Goal: Task Accomplishment & Management: Complete application form

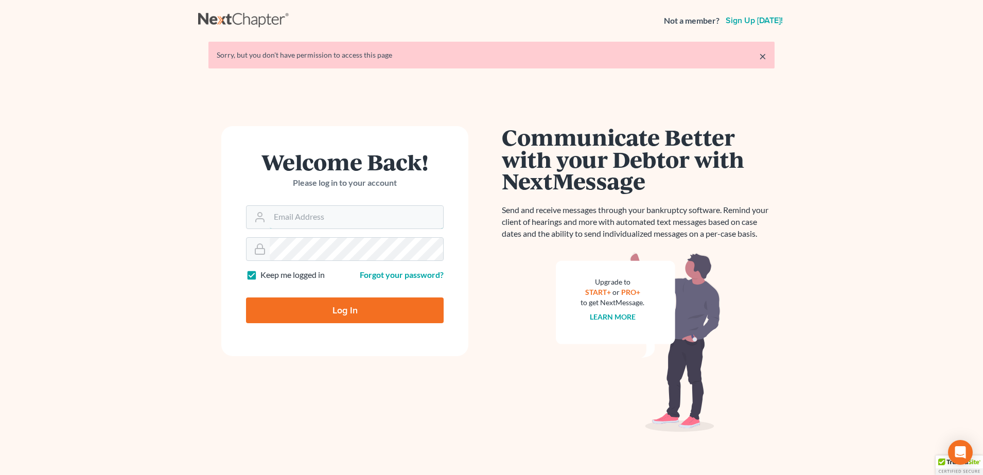
type input "[PERSON_NAME][EMAIL_ADDRESS][PERSON_NAME][DOMAIN_NAME]"
click at [372, 321] on input "Log In" at bounding box center [345, 311] width 198 height 26
type input "Thinking..."
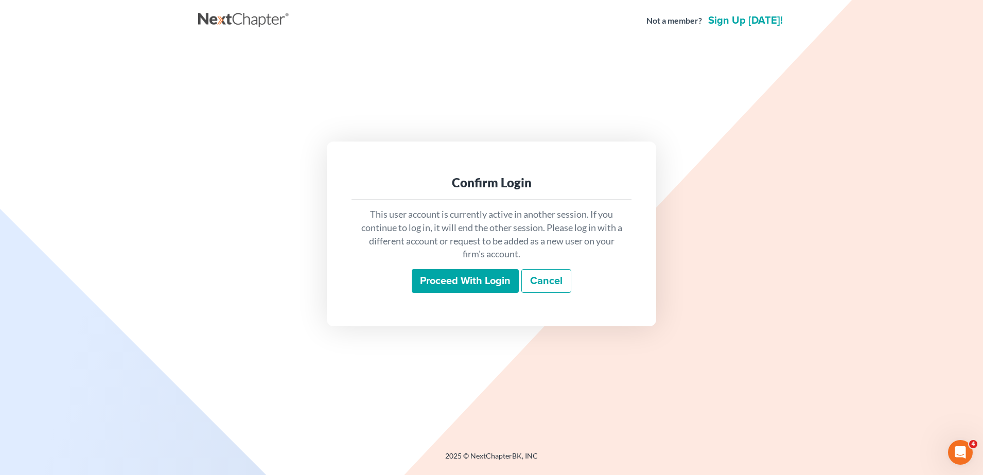
click at [470, 275] on input "Proceed with login" at bounding box center [465, 281] width 107 height 24
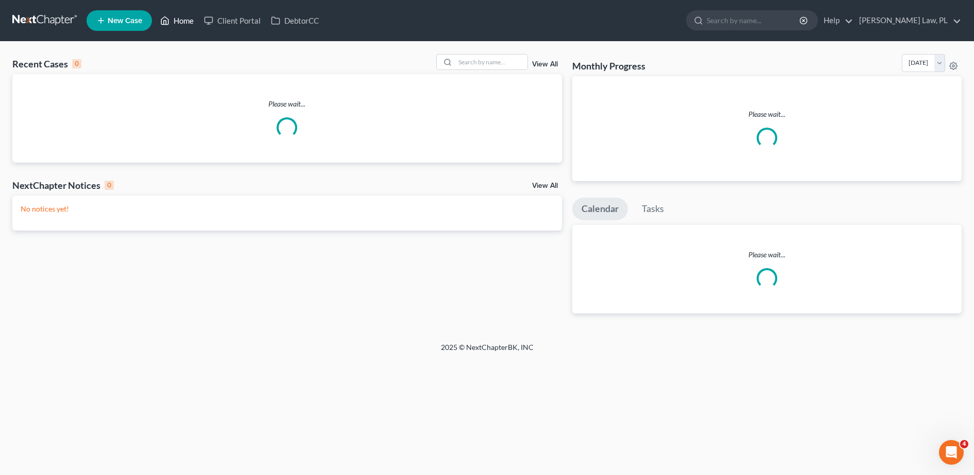
click at [185, 21] on link "Home" at bounding box center [177, 20] width 44 height 19
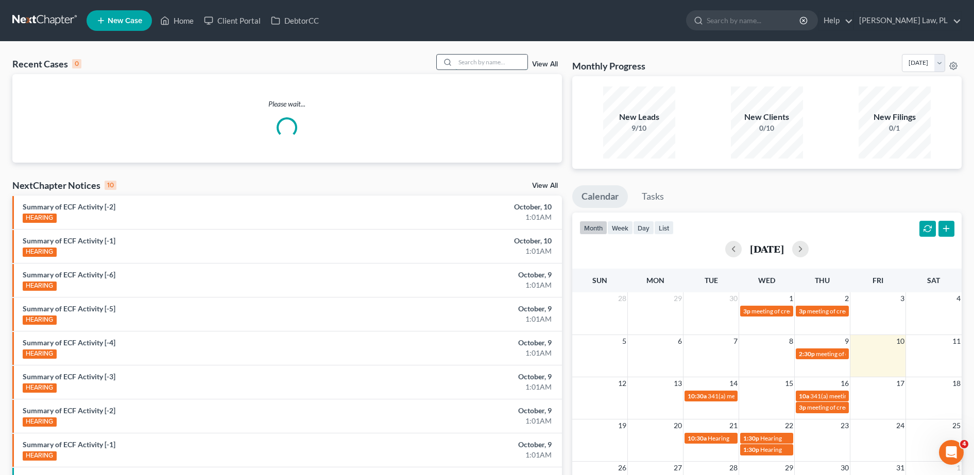
click at [470, 64] on input "search" at bounding box center [491, 62] width 72 height 15
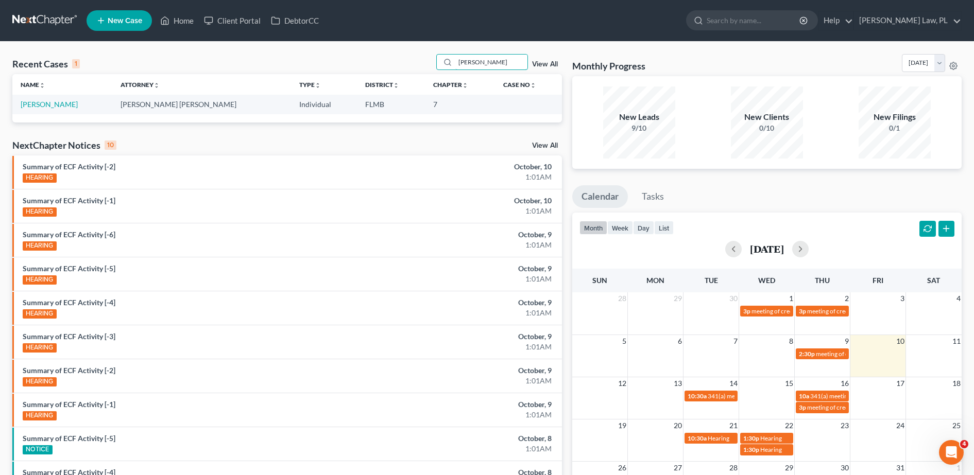
type input "[PERSON_NAME]"
click at [54, 110] on td "[PERSON_NAME]" at bounding box center [62, 104] width 100 height 19
click at [48, 103] on link "[PERSON_NAME]" at bounding box center [49, 104] width 57 height 9
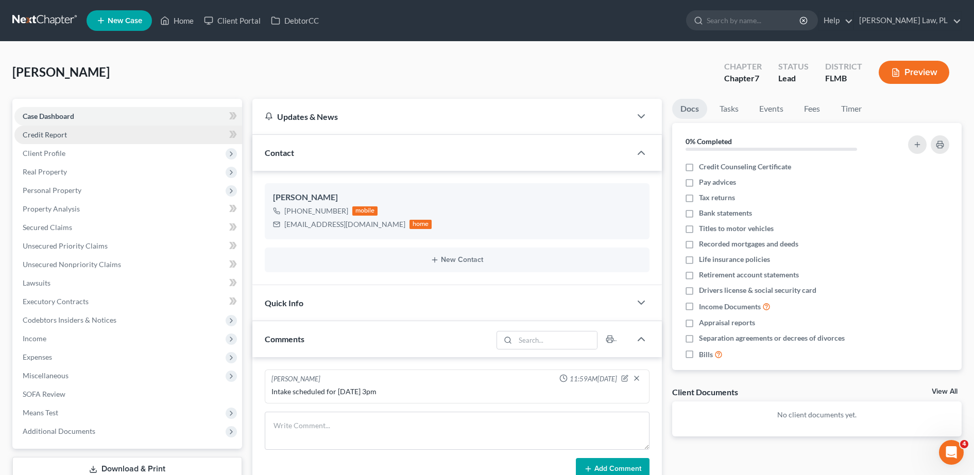
click at [58, 132] on span "Credit Report" at bounding box center [45, 134] width 44 height 9
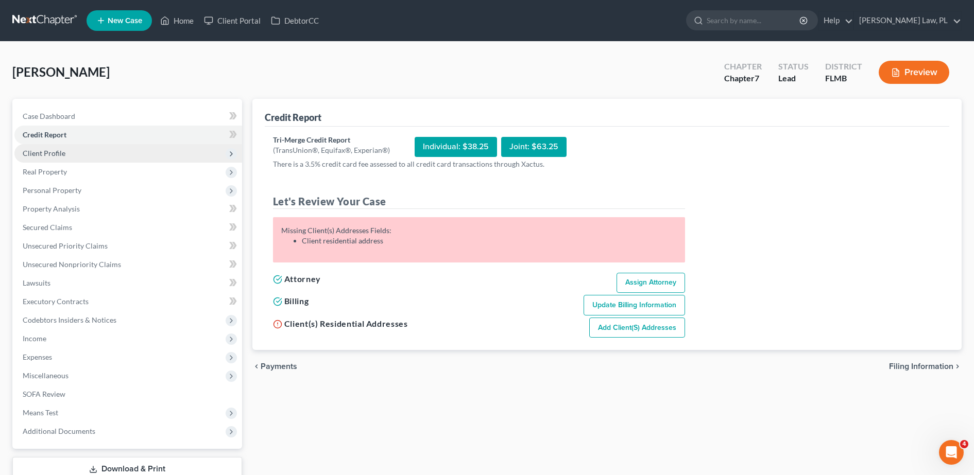
click at [114, 156] on span "Client Profile" at bounding box center [128, 153] width 228 height 19
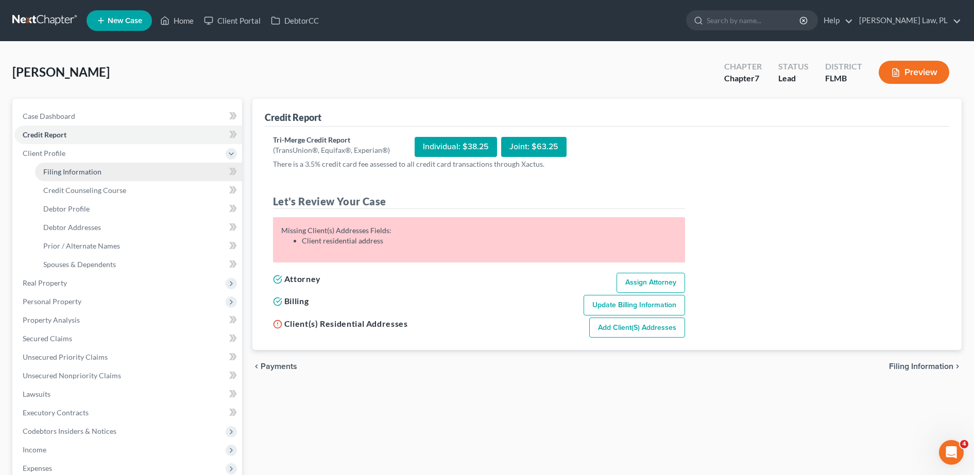
click at [100, 175] on link "Filing Information" at bounding box center [138, 172] width 207 height 19
select select "1"
select select "0"
select select "9"
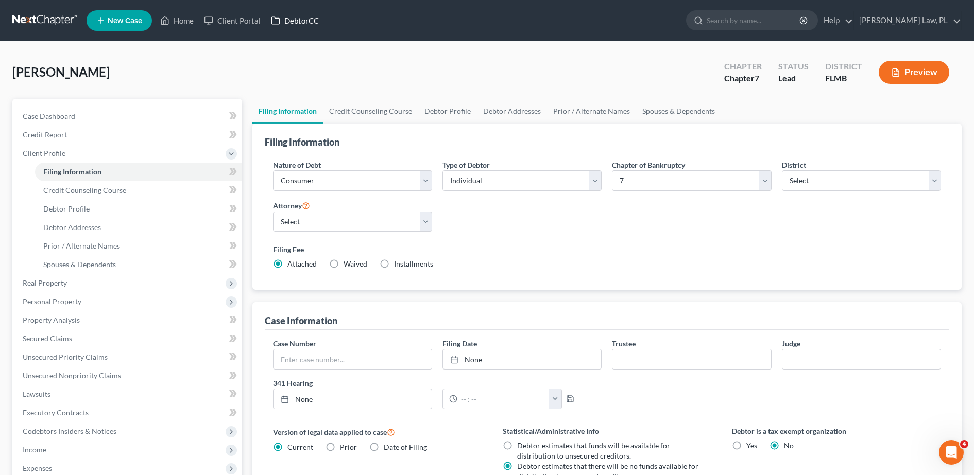
click at [292, 26] on link "DebtorCC" at bounding box center [295, 20] width 58 height 19
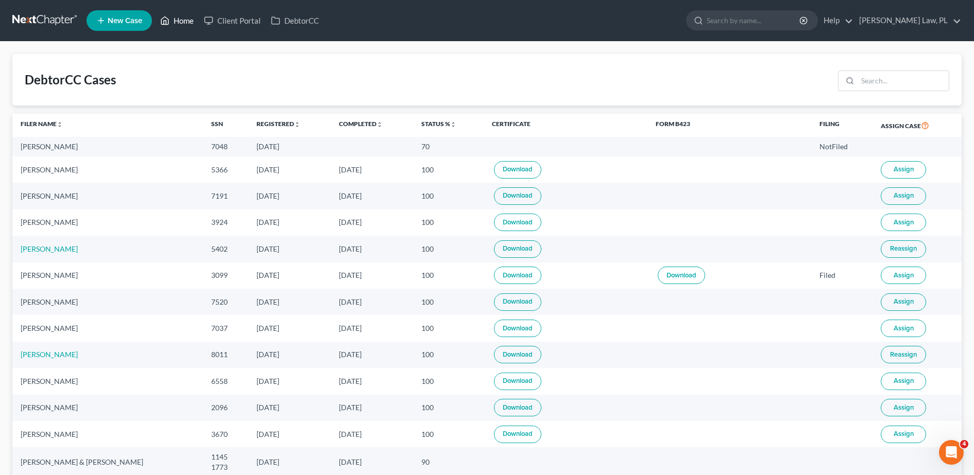
click at [175, 20] on link "Home" at bounding box center [177, 20] width 44 height 19
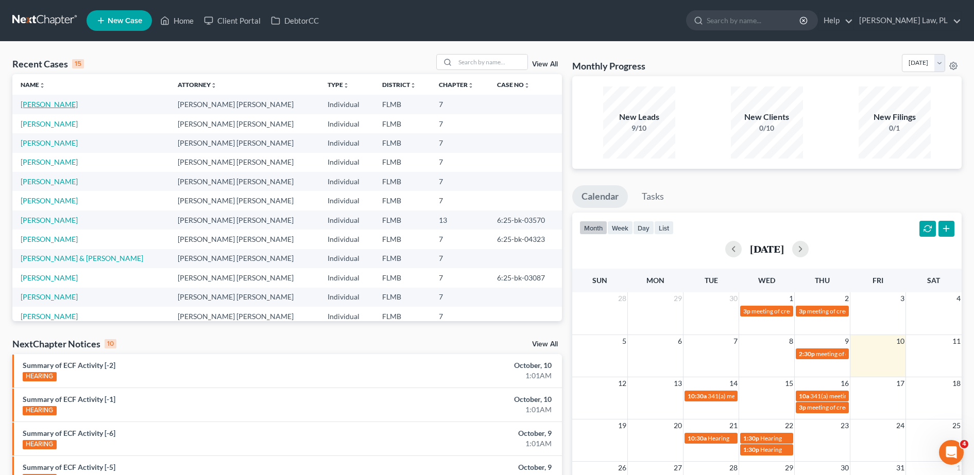
click at [54, 102] on link "[PERSON_NAME]" at bounding box center [49, 104] width 57 height 9
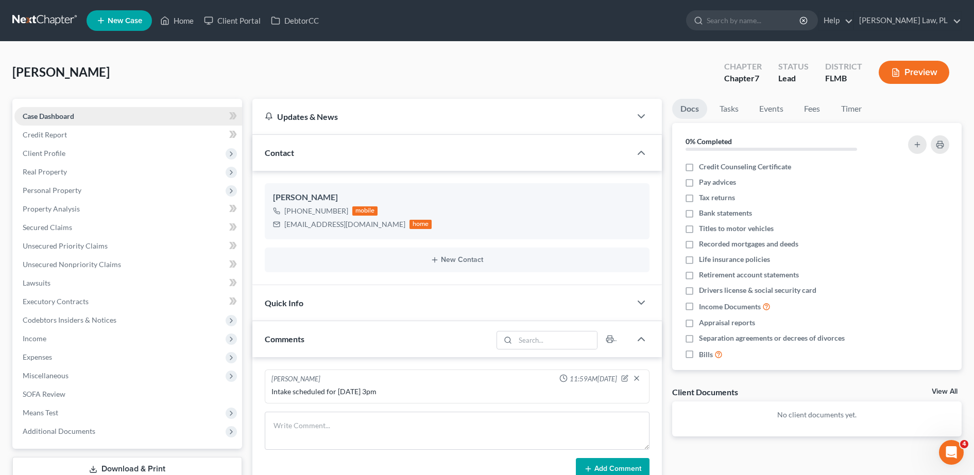
click at [65, 125] on link "Case Dashboard" at bounding box center [128, 116] width 228 height 19
click at [55, 163] on span "Real Property" at bounding box center [128, 172] width 228 height 19
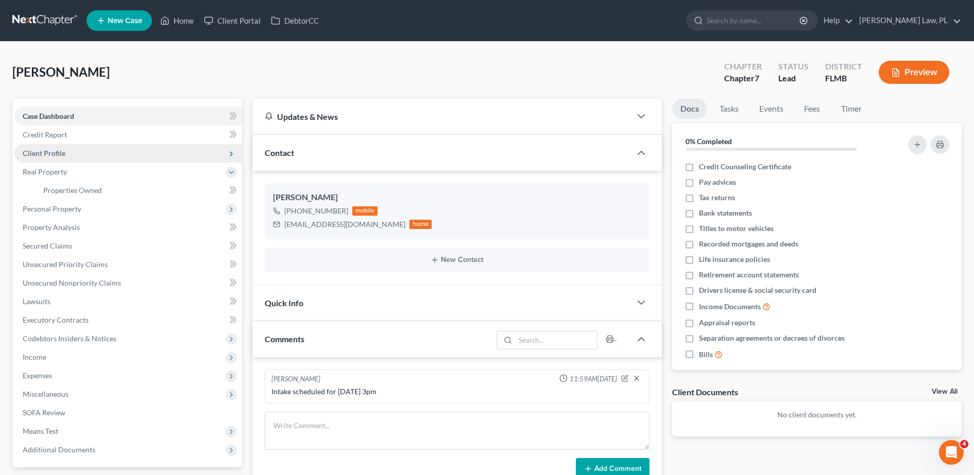
click at [45, 151] on span "Client Profile" at bounding box center [44, 153] width 43 height 9
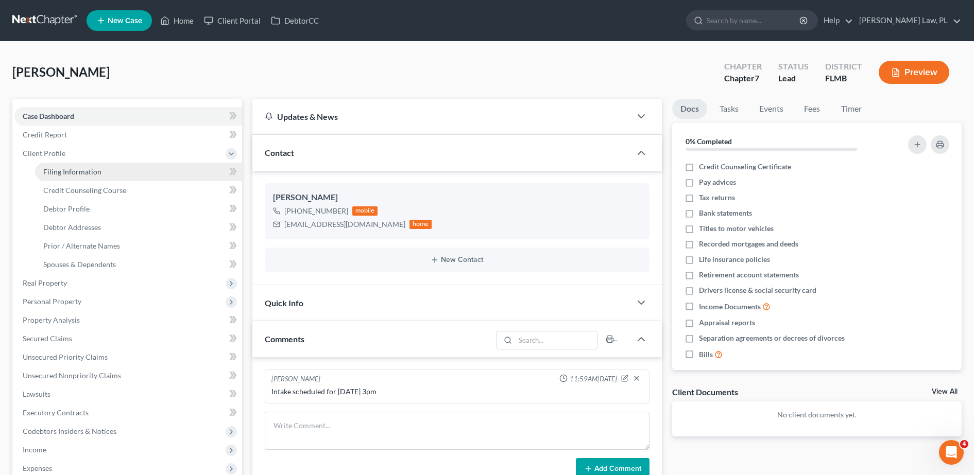
click at [81, 166] on link "Filing Information" at bounding box center [138, 172] width 207 height 19
select select "1"
select select "0"
select select "15"
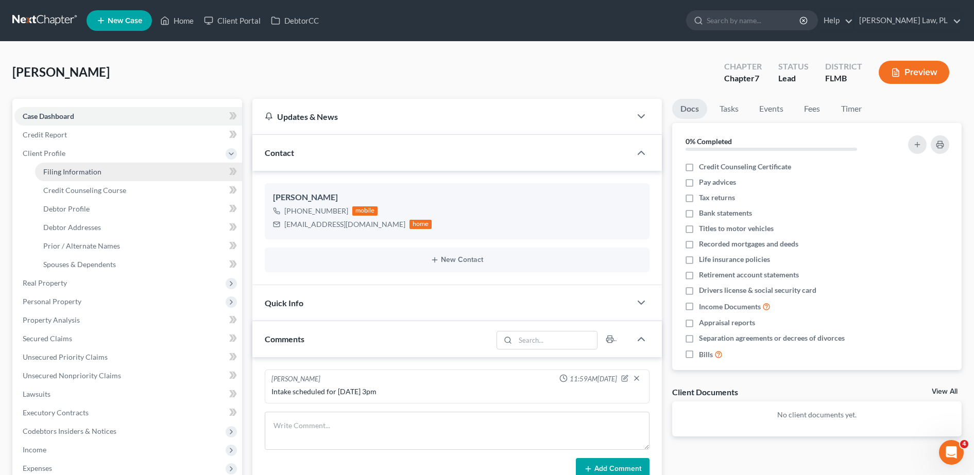
select select "0"
select select "9"
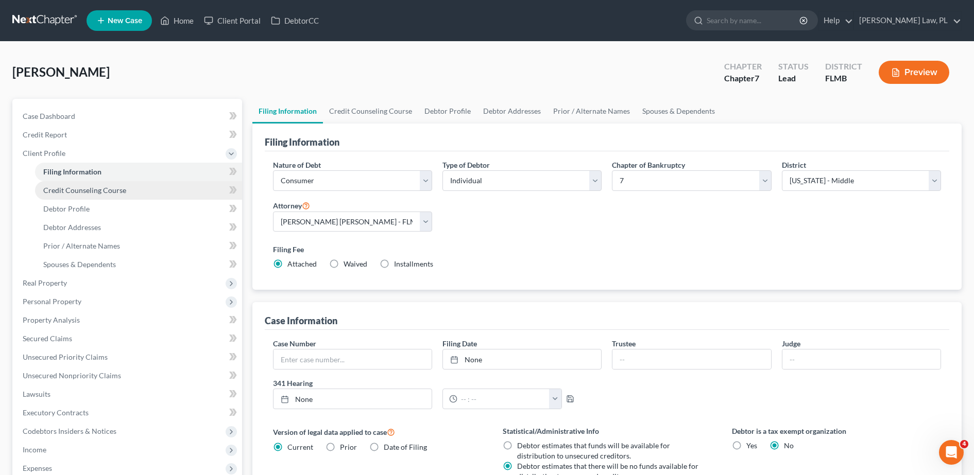
click at [93, 190] on span "Credit Counseling Course" at bounding box center [84, 190] width 83 height 9
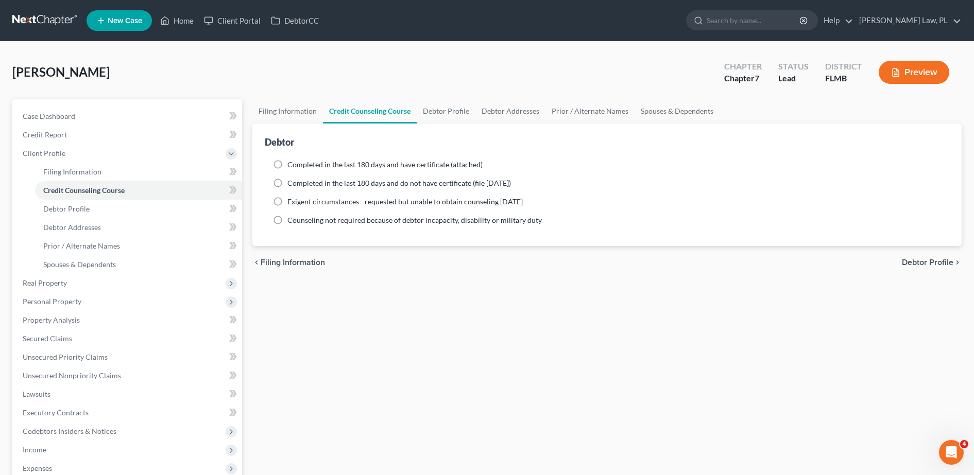
click at [287, 165] on label "Completed in the last 180 days and have certificate (attached)" at bounding box center [384, 165] width 195 height 10
click at [291, 165] on input "Completed in the last 180 days and have certificate (attached)" at bounding box center [294, 163] width 7 height 7
radio input "true"
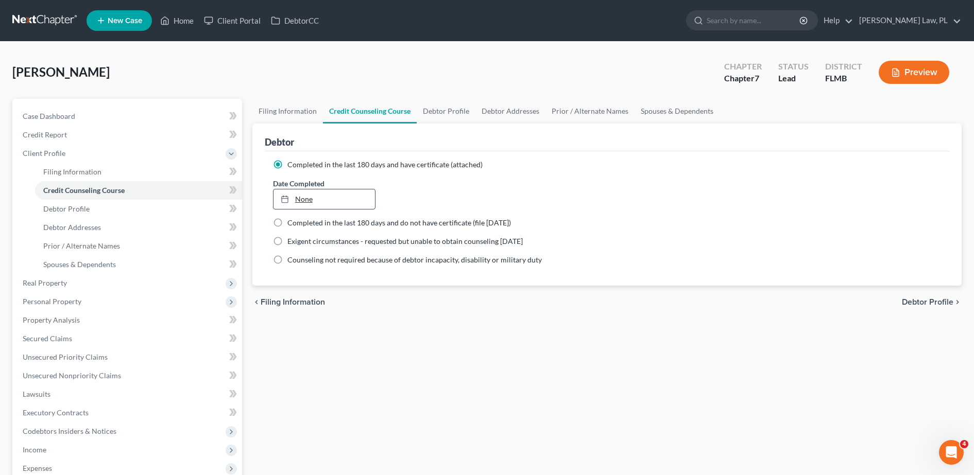
click at [335, 200] on link "None" at bounding box center [324, 199] width 102 height 20
type input "[DATE]"
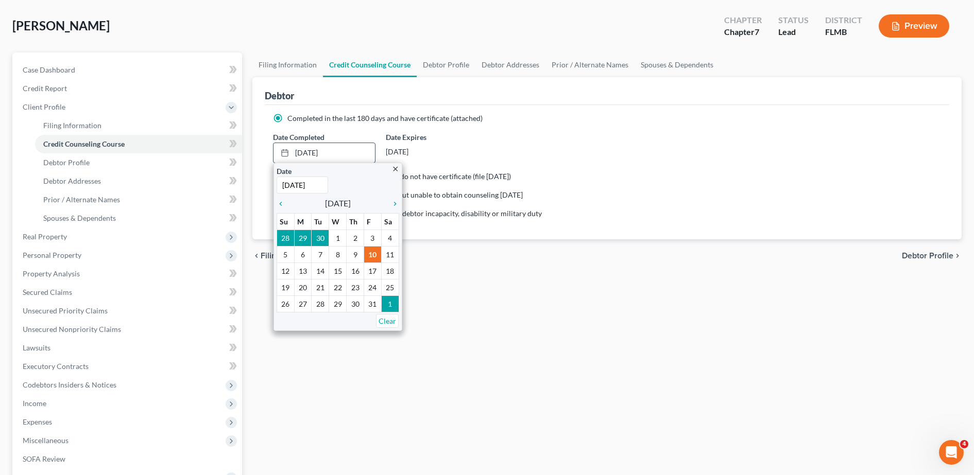
scroll to position [53, 0]
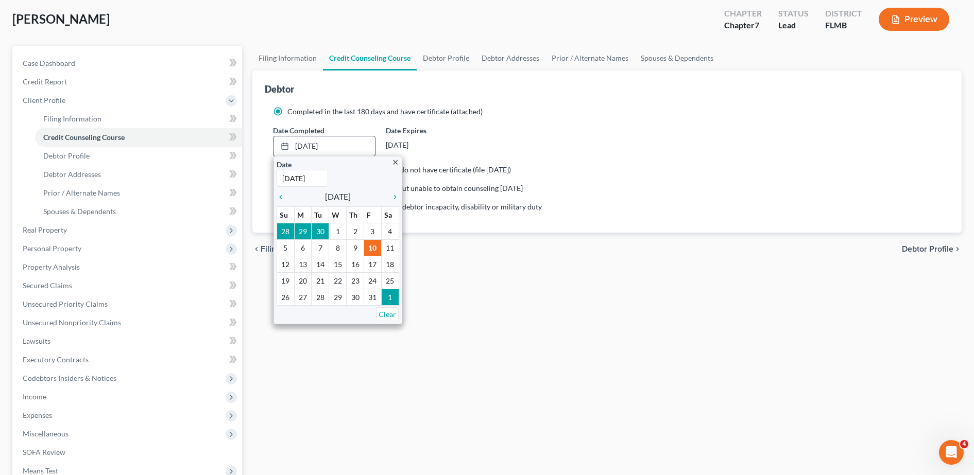
click at [394, 163] on icon "close" at bounding box center [395, 163] width 8 height 8
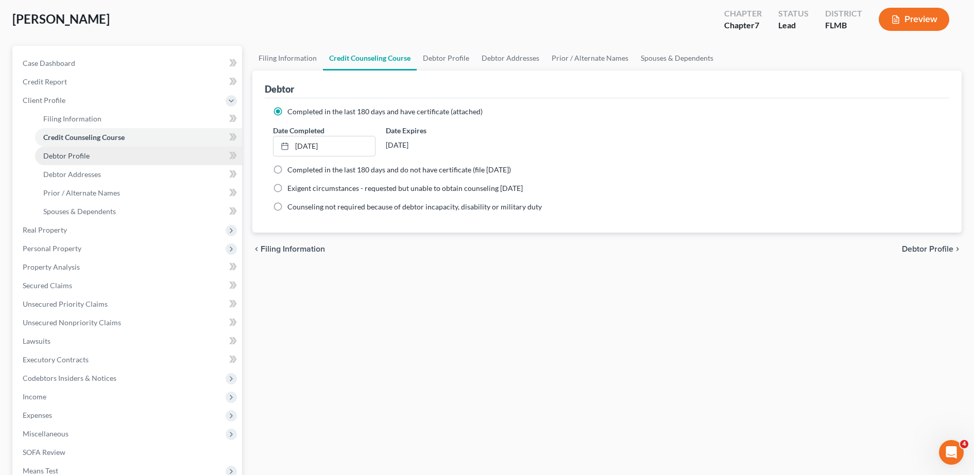
click at [134, 159] on link "Debtor Profile" at bounding box center [138, 156] width 207 height 19
select select "0"
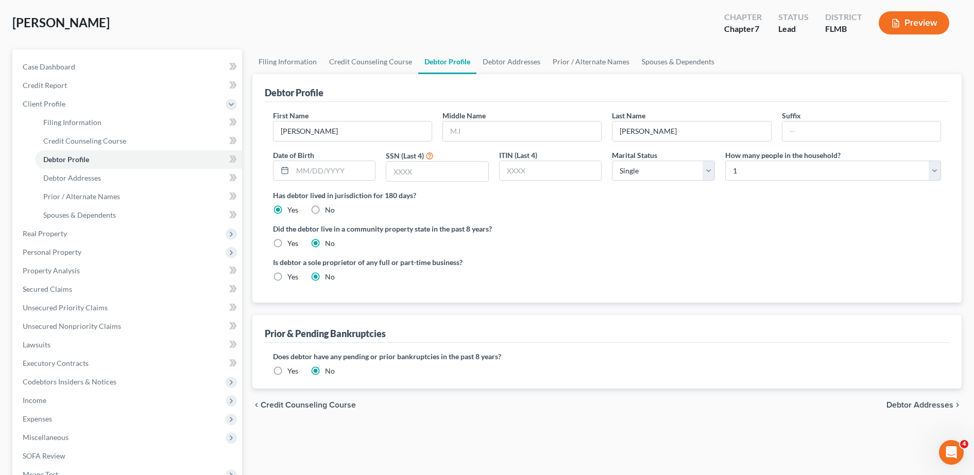
scroll to position [72, 0]
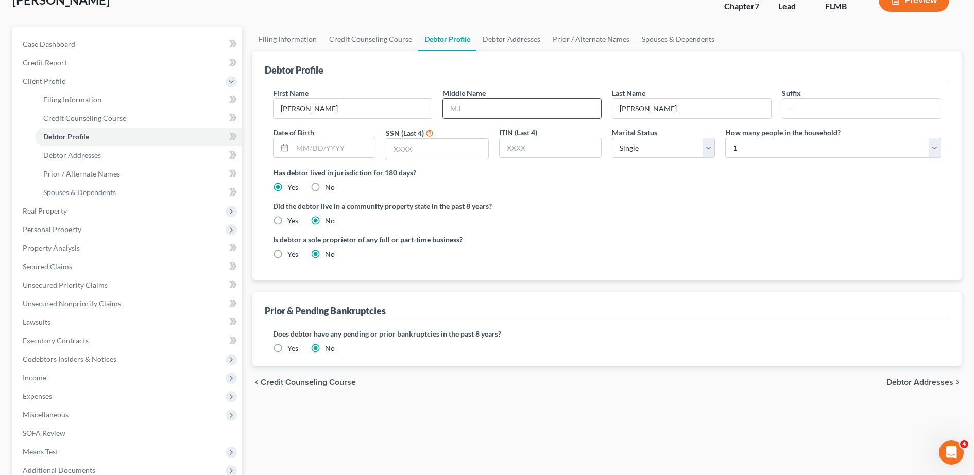
click at [466, 105] on input "text" at bounding box center [522, 109] width 158 height 20
type input "[PERSON_NAME]"
click at [349, 139] on input "text" at bounding box center [333, 148] width 83 height 20
type input "[DATE]"
click at [830, 106] on input "text" at bounding box center [861, 109] width 158 height 20
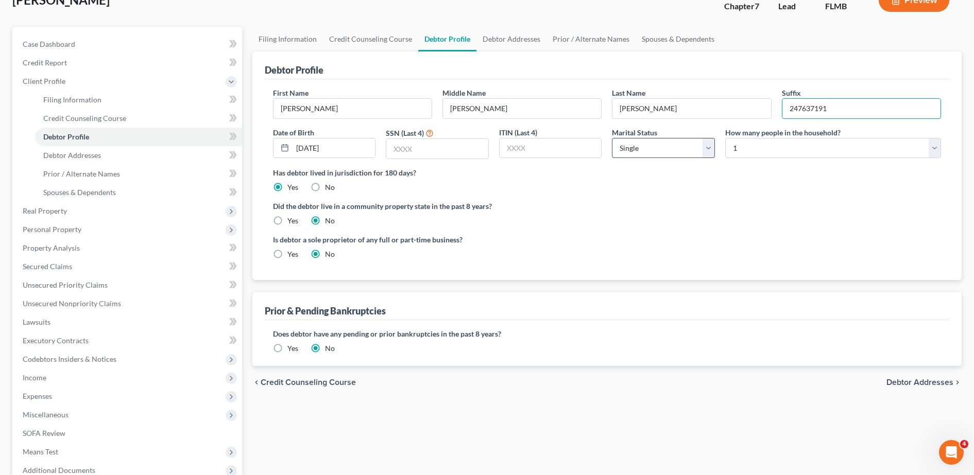
type input "247637191"
click at [666, 148] on select "Select Single Married Separated Divorced Widowed" at bounding box center [663, 148] width 103 height 21
select select "3"
click at [612, 138] on select "Select Single Married Separated Divorced Widowed" at bounding box center [663, 148] width 103 height 21
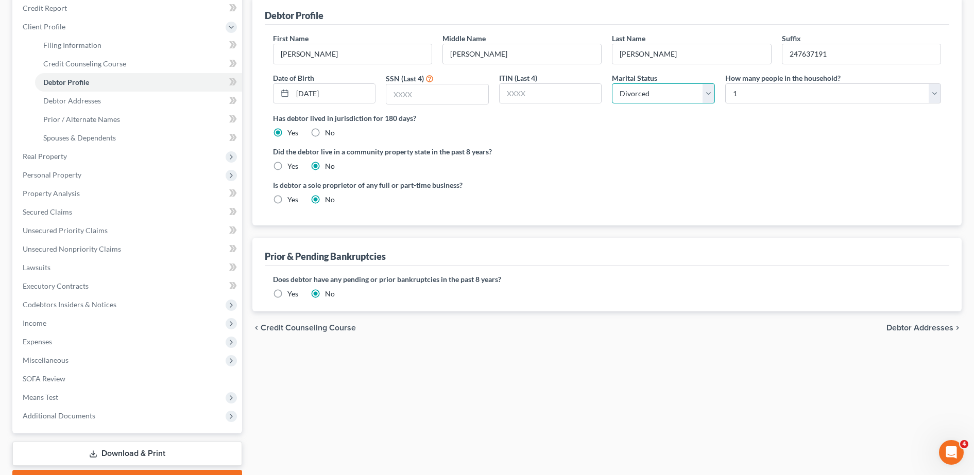
scroll to position [128, 0]
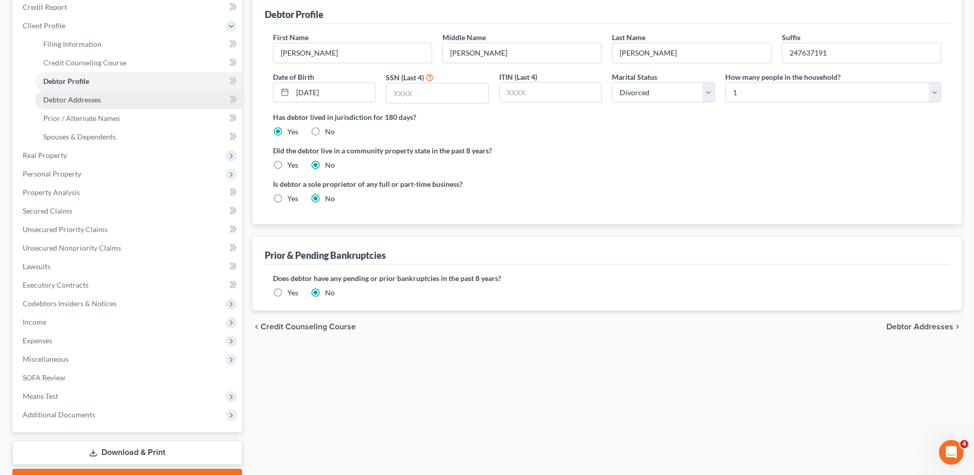
click at [95, 97] on span "Debtor Addresses" at bounding box center [72, 99] width 58 height 9
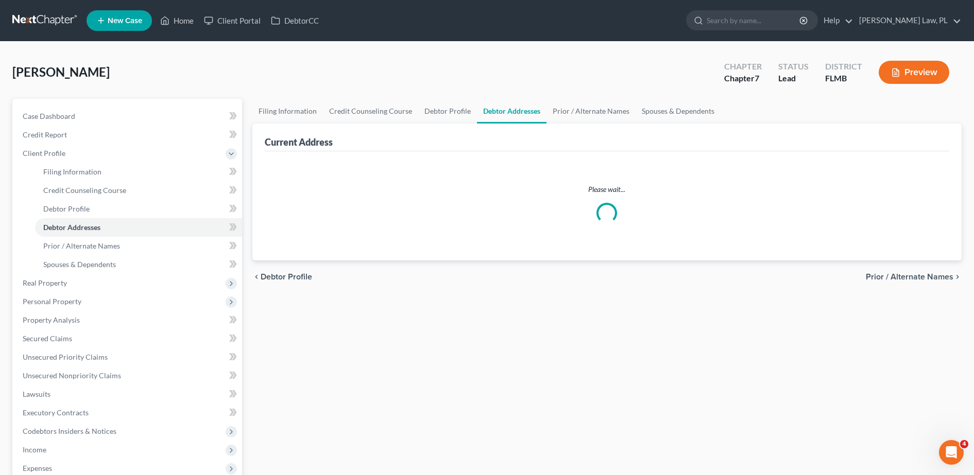
select select "0"
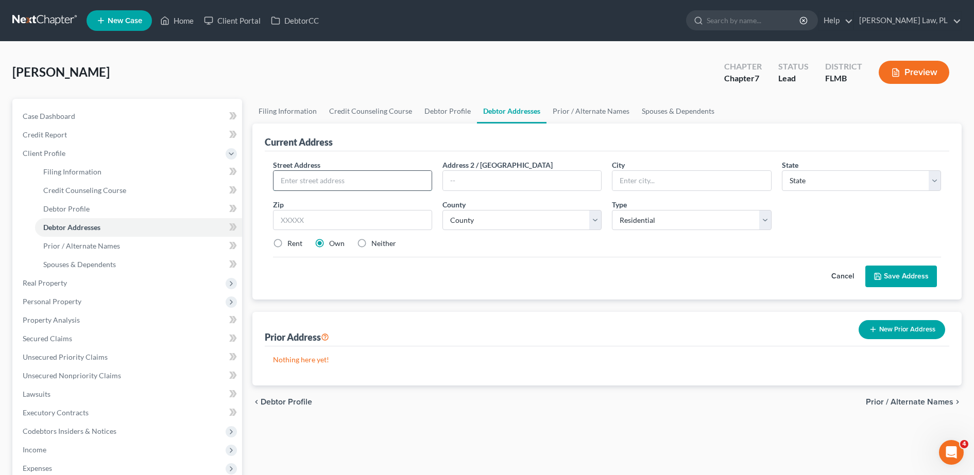
click at [332, 183] on input "text" at bounding box center [352, 181] width 158 height 20
type input "[STREET_ADDRESS]"
click at [317, 227] on input "text" at bounding box center [352, 220] width 159 height 21
type input "32904"
click at [594, 252] on div "Street Address * [GEOGRAPHIC_DATA] Address 2 / [GEOGRAPHIC_DATA] * State * Stat…" at bounding box center [607, 209] width 678 height 98
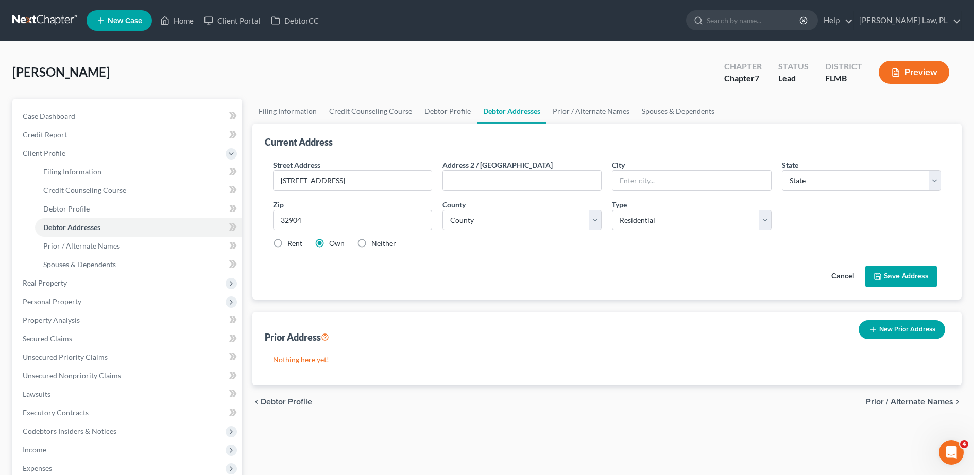
type input "[GEOGRAPHIC_DATA]"
select select "9"
click at [460, 229] on select "County [GEOGRAPHIC_DATA] [GEOGRAPHIC_DATA] [GEOGRAPHIC_DATA] [GEOGRAPHIC_DATA] …" at bounding box center [521, 220] width 159 height 21
select select "4"
click at [442, 210] on select "County [GEOGRAPHIC_DATA] [GEOGRAPHIC_DATA] [GEOGRAPHIC_DATA] [GEOGRAPHIC_DATA] …" at bounding box center [521, 220] width 159 height 21
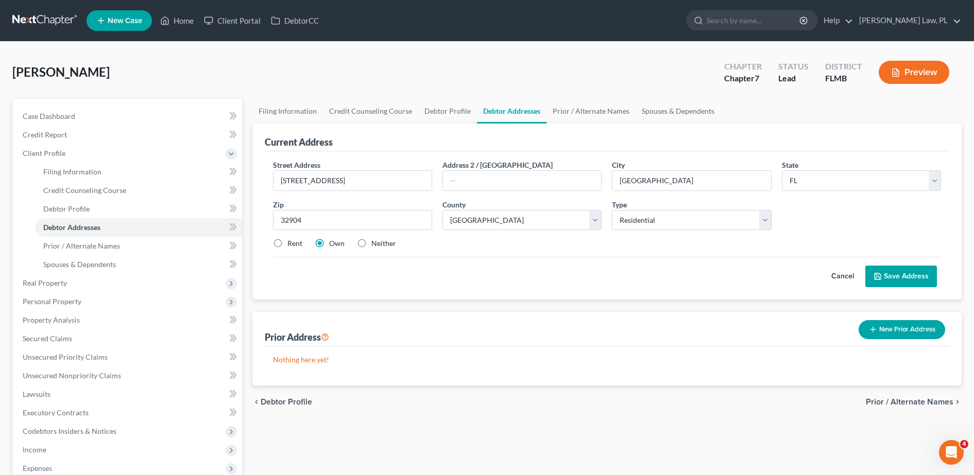
click at [286, 244] on div "Rent" at bounding box center [287, 243] width 29 height 10
click at [287, 242] on label "Rent" at bounding box center [294, 243] width 15 height 10
click at [291, 242] on input "Rent" at bounding box center [294, 241] width 7 height 7
radio input "true"
click at [886, 278] on button "Save Address" at bounding box center [901, 277] width 72 height 22
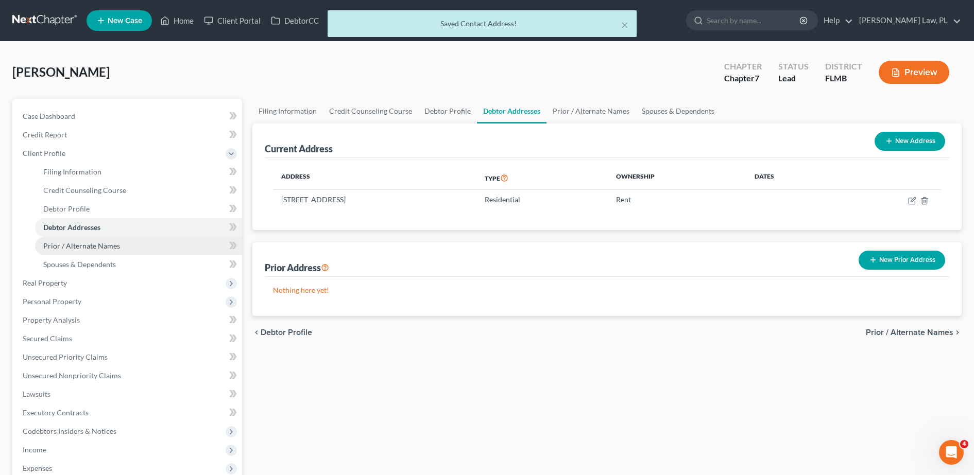
click at [114, 247] on span "Prior / Alternate Names" at bounding box center [81, 245] width 77 height 9
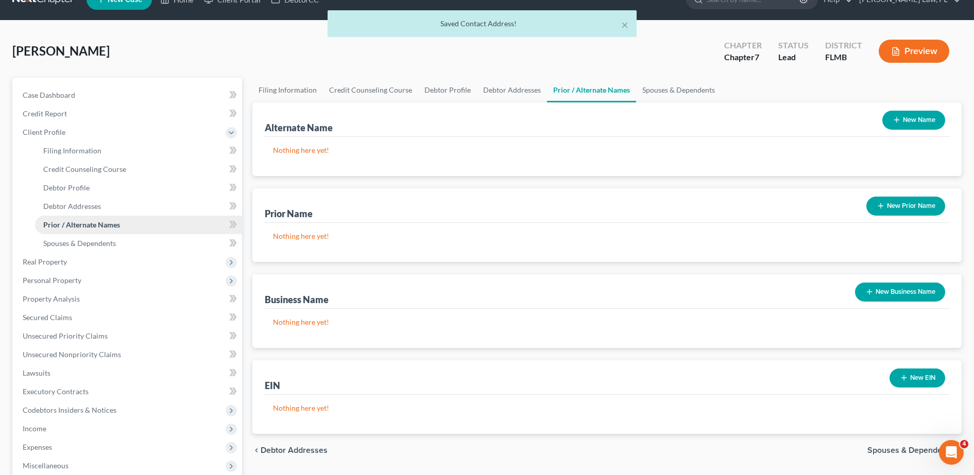
scroll to position [28, 0]
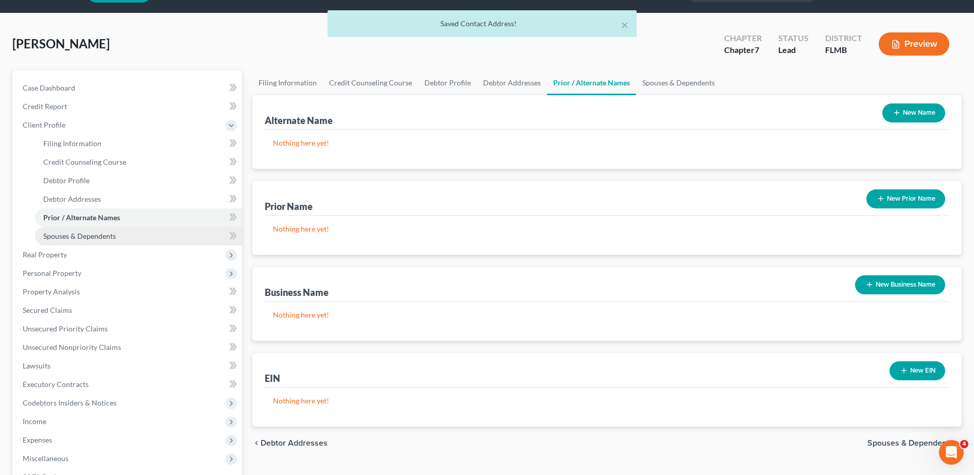
click at [93, 234] on span "Spouses & Dependents" at bounding box center [79, 236] width 73 height 9
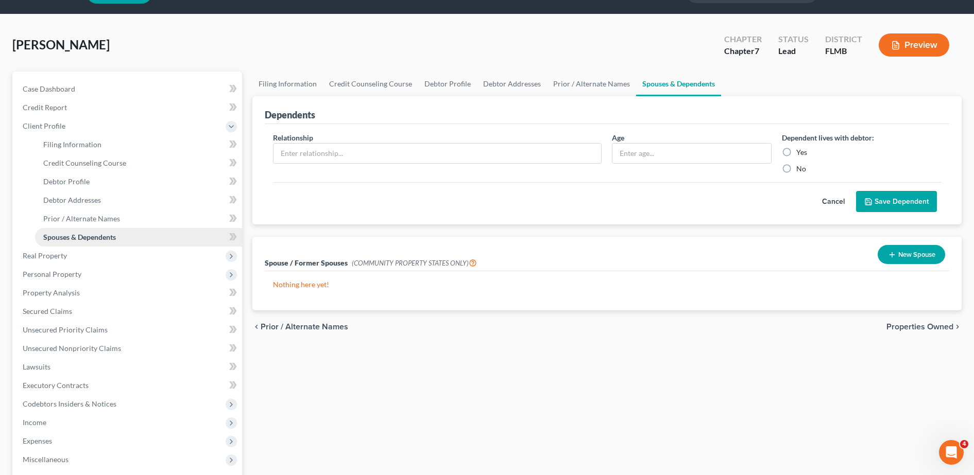
scroll to position [28, 0]
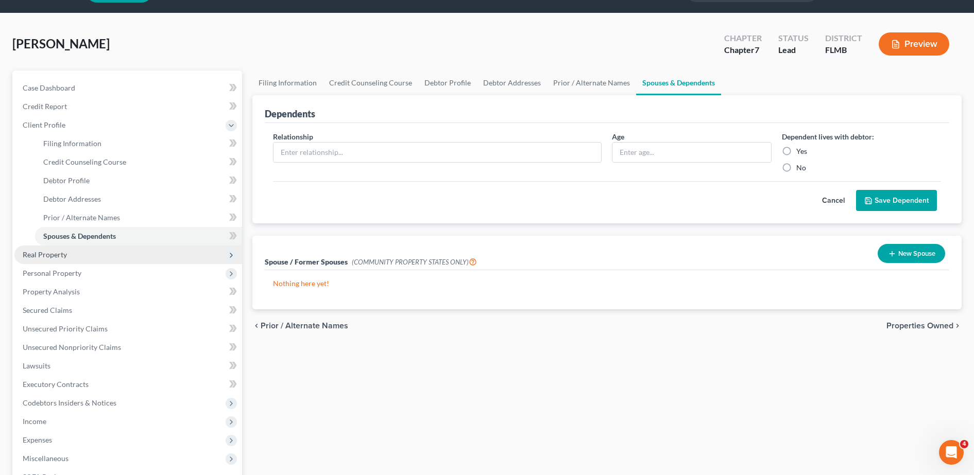
click at [78, 257] on span "Real Property" at bounding box center [128, 255] width 228 height 19
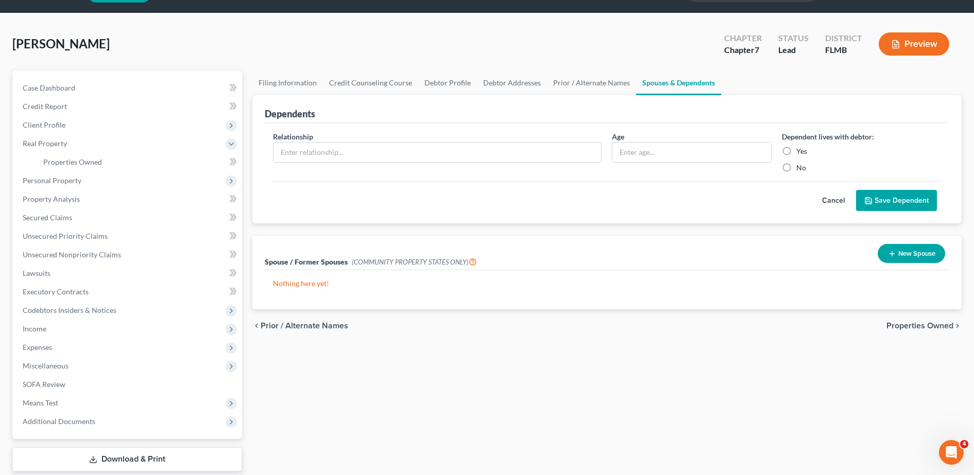
click at [796, 171] on label "No" at bounding box center [801, 168] width 10 height 10
click at [800, 169] on input "No" at bounding box center [803, 166] width 7 height 7
radio input "true"
click at [469, 155] on input "text" at bounding box center [437, 153] width 328 height 20
type input "son"
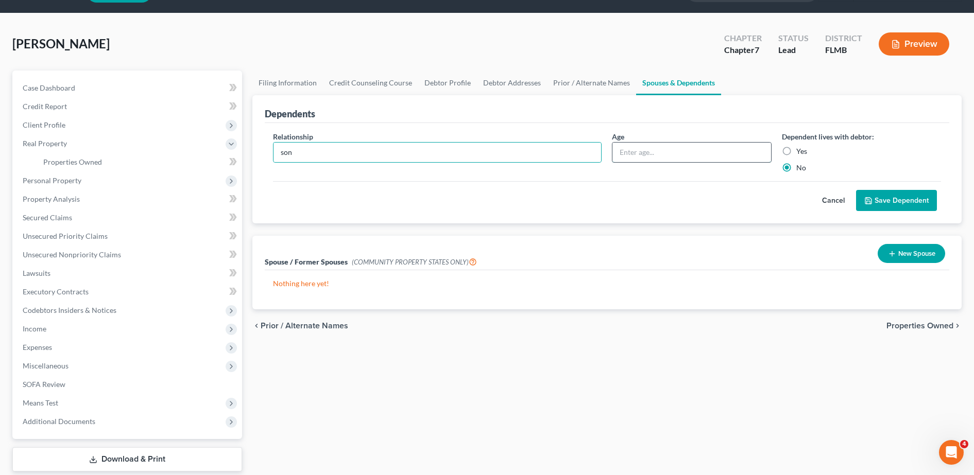
click at [662, 157] on input "text" at bounding box center [691, 153] width 158 height 20
type input "18"
click at [881, 209] on button "Save Dependent" at bounding box center [896, 201] width 81 height 22
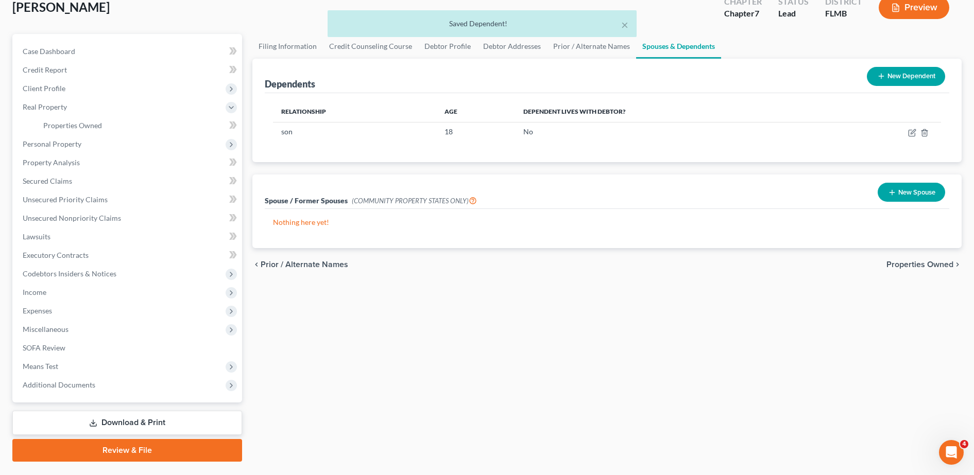
scroll to position [70, 0]
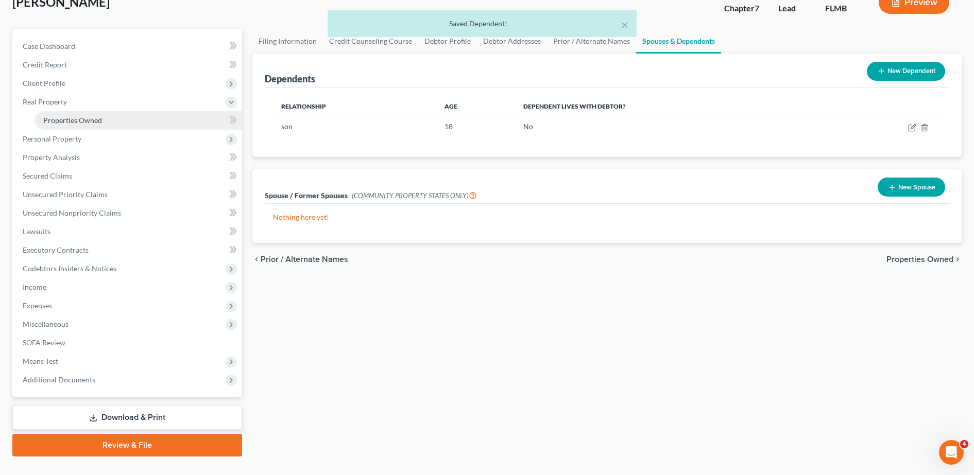
click at [94, 122] on span "Properties Owned" at bounding box center [72, 120] width 59 height 9
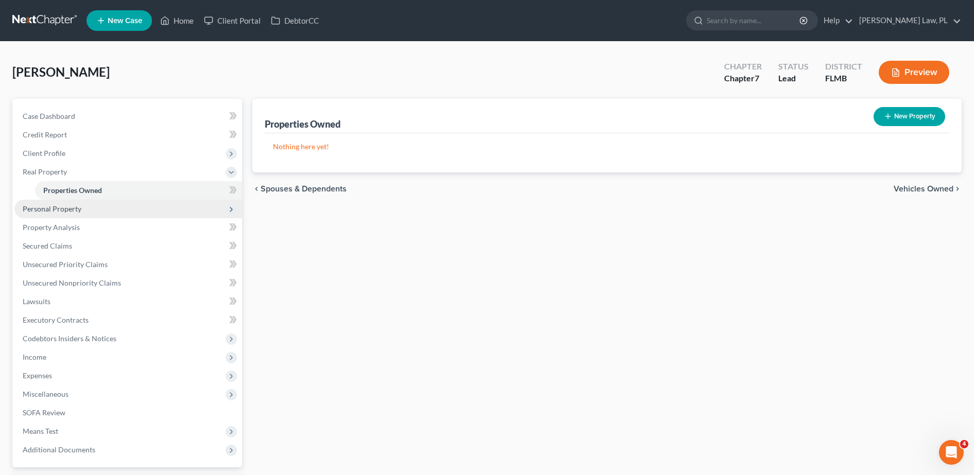
click at [103, 209] on span "Personal Property" at bounding box center [128, 209] width 228 height 19
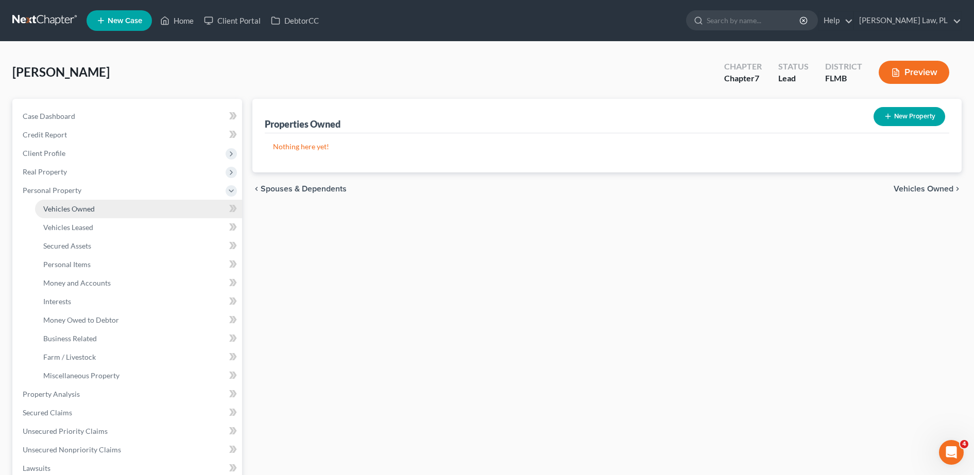
click at [77, 212] on span "Vehicles Owned" at bounding box center [68, 208] width 51 height 9
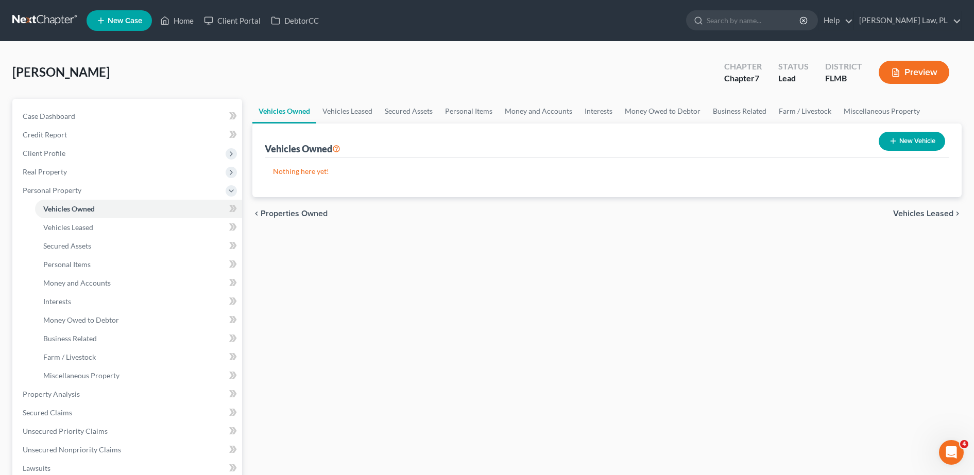
click at [906, 142] on button "New Vehicle" at bounding box center [911, 141] width 66 height 19
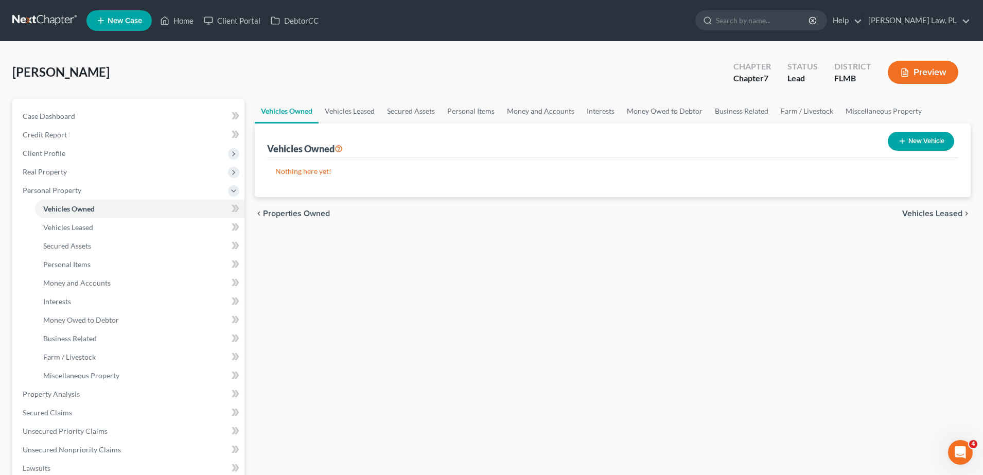
select select "0"
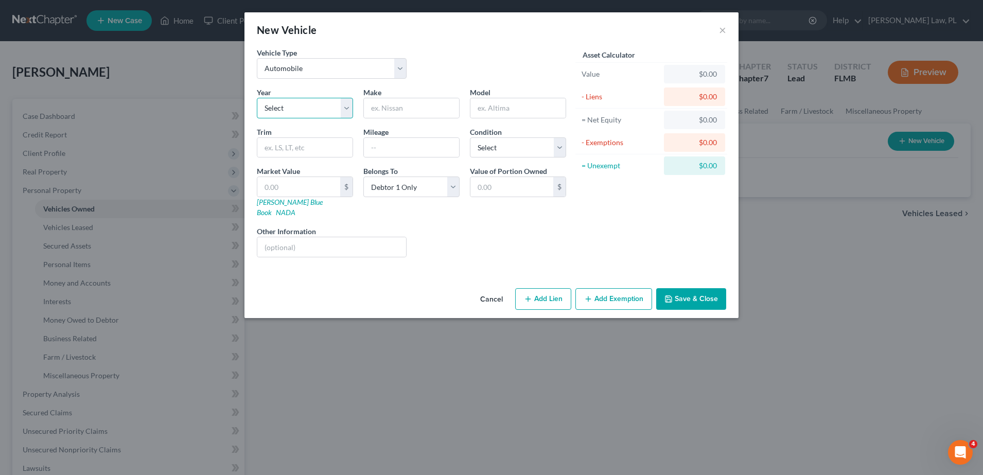
click at [325, 105] on select "Select 2026 2025 2024 2023 2022 2021 2020 2019 2018 2017 2016 2015 2014 2013 20…" at bounding box center [305, 108] width 96 height 21
click at [388, 112] on input "text" at bounding box center [411, 108] width 95 height 20
type input "Toyota"
type input "Cmary"
click at [326, 107] on select "Select 2026 2025 2024 2023 2022 2021 2020 2019 2018 2017 2016 2015 2014 2013 20…" at bounding box center [305, 108] width 96 height 21
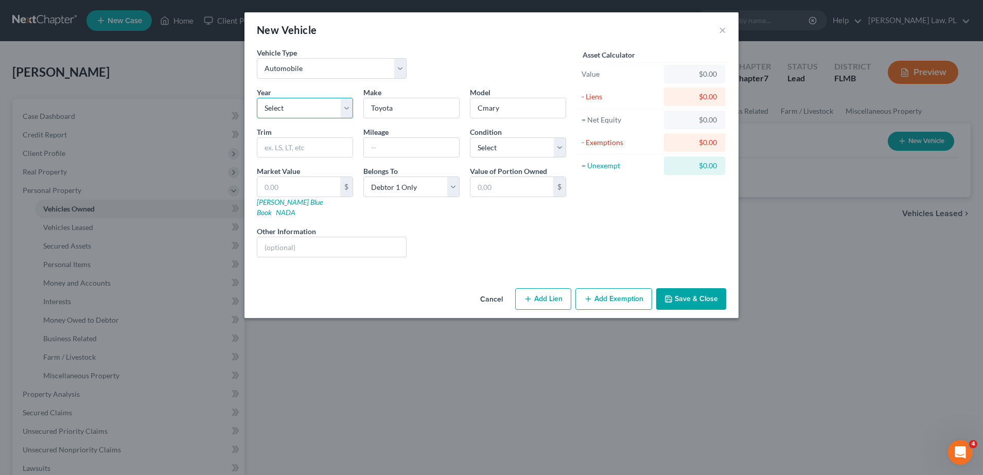
select select "5"
click at [257, 98] on select "Select 2026 2025 2024 2023 2022 2021 2020 2019 2018 2017 2016 2015 2014 2013 20…" at bounding box center [305, 108] width 96 height 21
click at [516, 111] on input "Cmary" at bounding box center [518, 108] width 95 height 20
type input "Camry"
click at [394, 147] on input "text" at bounding box center [411, 148] width 95 height 20
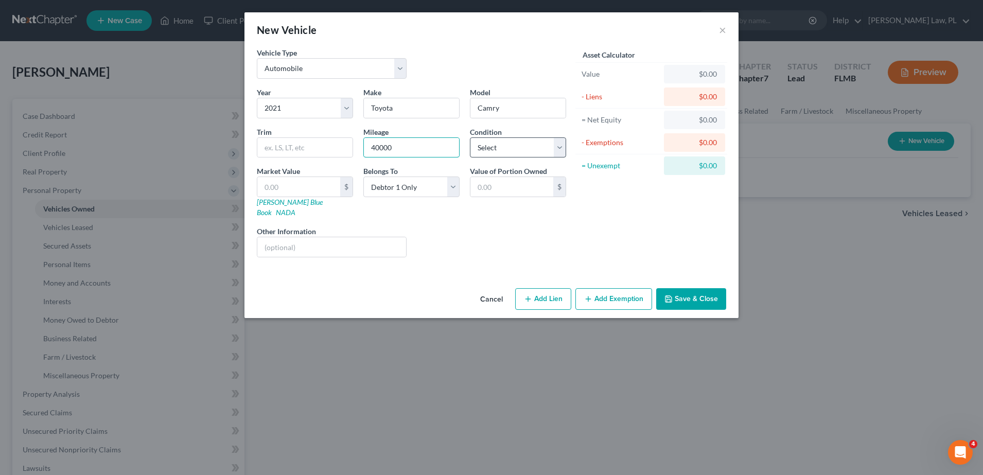
type input "40000"
click at [495, 146] on select "Select Excellent Very Good Good Fair Poor" at bounding box center [518, 147] width 96 height 21
select select "2"
click at [470, 137] on select "Select Excellent Very Good Good Fair Poor" at bounding box center [518, 147] width 96 height 21
click at [530, 295] on icon "button" at bounding box center [528, 299] width 8 height 8
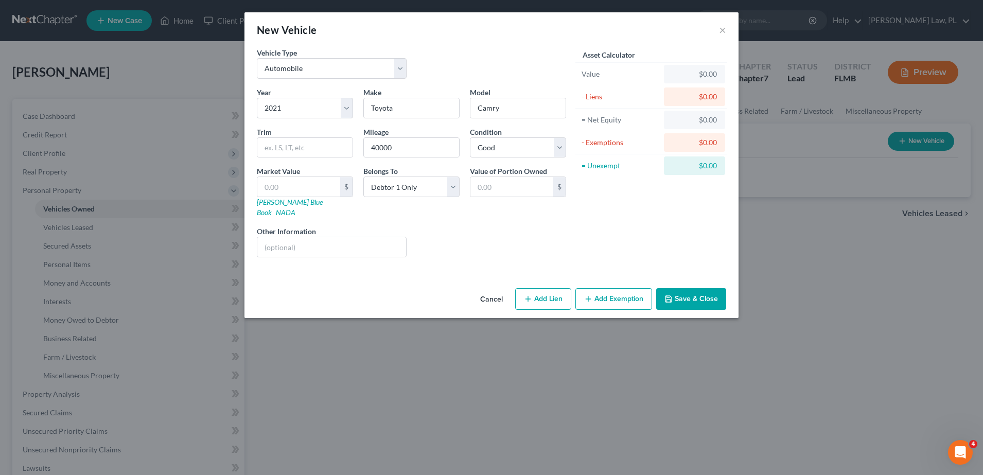
select select "0"
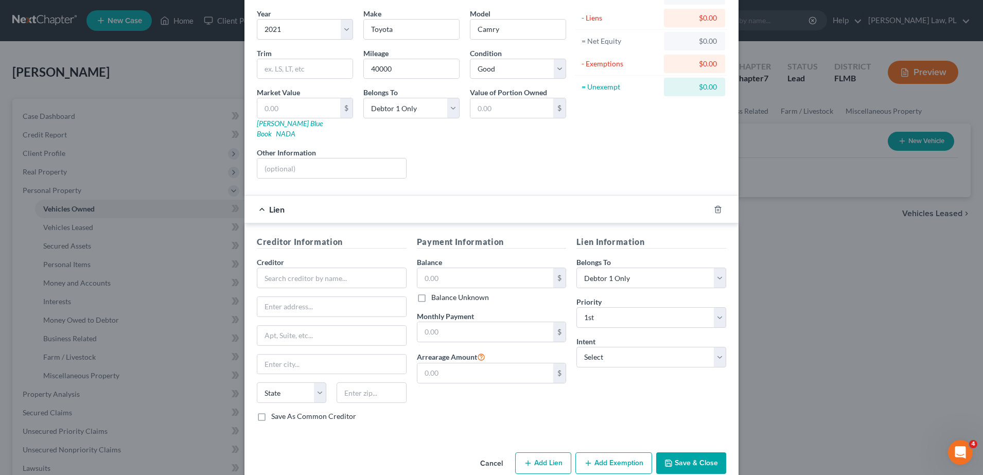
scroll to position [81, 0]
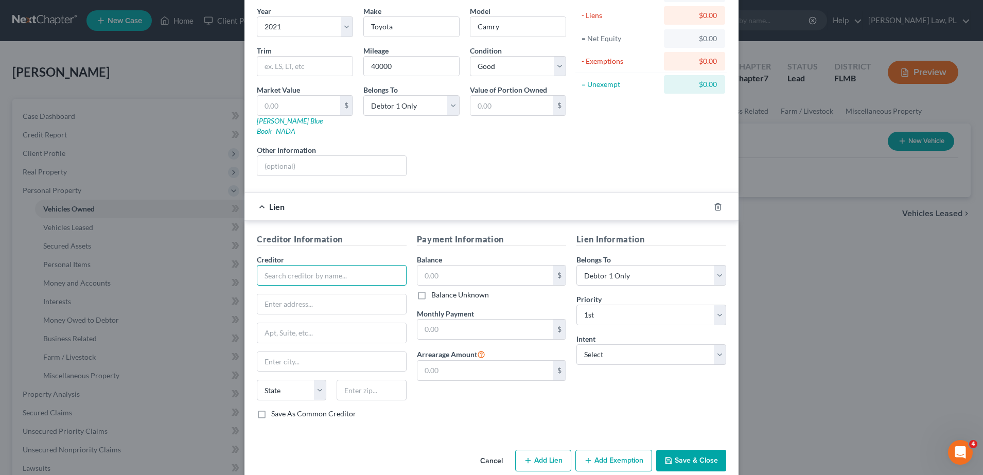
click at [339, 265] on input "text" at bounding box center [332, 275] width 150 height 21
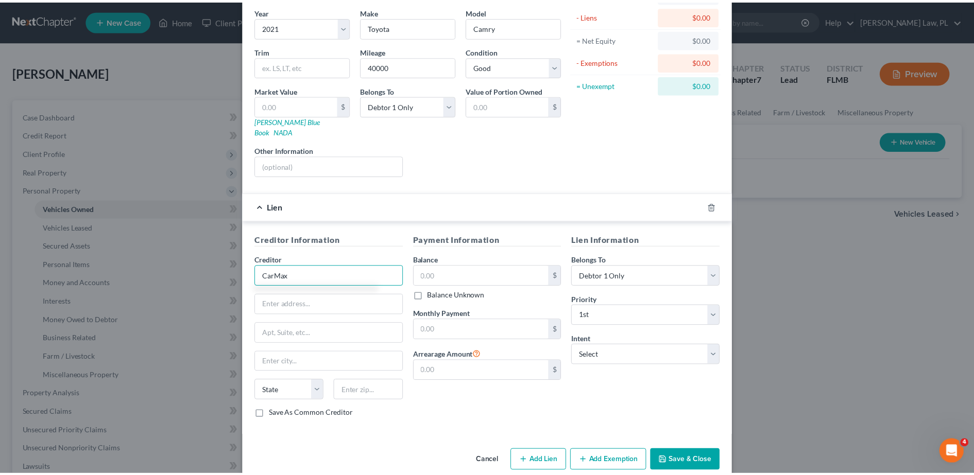
scroll to position [88, 0]
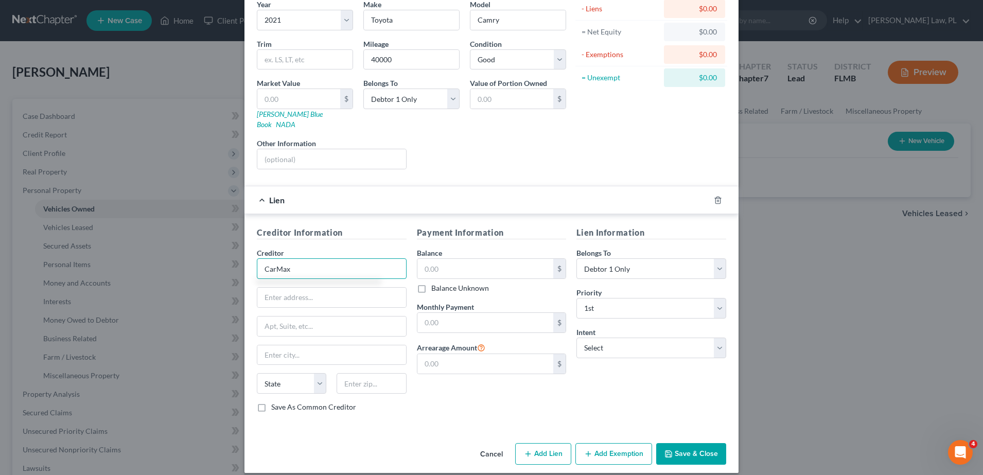
type input "CarMax"
click at [700, 453] on button "Save & Close" at bounding box center [691, 454] width 70 height 22
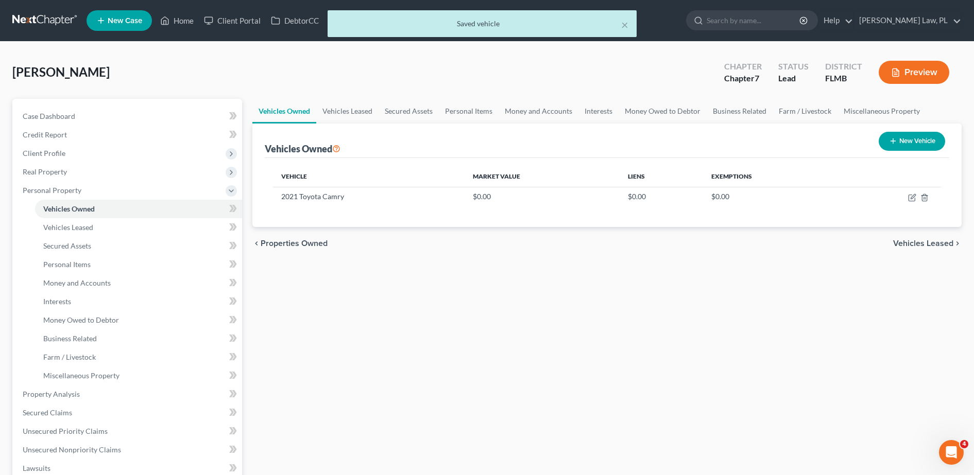
scroll to position [18, 0]
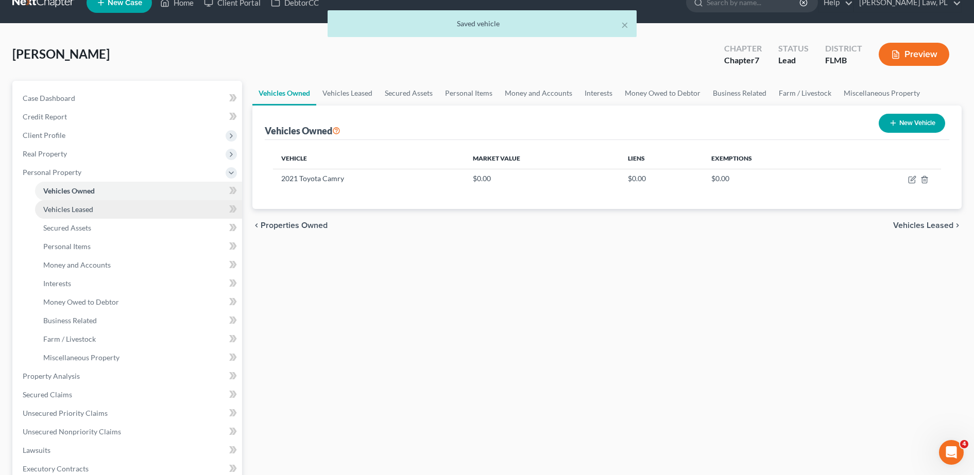
click at [149, 210] on link "Vehicles Leased" at bounding box center [138, 209] width 207 height 19
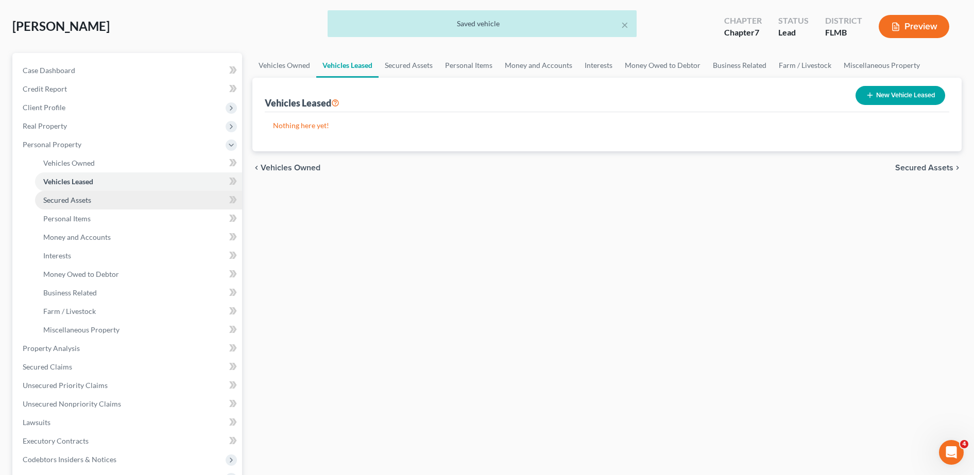
click at [112, 202] on link "Secured Assets" at bounding box center [138, 200] width 207 height 19
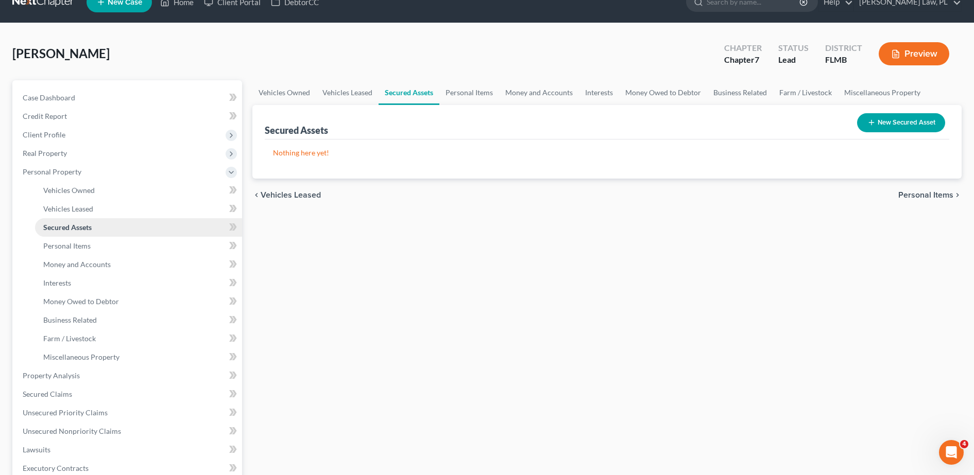
scroll to position [20, 0]
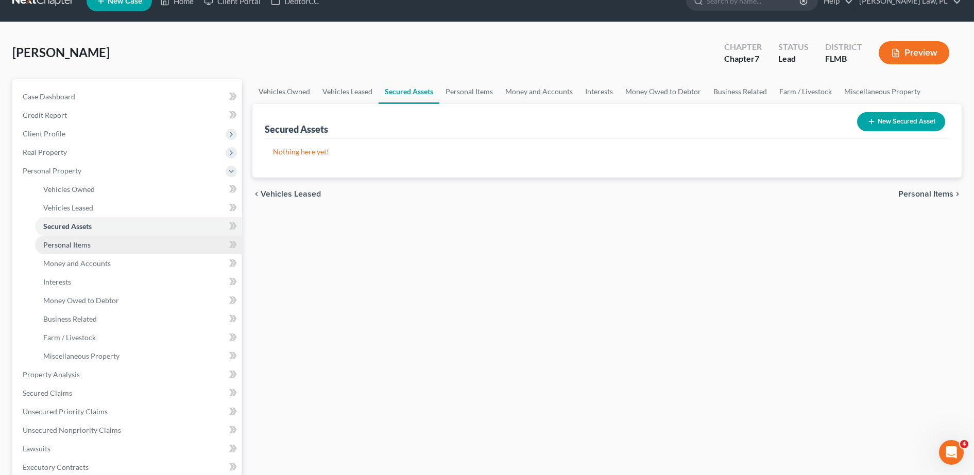
click at [92, 244] on link "Personal Items" at bounding box center [138, 245] width 207 height 19
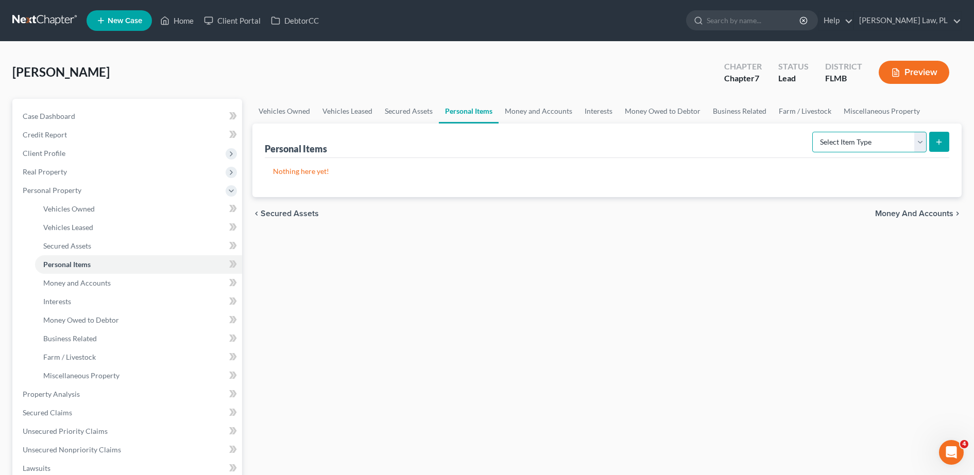
click at [838, 143] on select "Select Item Type Clothing Collectibles Of Value Electronics Firearms Household …" at bounding box center [869, 142] width 114 height 21
select select "clothing"
click at [813, 132] on select "Select Item Type Clothing Collectibles Of Value Electronics Firearms Household …" at bounding box center [869, 142] width 114 height 21
click at [933, 145] on button "submit" at bounding box center [939, 142] width 20 height 20
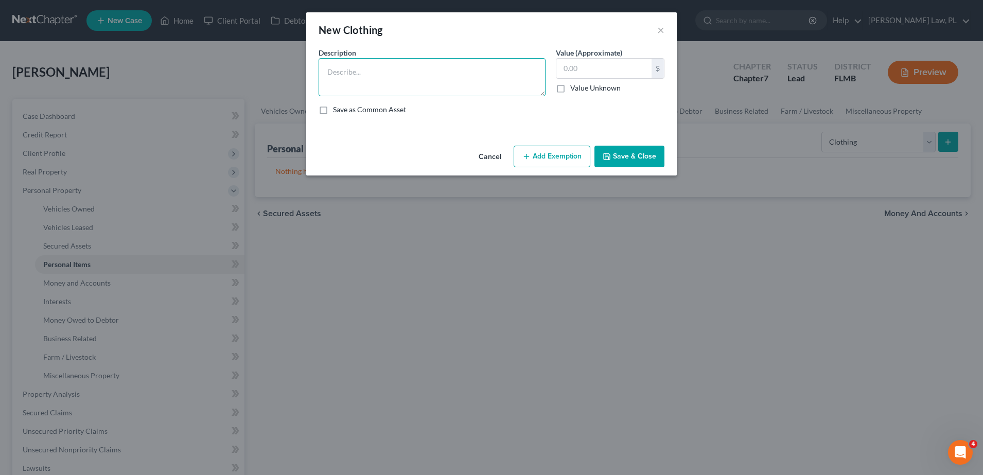
click at [456, 70] on textarea at bounding box center [432, 77] width 227 height 38
type textarea "mens awrfobe"
click at [656, 151] on button "Save & Close" at bounding box center [630, 157] width 70 height 22
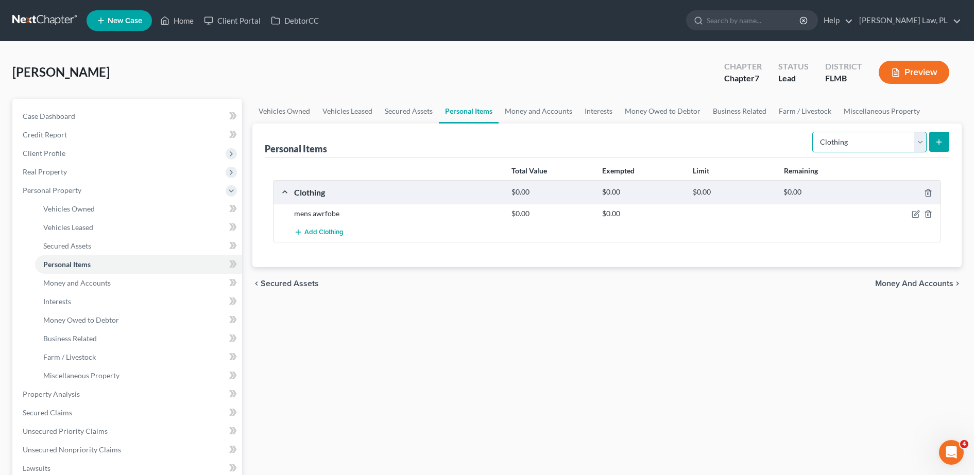
click at [838, 146] on select "Select Item Type Clothing Collectibles Of Value Electronics Firearms Household …" at bounding box center [869, 142] width 114 height 21
select select "electronics"
click at [813, 132] on select "Select Item Type Clothing Collectibles Of Value Electronics Firearms Household …" at bounding box center [869, 142] width 114 height 21
click at [942, 141] on icon "submit" at bounding box center [938, 142] width 8 height 8
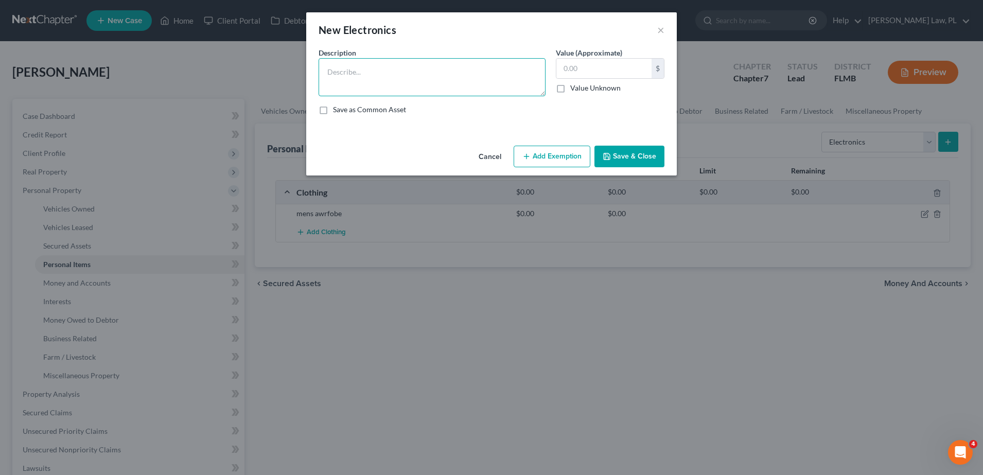
click at [402, 84] on textarea at bounding box center [432, 77] width 227 height 38
type textarea "cell phone, ipad, 40 tv, 32 tv, laptop, printer"
click at [641, 161] on button "Save & Close" at bounding box center [630, 157] width 70 height 22
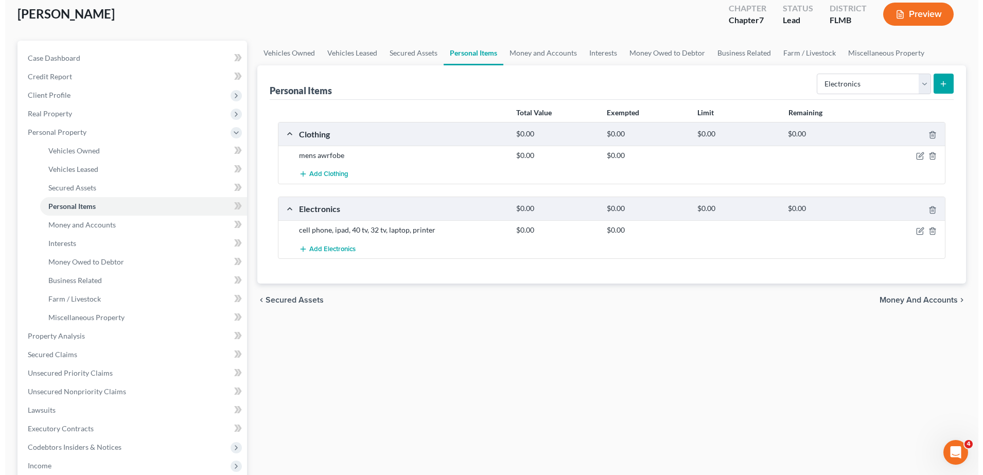
scroll to position [59, 0]
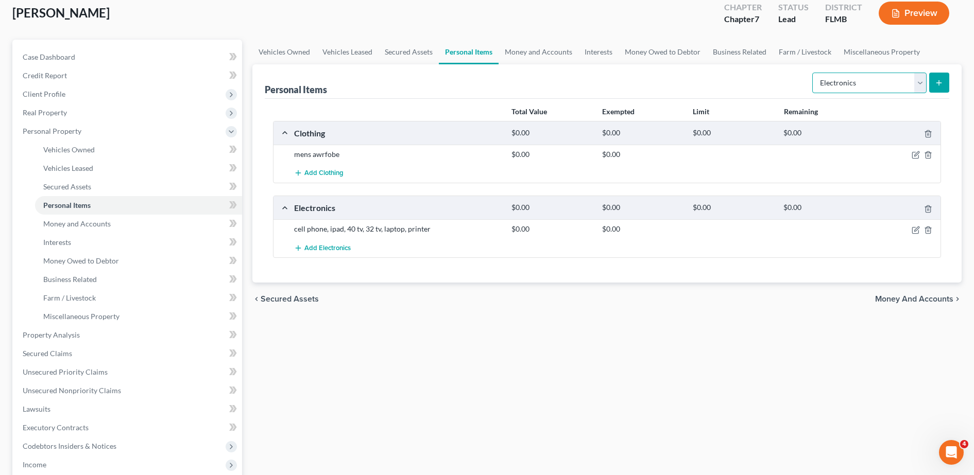
click at [827, 89] on select "Select Item Type Clothing Collectibles Of Value Electronics Firearms Household …" at bounding box center [869, 83] width 114 height 21
select select "firearms"
click at [813, 73] on select "Select Item Type Clothing Collectibles Of Value Electronics Firearms Household …" at bounding box center [869, 83] width 114 height 21
click at [938, 85] on icon "submit" at bounding box center [938, 83] width 8 height 8
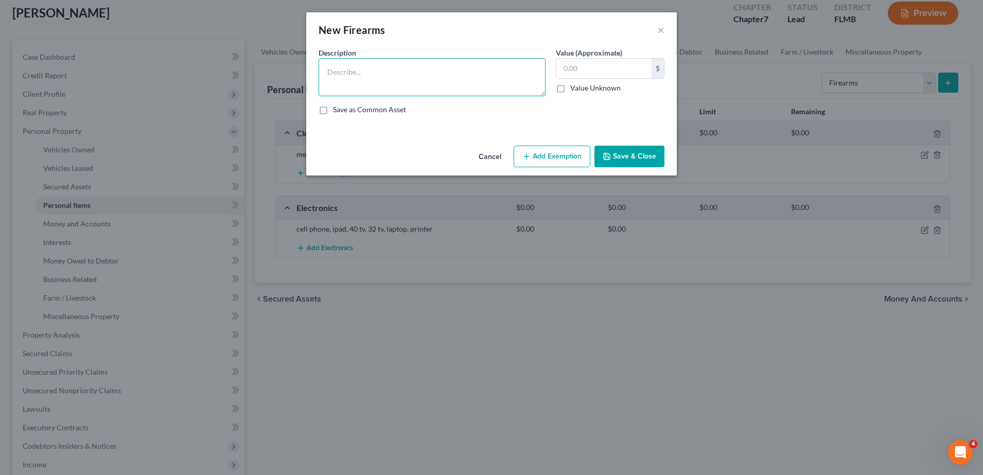
click at [489, 68] on textarea at bounding box center [432, 77] width 227 height 38
type textarea "Shotgun 12 gage inherited"
click at [630, 151] on button "Save & Close" at bounding box center [630, 157] width 70 height 22
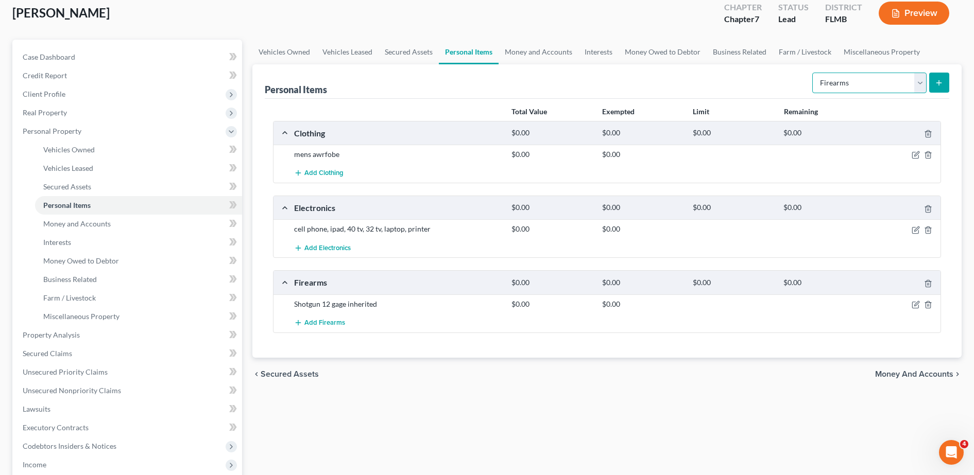
click at [885, 80] on select "Select Item Type Clothing Collectibles Of Value Electronics Firearms Household …" at bounding box center [869, 83] width 114 height 21
select select "household_goods"
click at [813, 73] on select "Select Item Type Clothing Collectibles Of Value Electronics Firearms Household …" at bounding box center [869, 83] width 114 height 21
click at [940, 81] on icon "submit" at bounding box center [938, 83] width 8 height 8
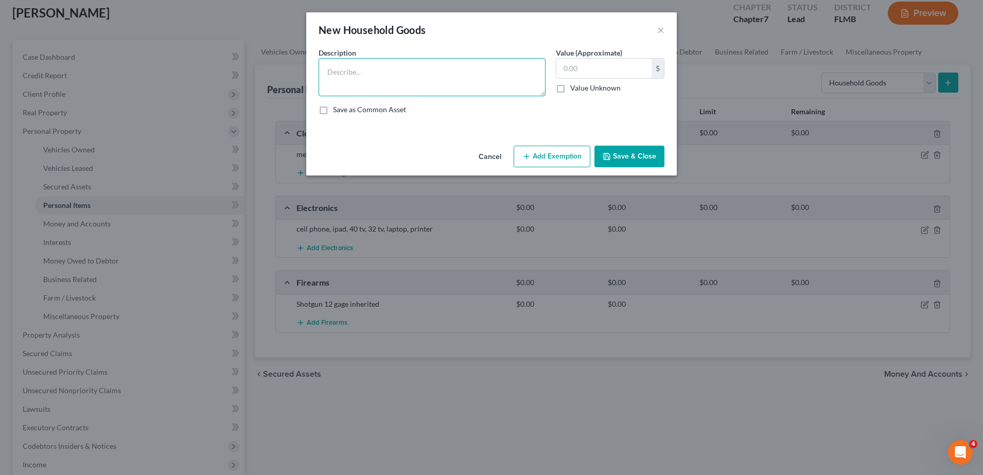
click at [480, 69] on textarea at bounding box center [432, 77] width 227 height 38
type textarea "K"
click at [487, 72] on textarea "queen bed, dresser, end table, 2 lamps, dresser, 2 end tables," at bounding box center [432, 77] width 227 height 38
click at [519, 75] on textarea "queen bed, dresser, end table, 2 lamps, dresser, 2 end tables," at bounding box center [432, 77] width 227 height 38
click at [500, 82] on textarea "queen bed, dresser, end table, 2 lamps, dresser, 2 end tables, king bed mattres…" at bounding box center [432, 77] width 227 height 38
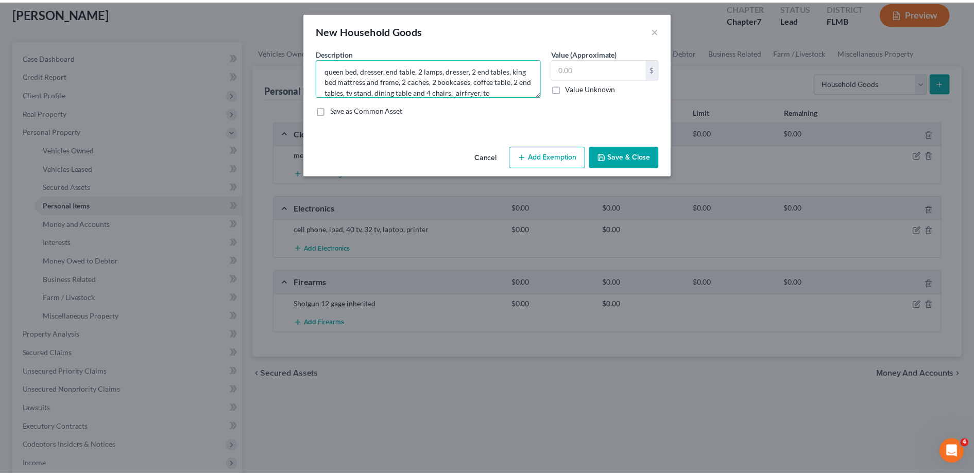
scroll to position [13, 0]
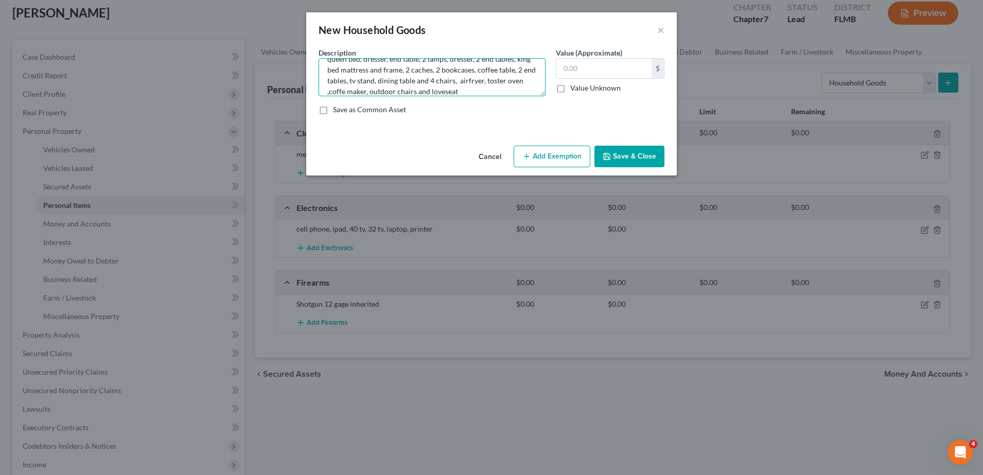
type textarea "queen bed, dresser, end table, 2 lamps, dresser, 2 end tables, king bed mattres…"
click at [631, 159] on button "Save & Close" at bounding box center [630, 157] width 70 height 22
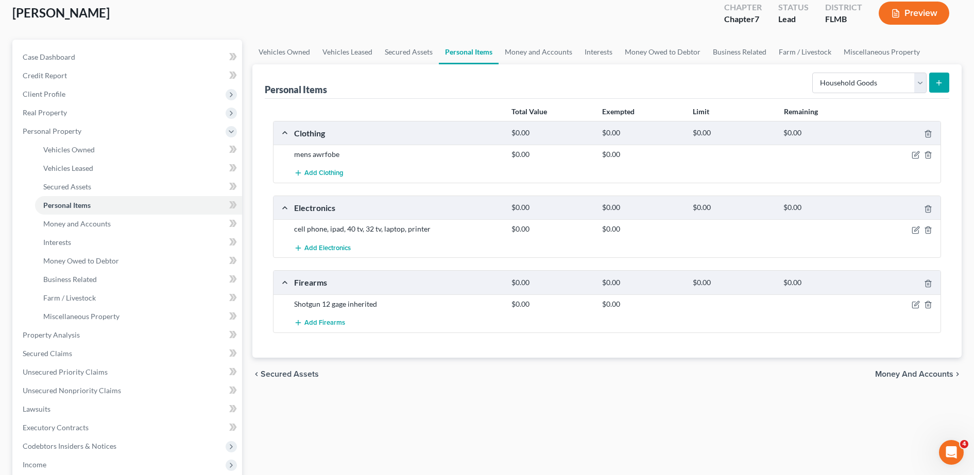
scroll to position [94, 0]
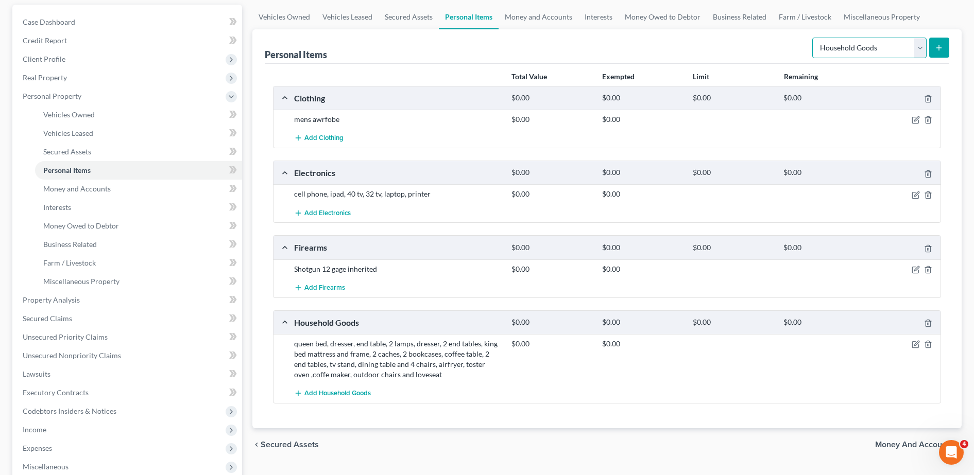
click at [853, 57] on select "Select Item Type Clothing Collectibles Of Value Electronics Firearms Household …" at bounding box center [869, 48] width 114 height 21
select select "jewelry"
click at [813, 38] on select "Select Item Type Clothing Collectibles Of Value Electronics Firearms Household …" at bounding box center [869, 48] width 114 height 21
click at [938, 46] on icon "submit" at bounding box center [938, 48] width 8 height 8
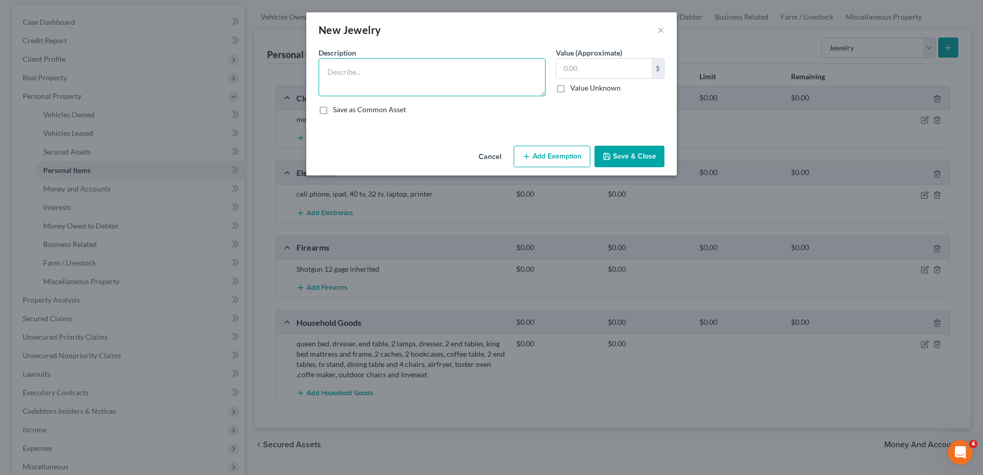
click at [477, 68] on textarea at bounding box center [432, 77] width 227 height 38
type textarea "2"
drag, startPoint x: 462, startPoint y: 73, endPoint x: 426, endPoint y: 65, distance: 36.9
click at [426, 65] on textarea "3 watches" at bounding box center [432, 77] width 227 height 38
type textarea "3 watches"
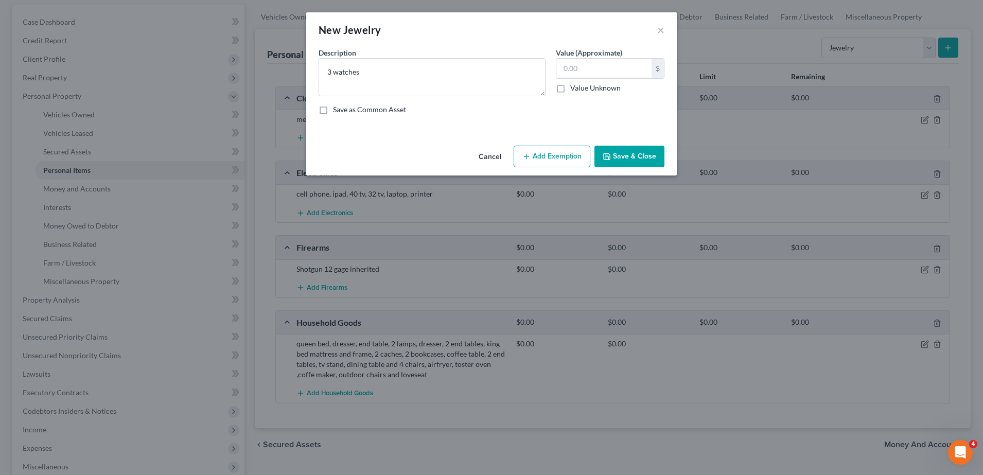
click at [623, 150] on button "Save & Close" at bounding box center [630, 157] width 70 height 22
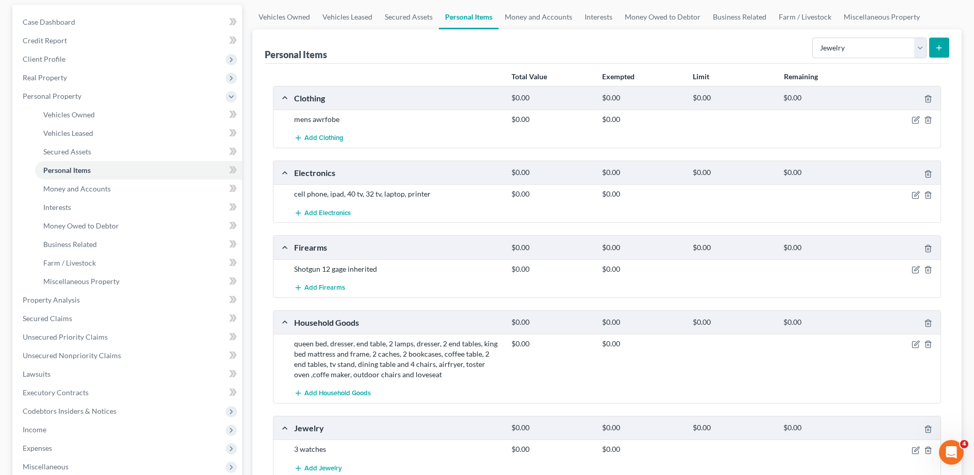
scroll to position [89, 0]
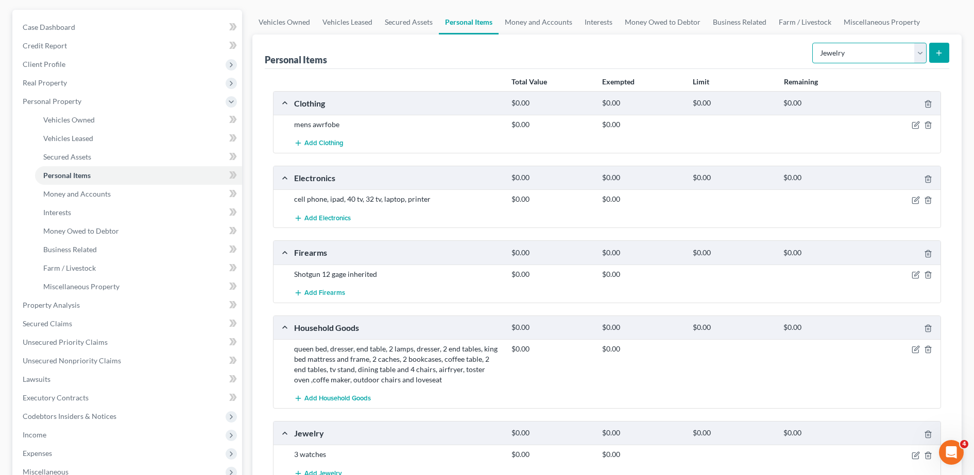
click at [850, 53] on select "Select Item Type Clothing Collectibles Of Value Electronics Firearms Household …" at bounding box center [869, 53] width 114 height 21
select select "other"
click at [813, 43] on select "Select Item Type Clothing Collectibles Of Value Electronics Firearms Household …" at bounding box center [869, 53] width 114 height 21
click at [940, 49] on icon "submit" at bounding box center [938, 53] width 8 height 8
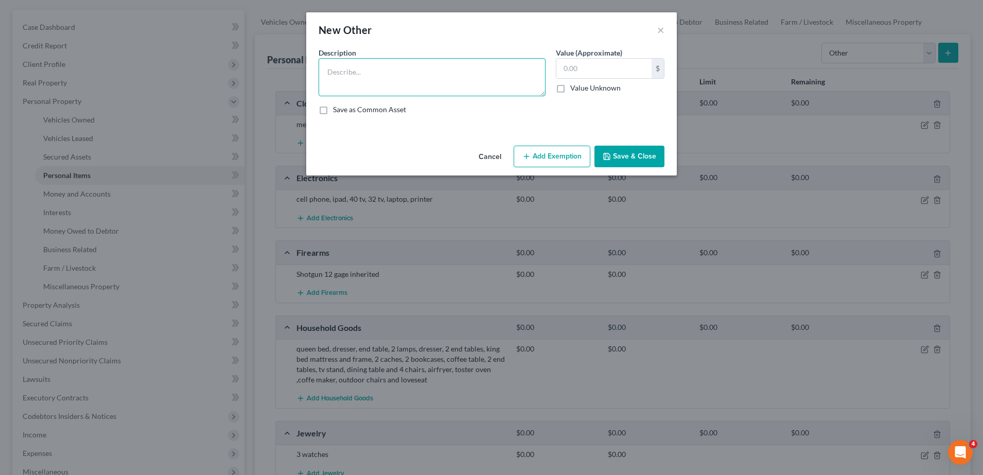
click at [440, 65] on textarea at bounding box center [432, 77] width 227 height 38
type textarea "tools"
click at [640, 152] on button "Save & Close" at bounding box center [630, 157] width 70 height 22
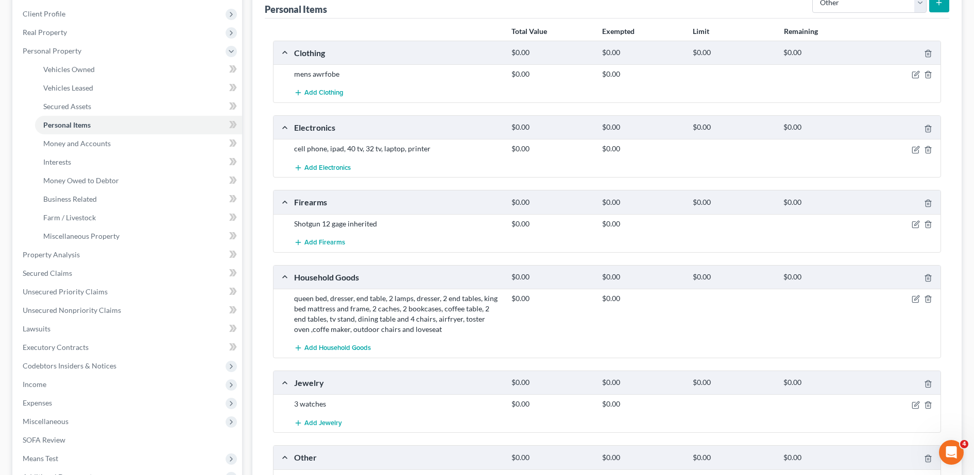
scroll to position [141, 0]
click at [120, 148] on link "Money and Accounts" at bounding box center [138, 142] width 207 height 19
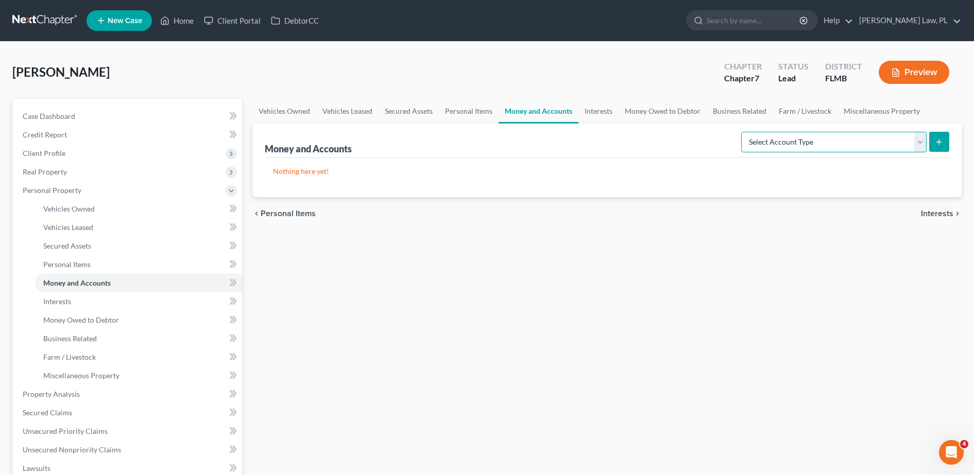
click at [821, 132] on select "Select Account Type Brokerage Cash on Hand Certificates of Deposit Checking Acc…" at bounding box center [833, 142] width 185 height 21
select select "checking"
click at [743, 132] on select "Select Account Type Brokerage Cash on Hand Certificates of Deposit Checking Acc…" at bounding box center [833, 142] width 185 height 21
click at [936, 148] on button "submit" at bounding box center [939, 142] width 20 height 20
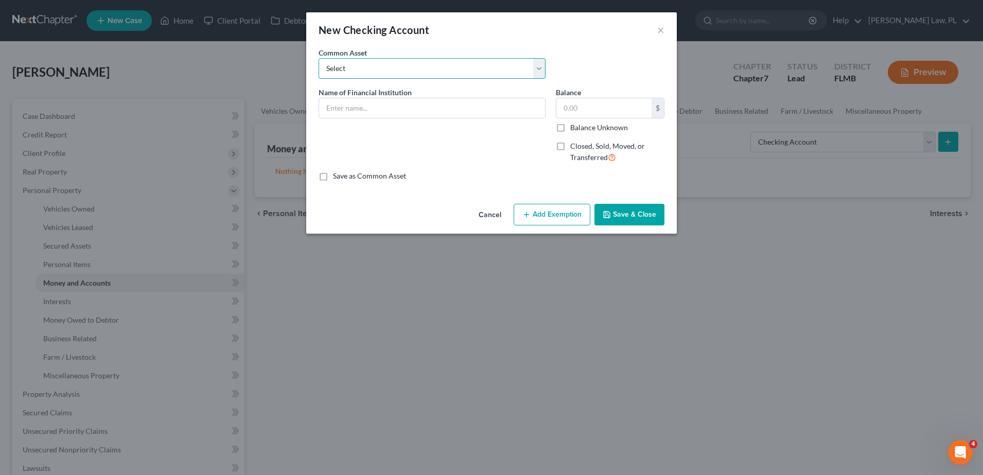
click at [465, 75] on select "Select Chime Financial Chime Financial USAA TD Bank Space Coast Credit Union Ba…" at bounding box center [432, 68] width 227 height 21
select select "3"
click at [319, 58] on select "Select Chime Financial Chime Financial USAA TD Bank Space Coast Credit Union Ba…" at bounding box center [432, 68] width 227 height 21
type input "TD Bank"
click at [589, 107] on input "text" at bounding box center [604, 108] width 95 height 20
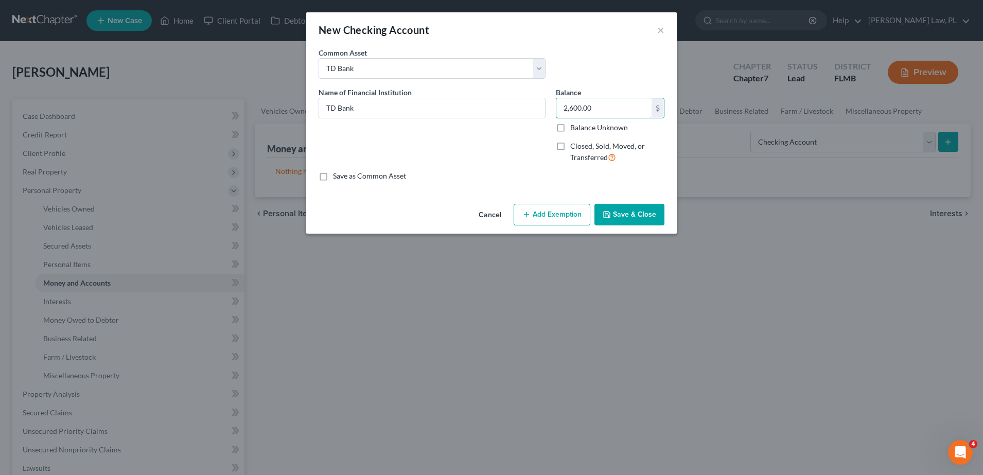
type input "2,600.00"
click at [504, 149] on div "Name of Financial Institution * TD Bank" at bounding box center [432, 129] width 237 height 84
click at [619, 213] on button "Save & Close" at bounding box center [630, 215] width 70 height 22
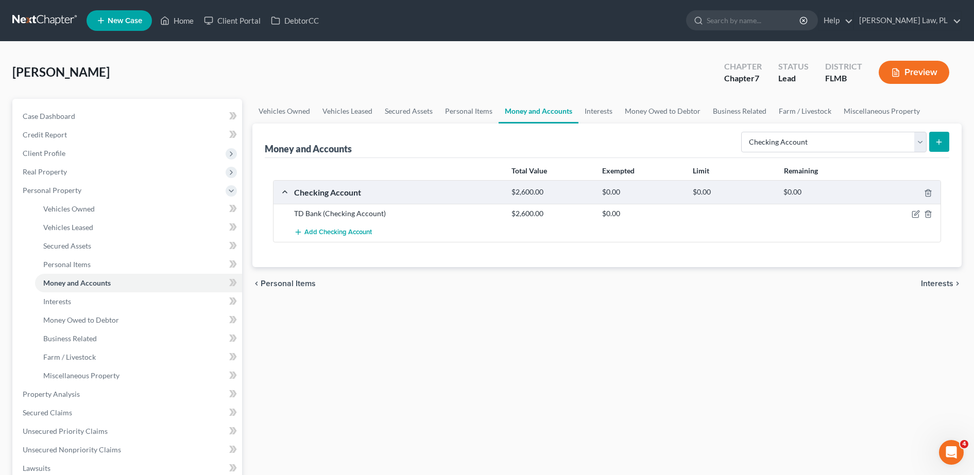
scroll to position [31, 0]
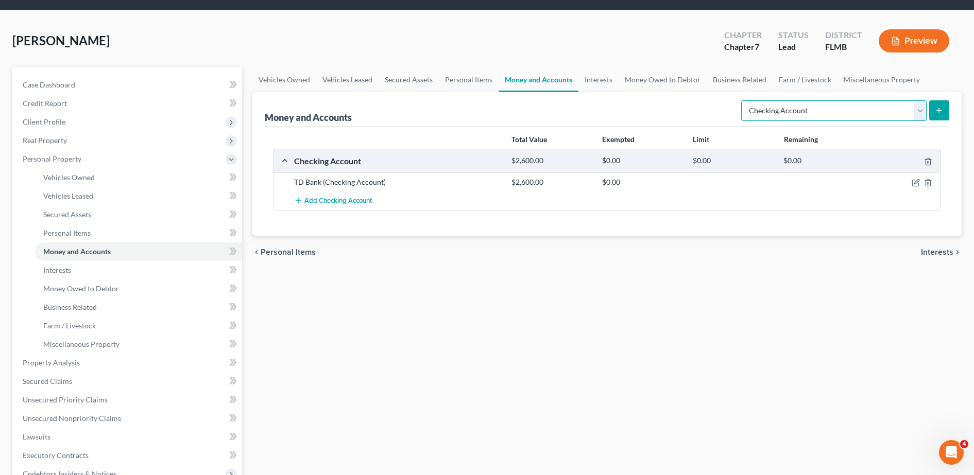
click at [794, 113] on select "Select Account Type Brokerage Cash on Hand Certificates of Deposit Checking Acc…" at bounding box center [833, 110] width 185 height 21
select select "savings"
click at [743, 100] on select "Select Account Type Brokerage Cash on Hand Certificates of Deposit Checking Acc…" at bounding box center [833, 110] width 185 height 21
click at [936, 106] on button "submit" at bounding box center [939, 110] width 20 height 20
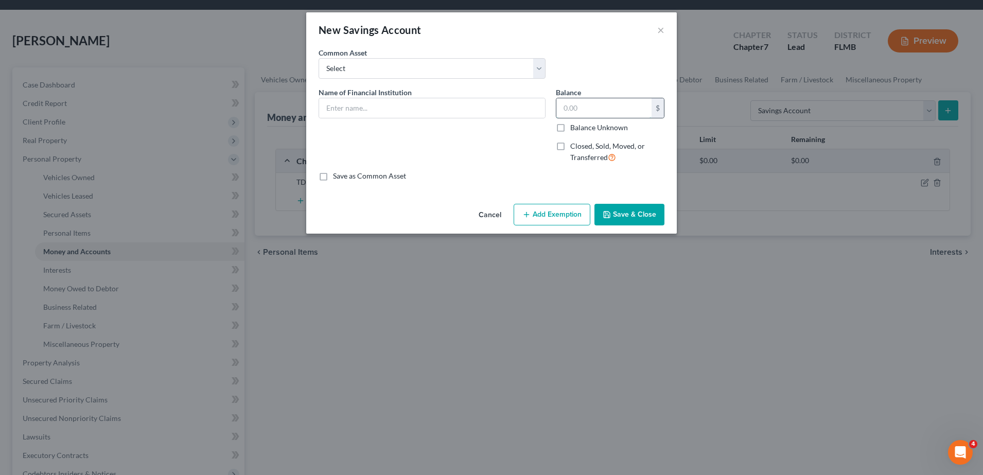
click at [595, 102] on input "text" at bounding box center [604, 108] width 95 height 20
type input "1.25"
click at [413, 61] on select "Select Community Credit Union Chase Bank Security Service Federal Credit Union …" at bounding box center [432, 68] width 227 height 21
click at [359, 56] on label "Common Asset" at bounding box center [343, 52] width 48 height 11
click at [390, 126] on div "Name of Financial Institution *" at bounding box center [432, 129] width 237 height 84
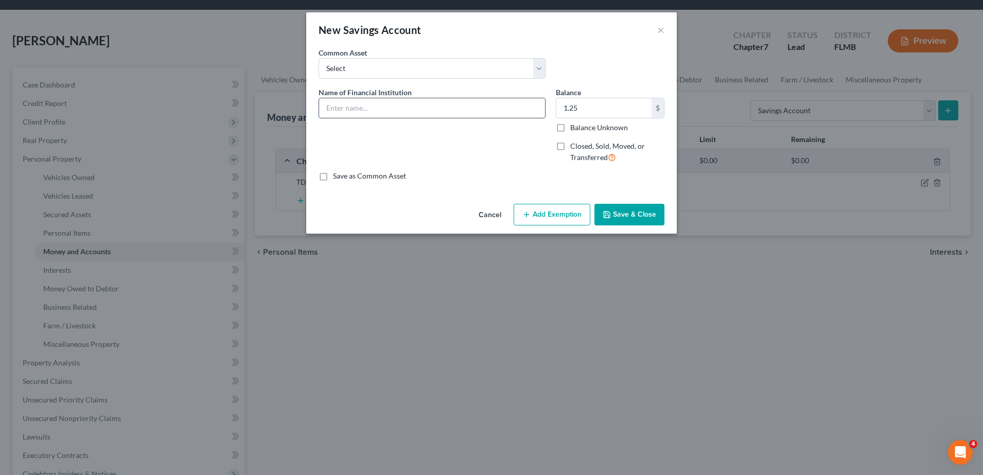
click at [366, 101] on input "text" at bounding box center [432, 108] width 226 height 20
type input "Td bank"
click at [579, 57] on div "Common Asset Select Community Credit Union Chase Bank Security Service Federal …" at bounding box center [492, 67] width 356 height 40
click at [649, 223] on button "Save & Close" at bounding box center [630, 215] width 70 height 22
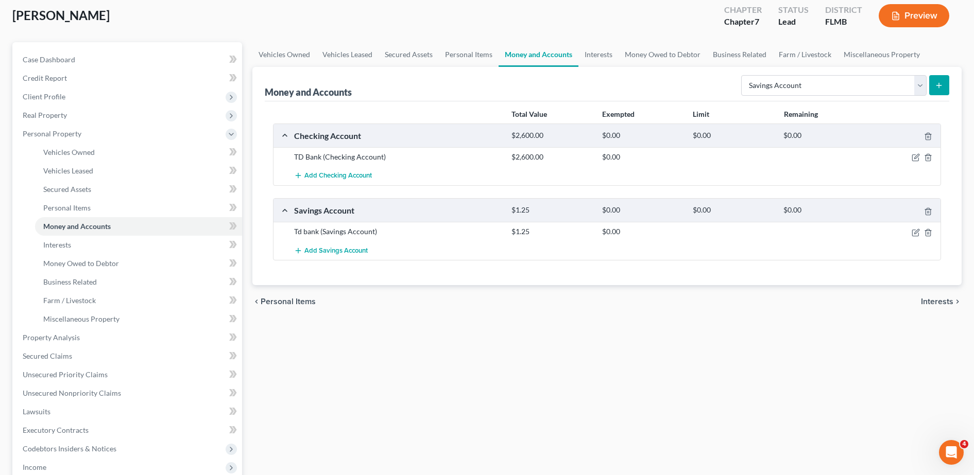
scroll to position [57, 0]
click at [769, 83] on select "Select Account Type Brokerage Cash on Hand Certificates of Deposit Checking Acc…" at bounding box center [833, 85] width 185 height 21
select select "other"
click at [743, 75] on select "Select Account Type Brokerage Cash on Hand Certificates of Deposit Checking Acc…" at bounding box center [833, 85] width 185 height 21
click at [936, 83] on icon "submit" at bounding box center [938, 85] width 8 height 8
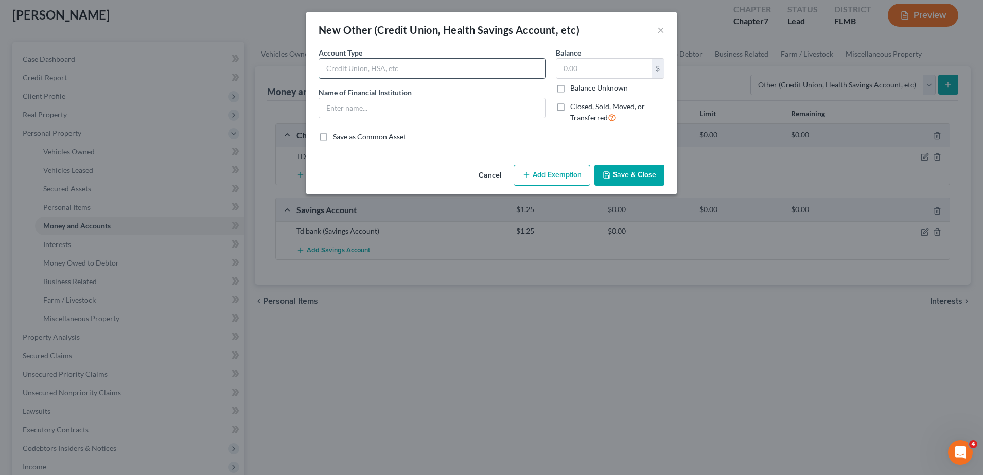
click at [366, 70] on input "text" at bounding box center [432, 69] width 226 height 20
click at [306, 69] on div "An exemption set must first be selected from the Filing Information section. Co…" at bounding box center [491, 103] width 371 height 113
click at [379, 65] on input "text" at bounding box center [432, 69] width 226 height 20
type input "Cryto"
click at [592, 64] on input "text" at bounding box center [604, 69] width 95 height 20
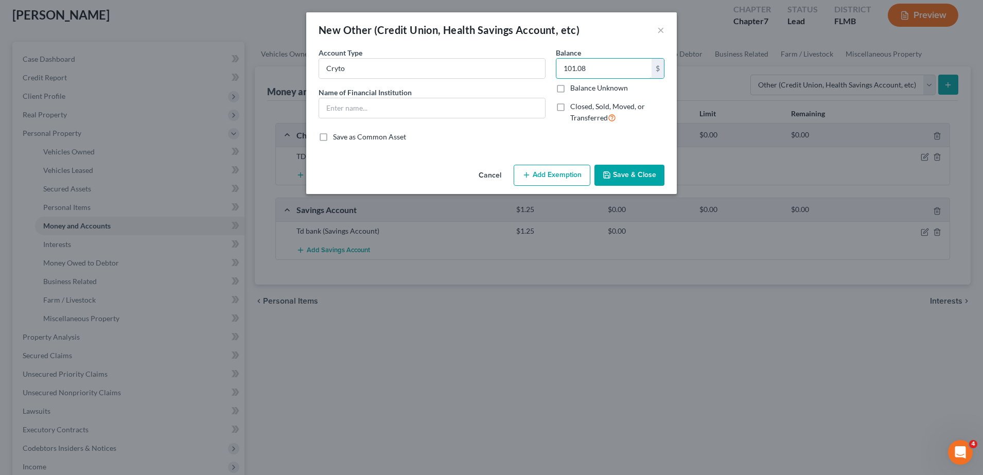
type input "101.08"
click at [468, 124] on div "Account Type Cryto Name of Financial Institution *" at bounding box center [432, 89] width 237 height 84
click at [619, 181] on button "Save & Close" at bounding box center [630, 176] width 70 height 22
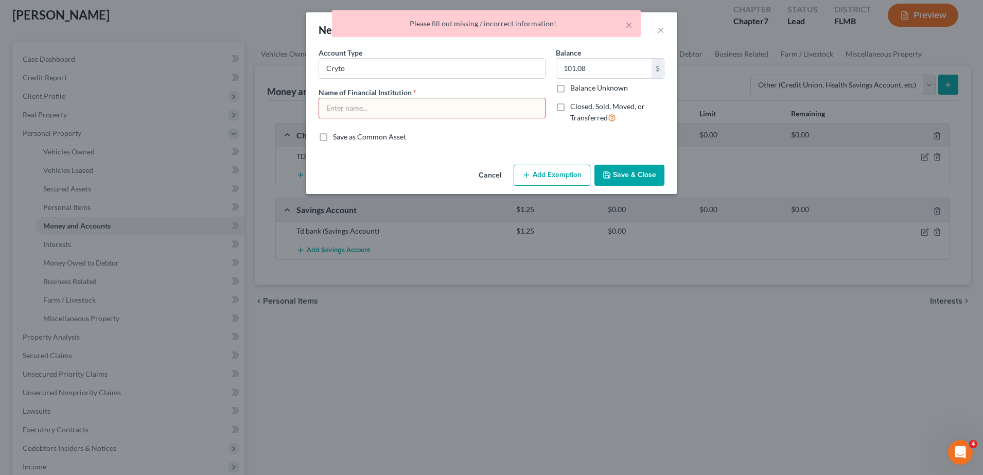
click at [451, 100] on input "text" at bounding box center [432, 108] width 226 height 20
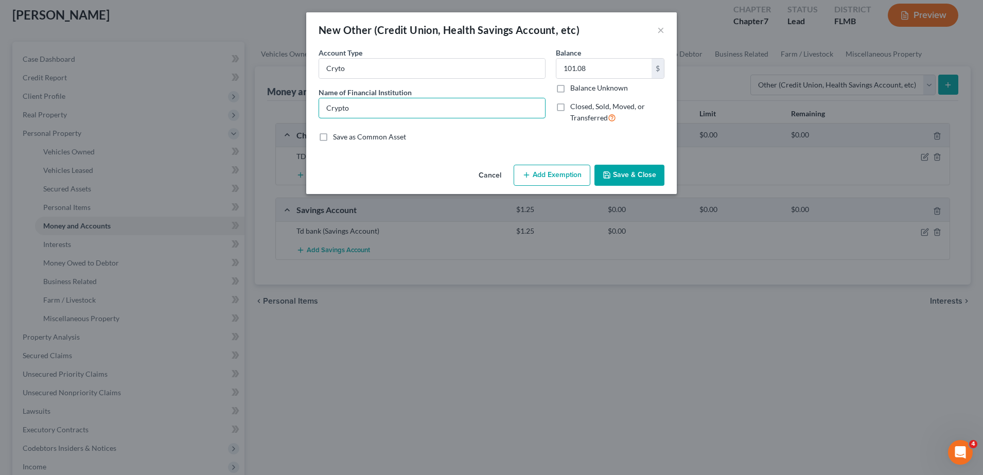
type input "Crypto"
click at [614, 180] on button "Save & Close" at bounding box center [630, 176] width 70 height 22
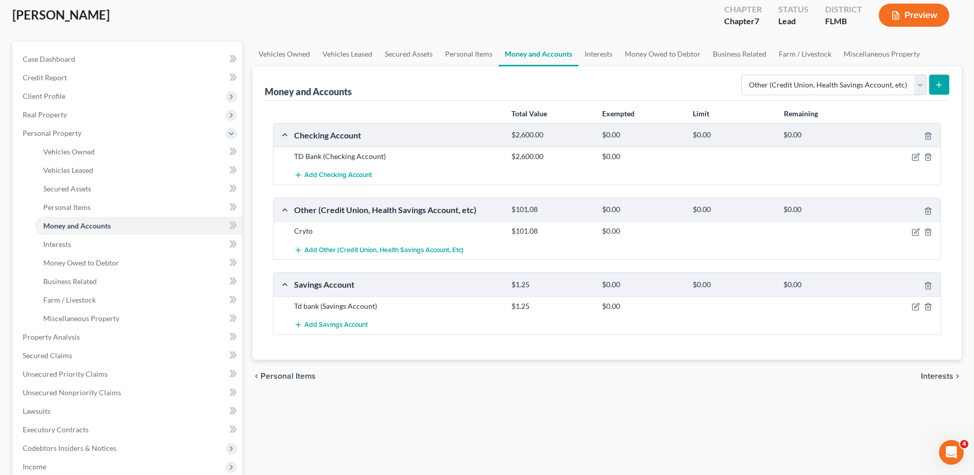
scroll to position [85, 0]
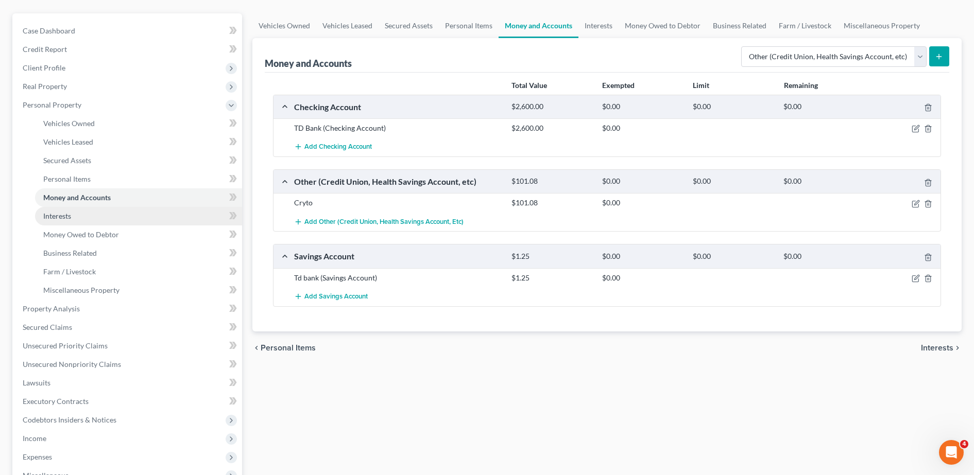
click at [115, 217] on link "Interests" at bounding box center [138, 216] width 207 height 19
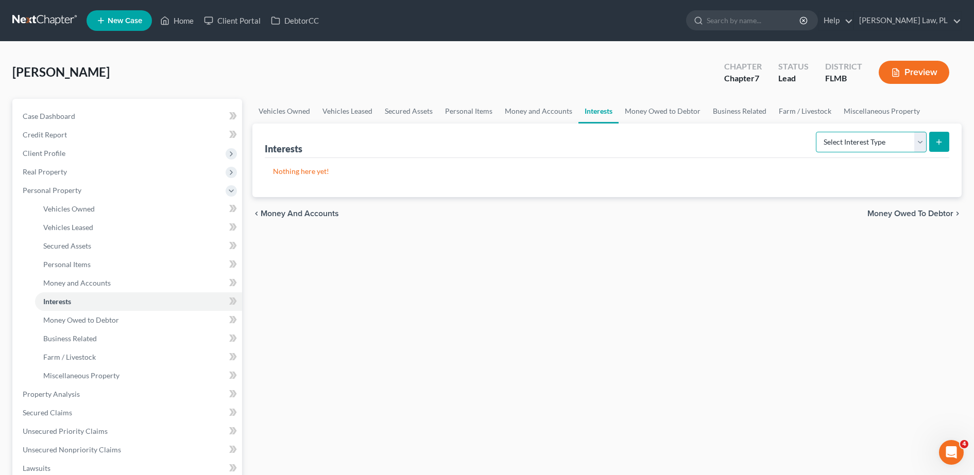
click at [888, 141] on select "Select Interest Type 401K Annuity Bond Education IRA Government Bond Government…" at bounding box center [871, 142] width 111 height 21
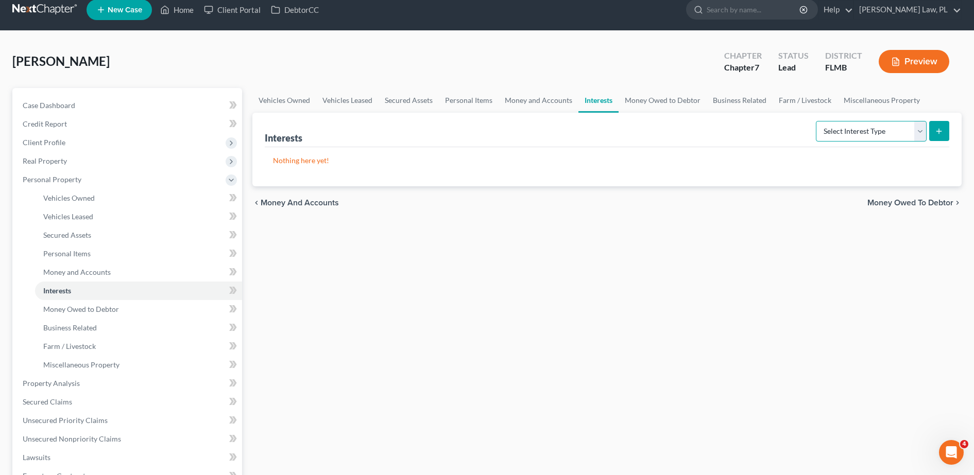
scroll to position [12, 0]
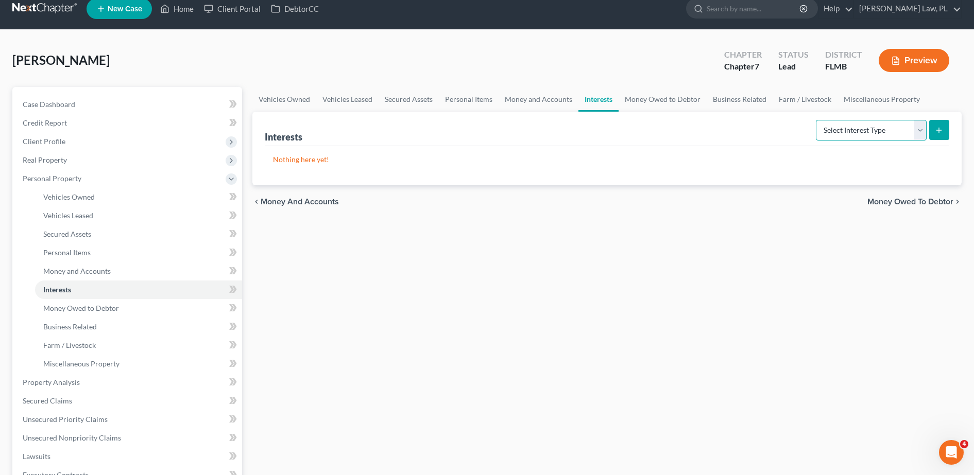
click at [864, 140] on select "Select Interest Type 401K Annuity Bond Education IRA Government Bond Government…" at bounding box center [871, 130] width 111 height 21
select select "other_retirement_plan"
click at [817, 120] on select "Select Interest Type 401K Annuity Bond Education IRA Government Bond Government…" at bounding box center [871, 130] width 111 height 21
click at [943, 132] on button "submit" at bounding box center [939, 130] width 20 height 20
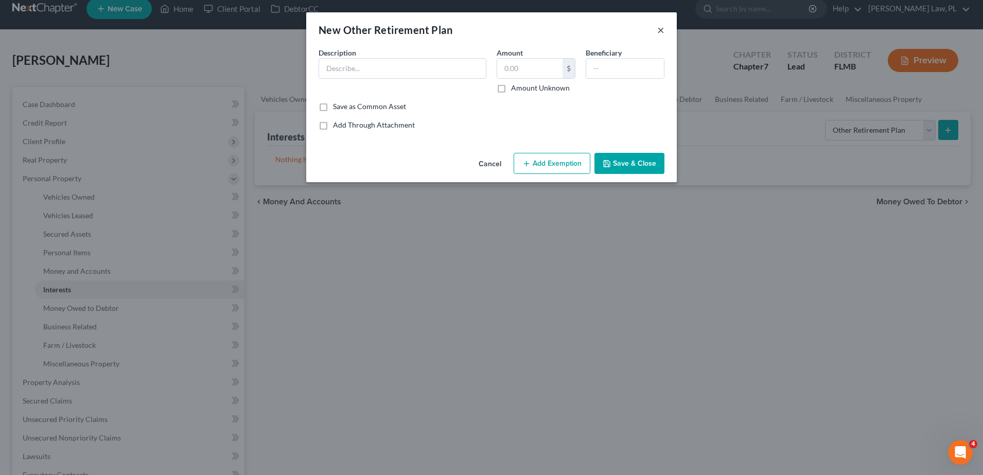
click at [662, 30] on button "×" at bounding box center [660, 30] width 7 height 12
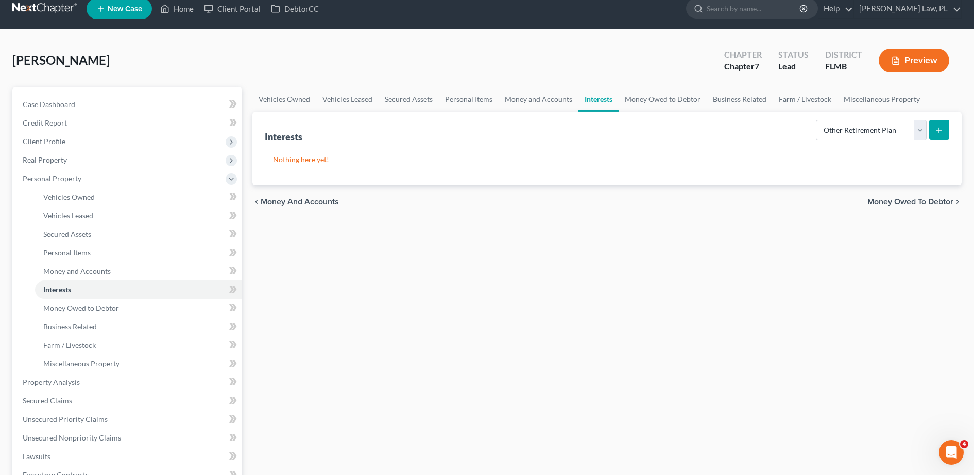
scroll to position [63, 0]
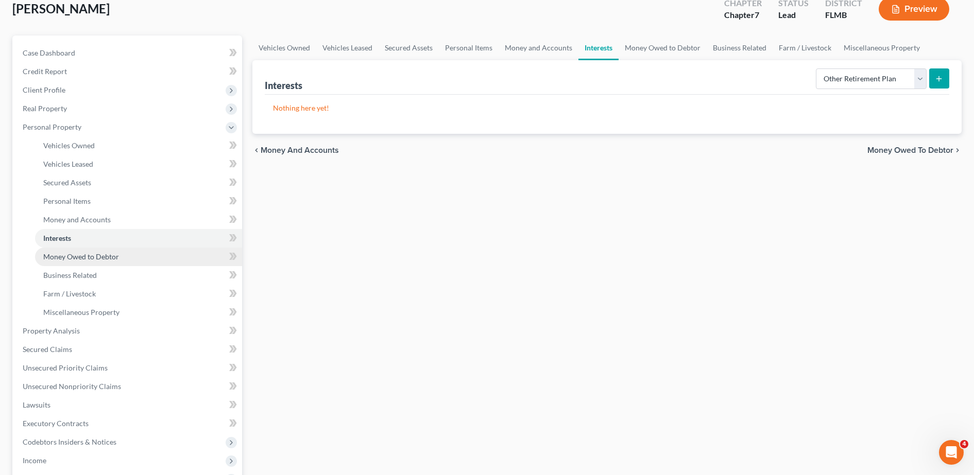
click at [122, 257] on link "Money Owed to Debtor" at bounding box center [138, 257] width 207 height 19
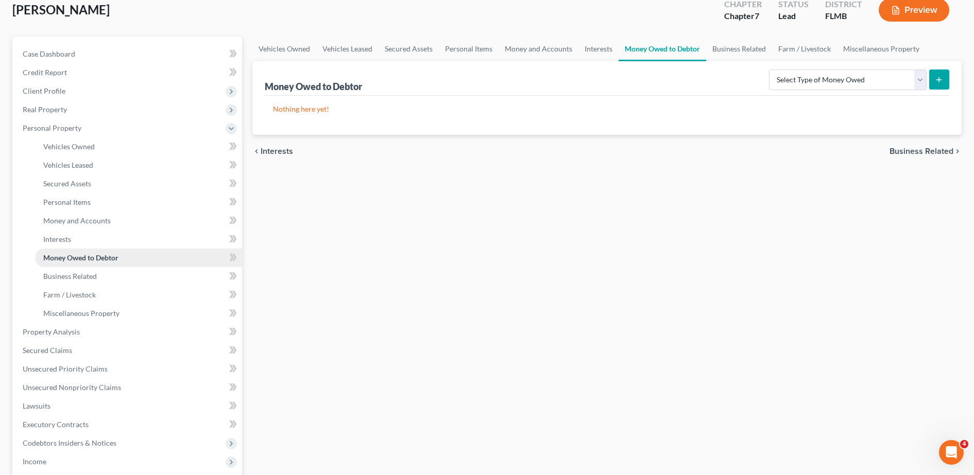
scroll to position [100, 0]
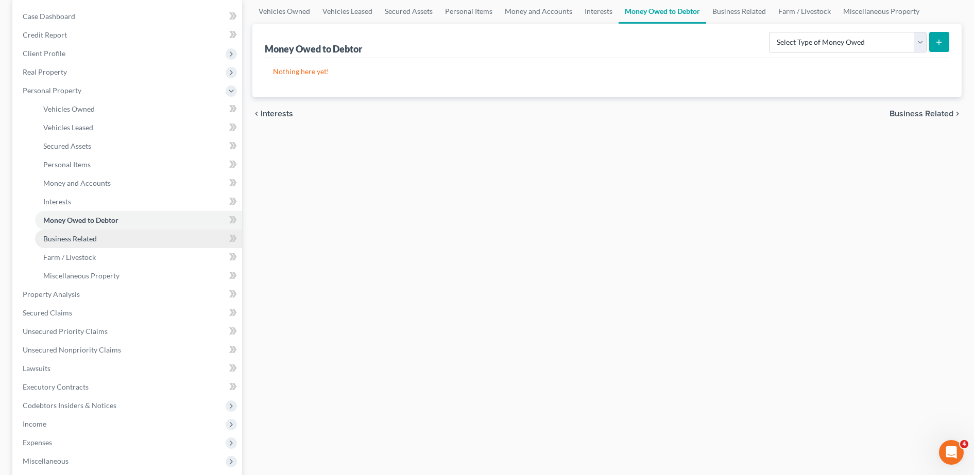
click at [90, 236] on span "Business Related" at bounding box center [70, 238] width 54 height 9
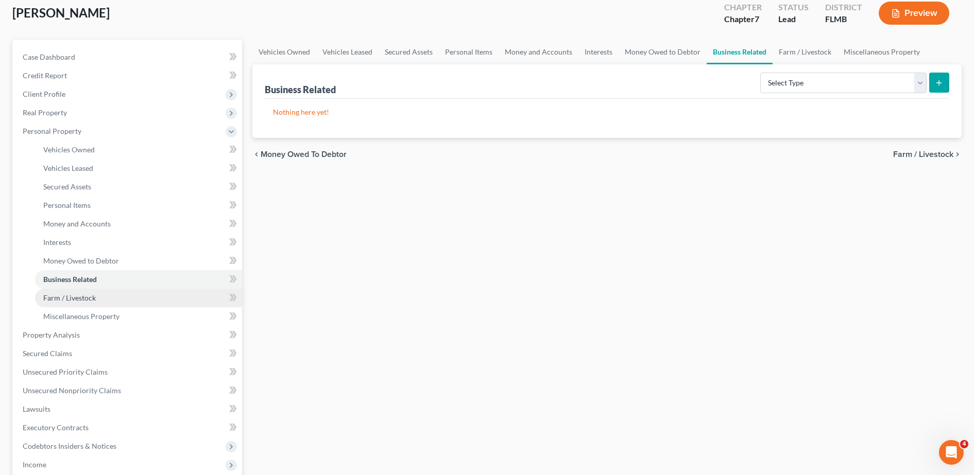
click at [83, 300] on span "Farm / Livestock" at bounding box center [69, 297] width 53 height 9
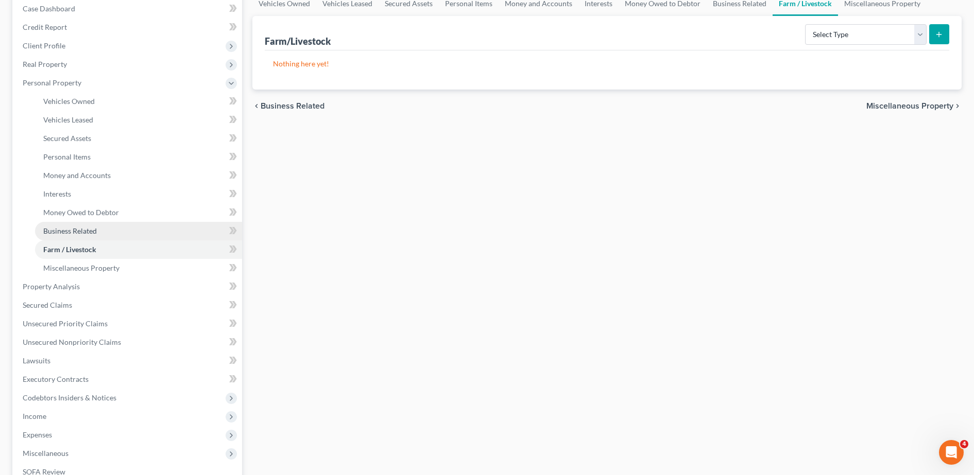
scroll to position [108, 0]
click at [78, 269] on span "Miscellaneous Property" at bounding box center [81, 267] width 76 height 9
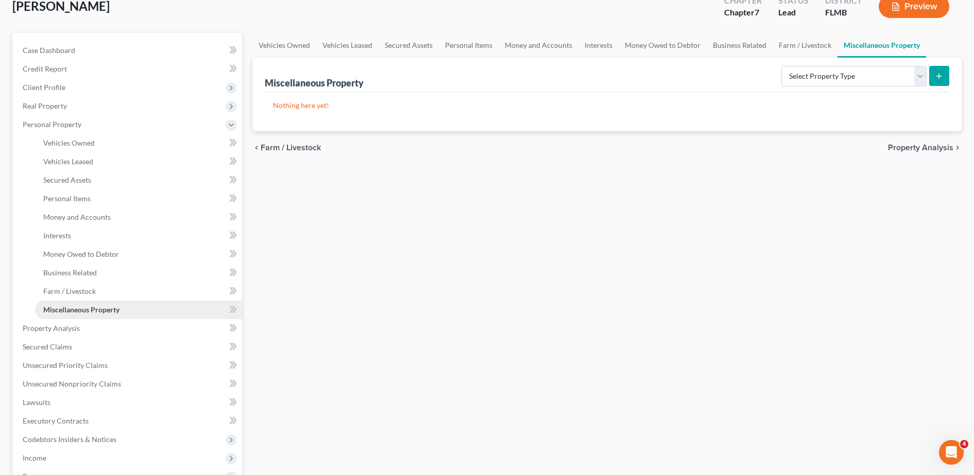
scroll to position [67, 0]
click at [67, 316] on link "Miscellaneous Property" at bounding box center [138, 309] width 207 height 19
click at [65, 326] on span "Property Analysis" at bounding box center [51, 327] width 57 height 9
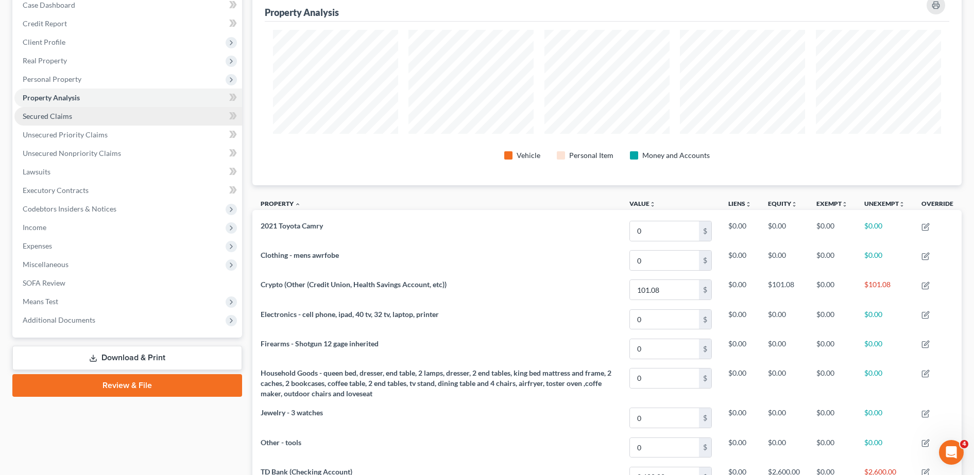
scroll to position [112, 0]
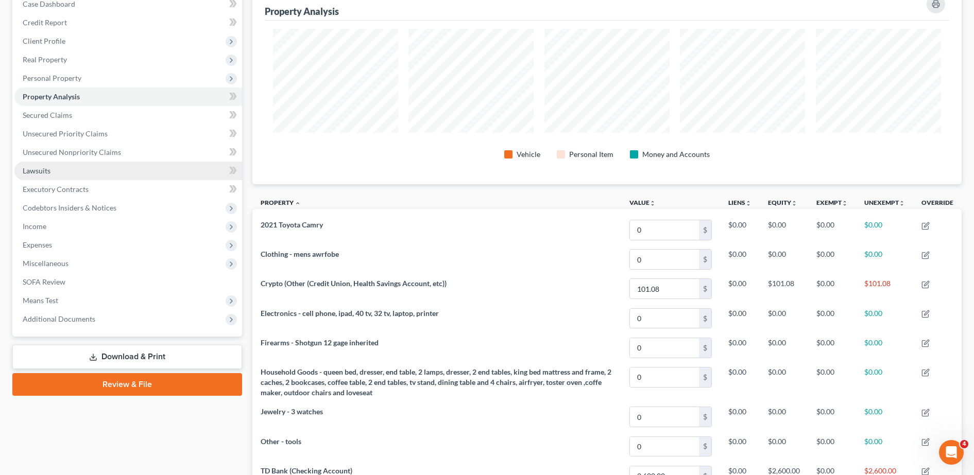
click at [67, 166] on link "Lawsuits" at bounding box center [128, 171] width 228 height 19
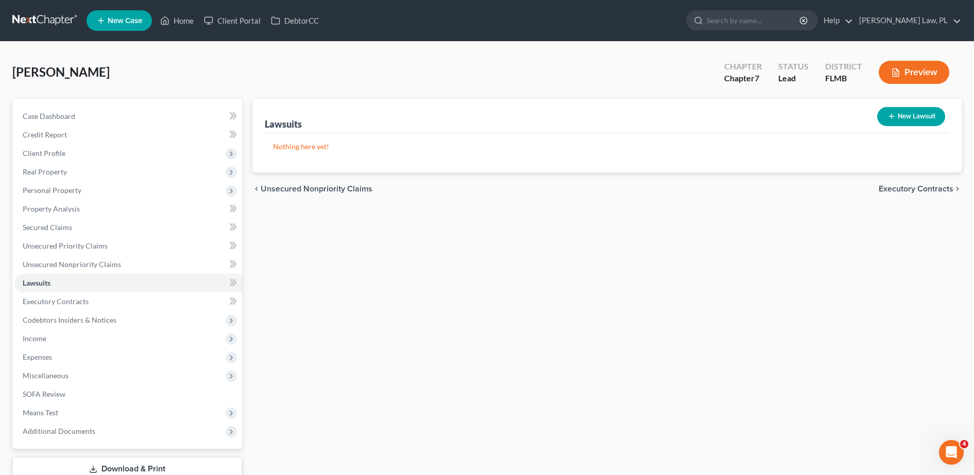
click at [891, 121] on button "New Lawsuit" at bounding box center [911, 116] width 68 height 19
select select "0"
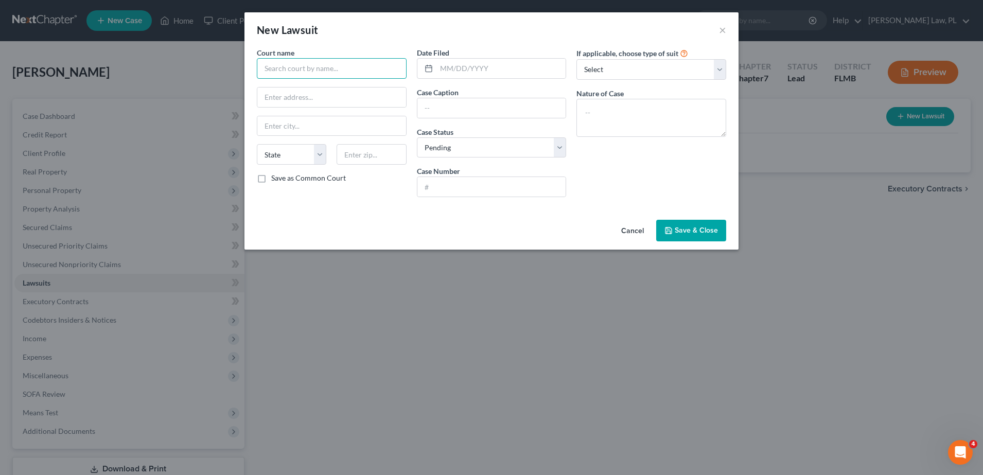
click at [328, 72] on input "text" at bounding box center [332, 68] width 150 height 21
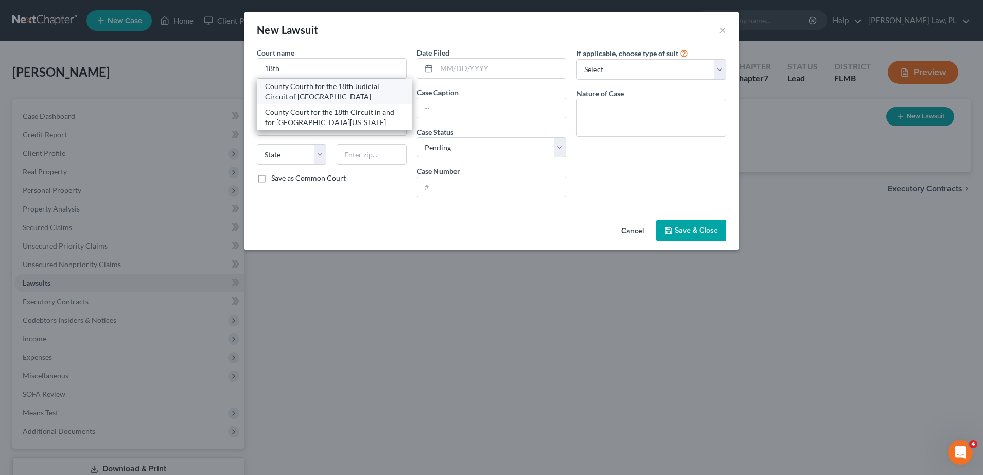
click at [376, 101] on div "County Courth for the 18th Judicial Circuit of [GEOGRAPHIC_DATA]" at bounding box center [334, 91] width 138 height 21
type input "County Courth for the 18th Judicial Circuit of [GEOGRAPHIC_DATA]"
type input "Clerk of Court [STREET_ADDRESS]"
type input "Titusville"
select select "9"
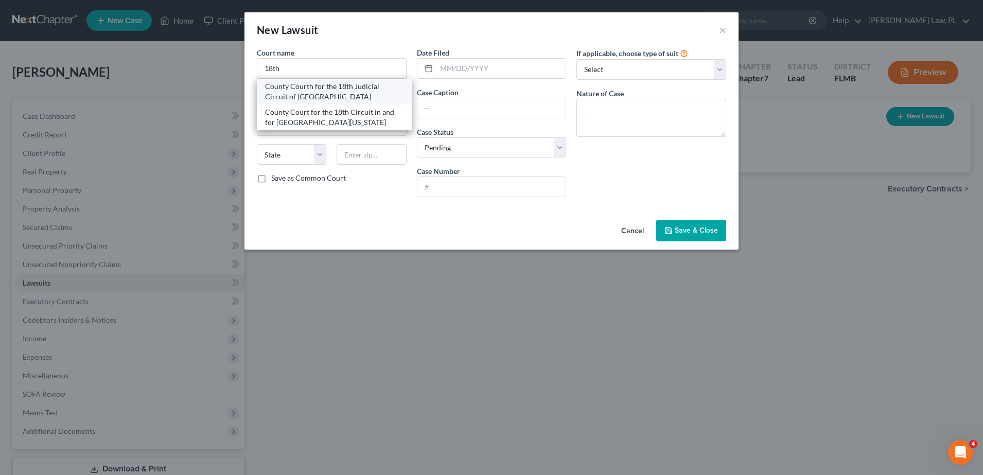
type input "32780"
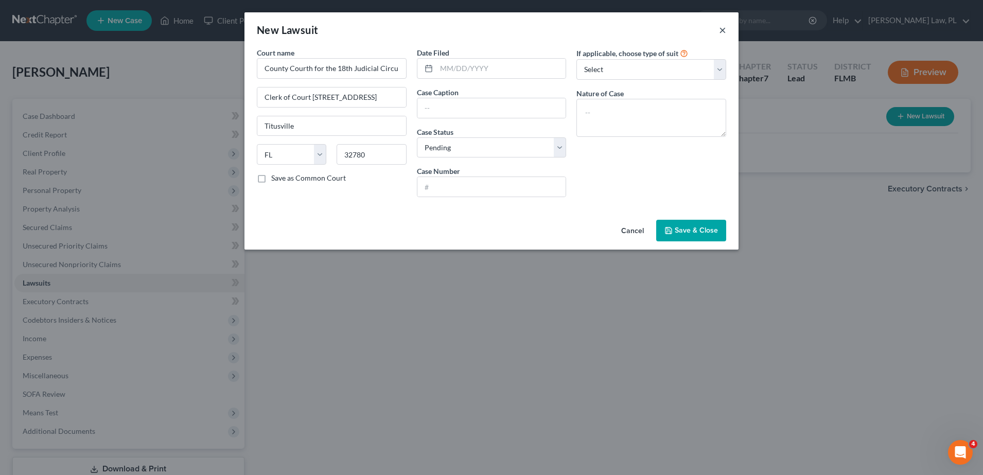
click at [720, 30] on button "×" at bounding box center [722, 30] width 7 height 12
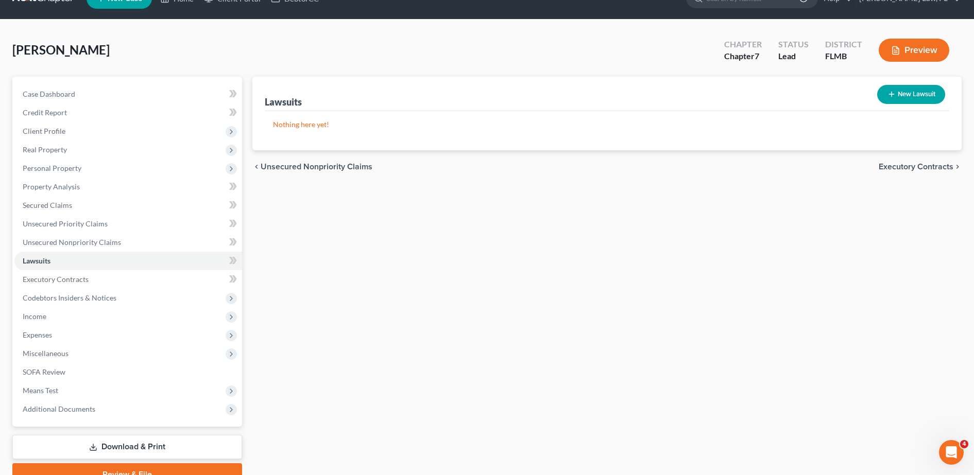
scroll to position [27, 0]
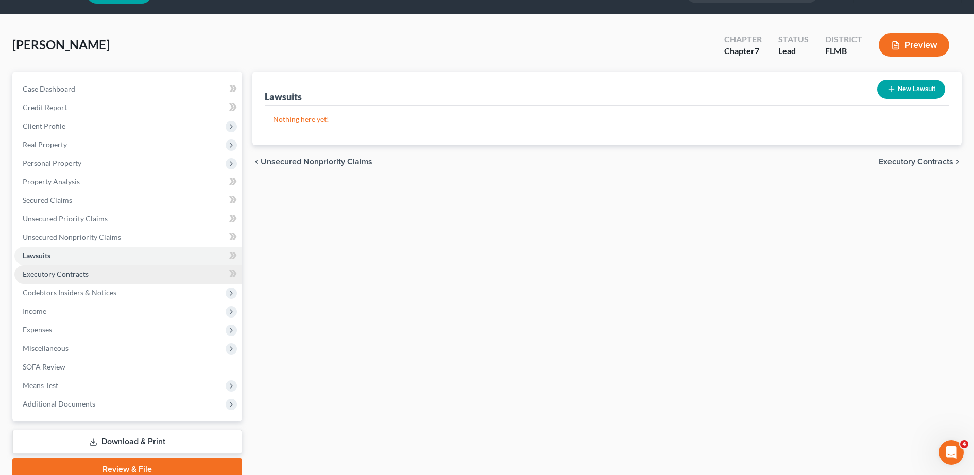
click at [101, 271] on link "Executory Contracts" at bounding box center [128, 274] width 228 height 19
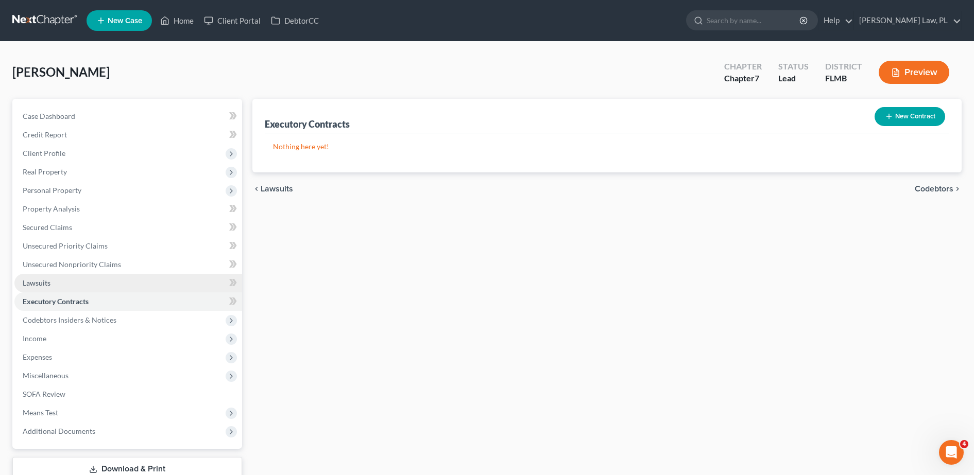
scroll to position [20, 0]
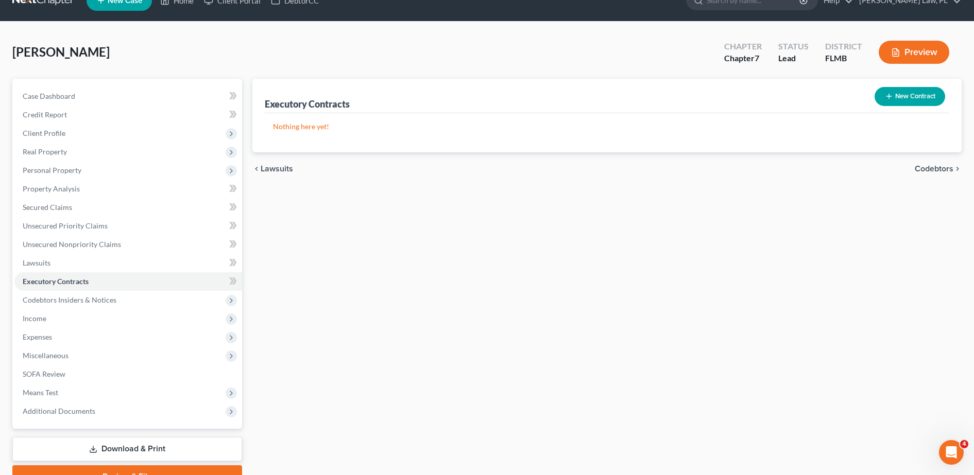
click at [923, 93] on button "New Contract" at bounding box center [909, 96] width 71 height 19
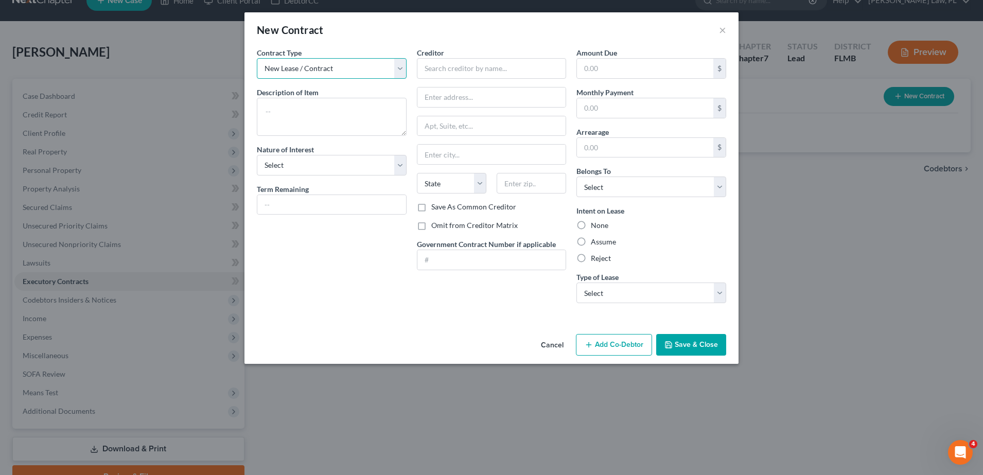
click at [361, 75] on select "New Lease / Contract New Timeshare" at bounding box center [332, 68] width 150 height 21
click at [257, 58] on select "New Lease / Contract New Timeshare" at bounding box center [332, 68] width 150 height 21
click at [310, 106] on textarea at bounding box center [332, 117] width 150 height 38
type textarea "Residential lease"
click at [431, 75] on input "text" at bounding box center [492, 68] width 150 height 21
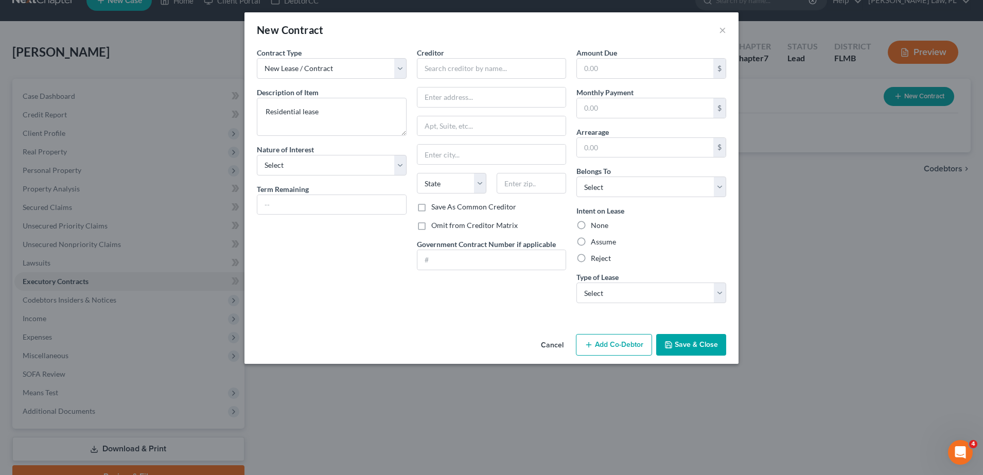
click at [601, 241] on label "Assume" at bounding box center [603, 242] width 25 height 10
click at [601, 241] on input "Assume" at bounding box center [598, 240] width 7 height 7
radio input "true"
click at [356, 203] on input "text" at bounding box center [331, 205] width 149 height 20
click at [472, 67] on input "text" at bounding box center [492, 68] width 150 height 21
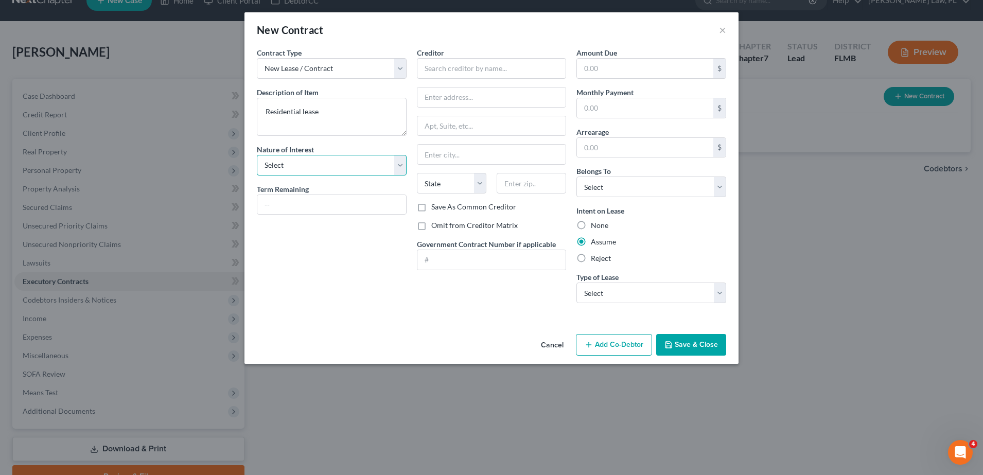
click at [363, 163] on select "Select Purchaser Agent Lessor Lessee" at bounding box center [332, 165] width 150 height 21
select select "3"
click at [257, 155] on select "Select Purchaser Agent Lessor Lessee" at bounding box center [332, 165] width 150 height 21
click at [460, 74] on input "text" at bounding box center [492, 68] width 150 height 21
click at [367, 112] on textarea "Residential lease" at bounding box center [332, 117] width 150 height 38
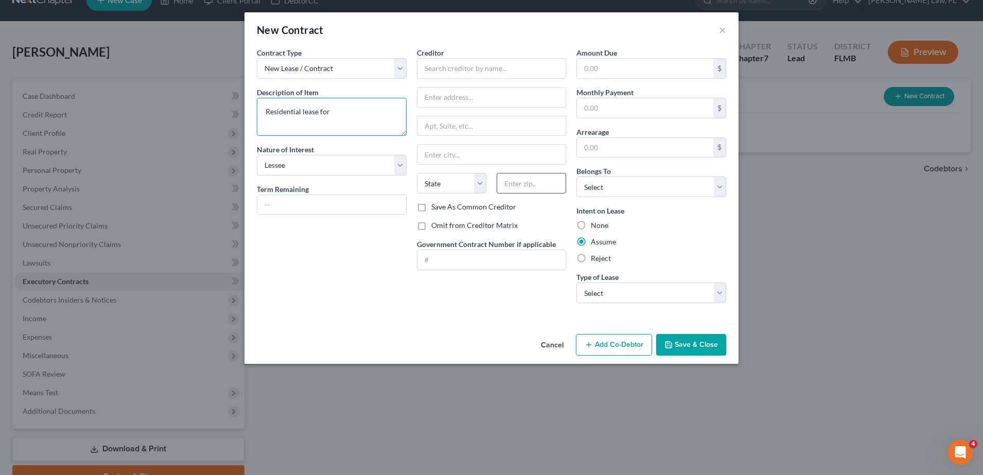
type textarea "Residential lease for"
click at [533, 186] on input "text" at bounding box center [532, 183] width 70 height 21
click at [473, 72] on input "text" at bounding box center [492, 68] width 150 height 21
click at [455, 58] on input "Invitation Homes" at bounding box center [492, 68] width 150 height 21
drag, startPoint x: 495, startPoint y: 66, endPoint x: 394, endPoint y: 67, distance: 101.4
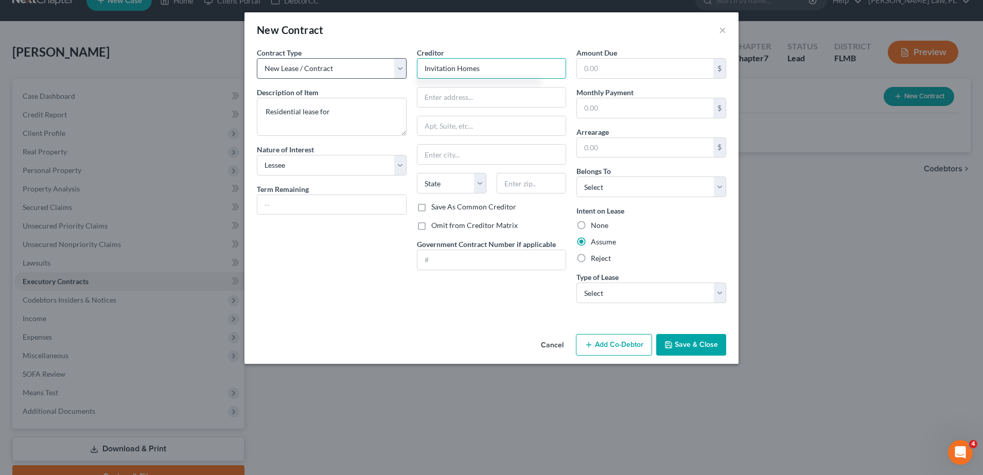
click at [394, 67] on div "Contract Type New Lease / Contract New Timeshare Description of non-residential…" at bounding box center [492, 179] width 480 height 264
click at [482, 40] on div "New Contract ×" at bounding box center [492, 29] width 494 height 35
type input "Invitation Homes"
click at [697, 344] on button "Save & Close" at bounding box center [691, 345] width 70 height 22
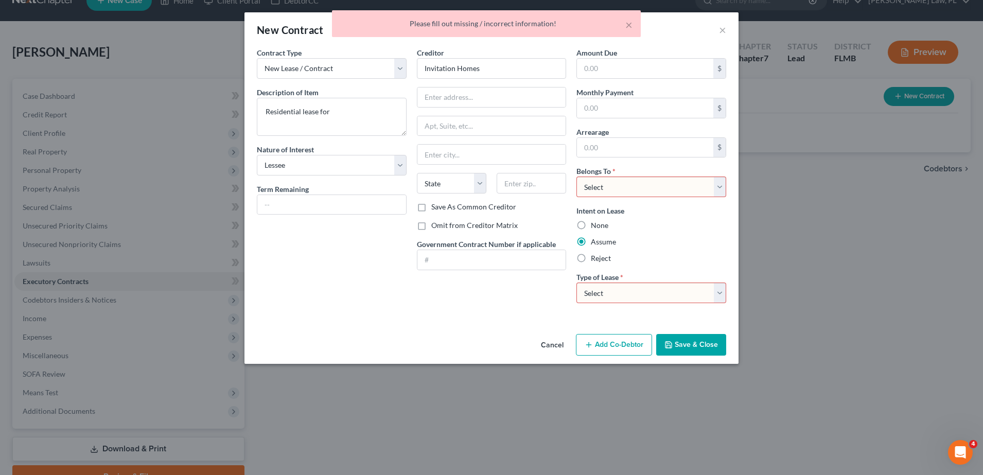
click at [626, 186] on select "Select Debtor 1 Only Debtor 2 Only Debtor 1 And Debtor 2 Only At Least One Of T…" at bounding box center [652, 187] width 150 height 21
select select "0"
click at [577, 177] on select "Select Debtor 1 Only Debtor 2 Only Debtor 1 And Debtor 2 Only At Least One Of T…" at bounding box center [652, 187] width 150 height 21
click at [641, 303] on div "Amount Due $ Monthly Payment $ Arrearage $ Belongs To * Select Debtor 1 Only De…" at bounding box center [651, 179] width 160 height 264
click at [636, 294] on select "Select Real Estate Car Other" at bounding box center [652, 293] width 150 height 21
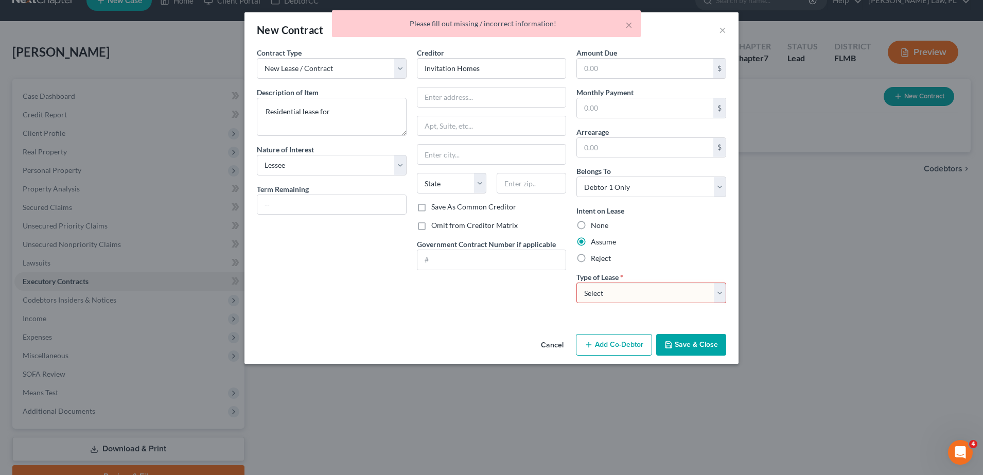
select select "0"
click at [577, 283] on select "Select Real Estate Car Other" at bounding box center [652, 293] width 150 height 21
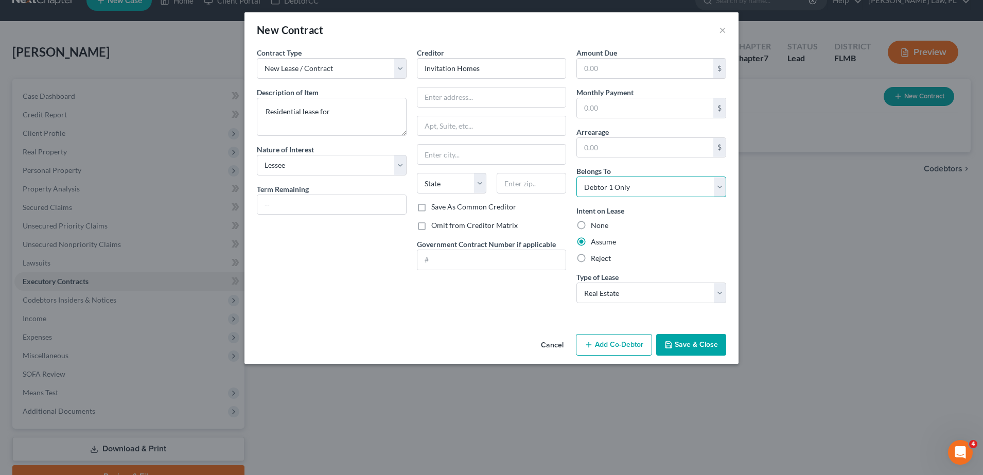
click at [629, 191] on select "Select Debtor 1 Only Debtor 2 Only Debtor 1 And Debtor 2 Only At Least One Of T…" at bounding box center [652, 187] width 150 height 21
select select "3"
click at [577, 177] on select "Select Debtor 1 Only Debtor 2 Only Debtor 1 And Debtor 2 Only At Least One Of T…" at bounding box center [652, 187] width 150 height 21
click at [360, 247] on div "Contract Type New Lease / Contract New Timeshare Description of non-residential…" at bounding box center [332, 179] width 160 height 264
click at [296, 203] on input "text" at bounding box center [331, 205] width 149 height 20
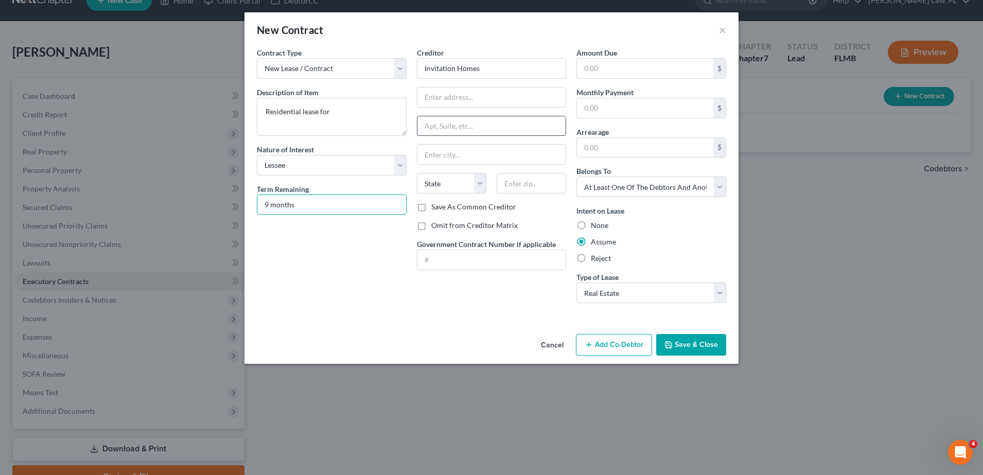
type input "9 months"
click at [461, 126] on input "text" at bounding box center [492, 126] width 149 height 20
type input "dead mom is on the lease"
click at [506, 346] on div "Cancel Add Co-Debtor Save & Close" at bounding box center [492, 347] width 494 height 34
click at [703, 346] on button "Save & Close" at bounding box center [691, 345] width 70 height 22
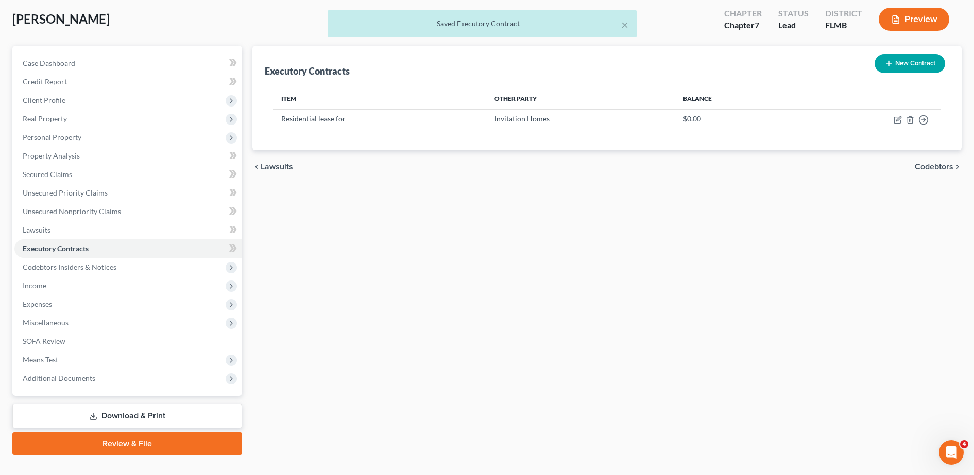
scroll to position [60, 0]
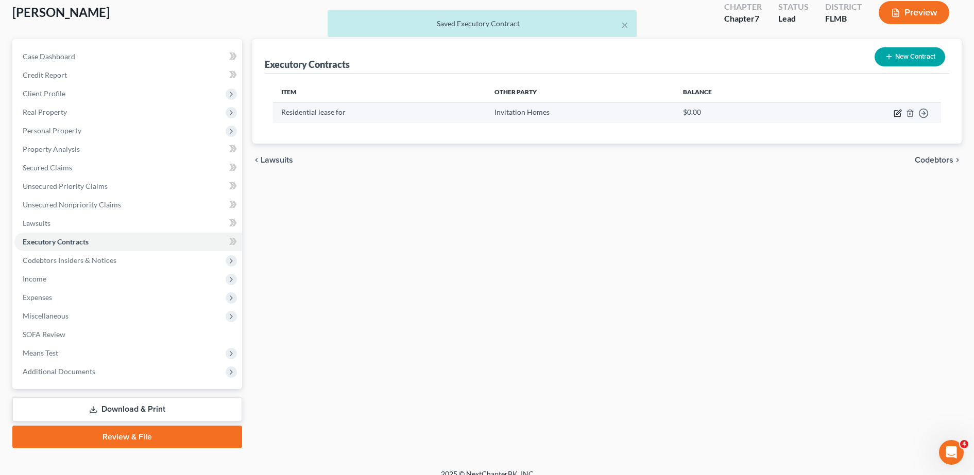
click at [897, 115] on icon "button" at bounding box center [897, 113] width 8 height 8
select select "3"
select select "0"
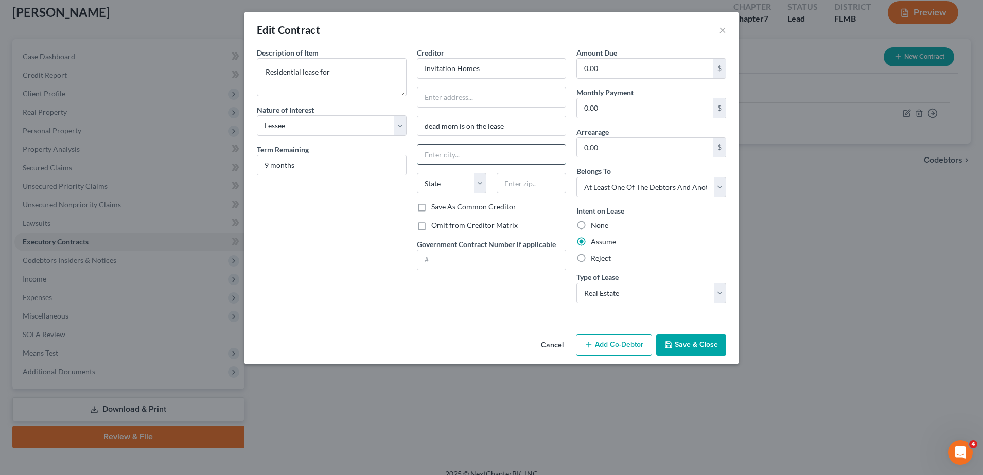
click at [481, 152] on input "text" at bounding box center [492, 155] width 149 height 20
type input "m"
click at [703, 347] on button "Save & Close" at bounding box center [691, 345] width 70 height 22
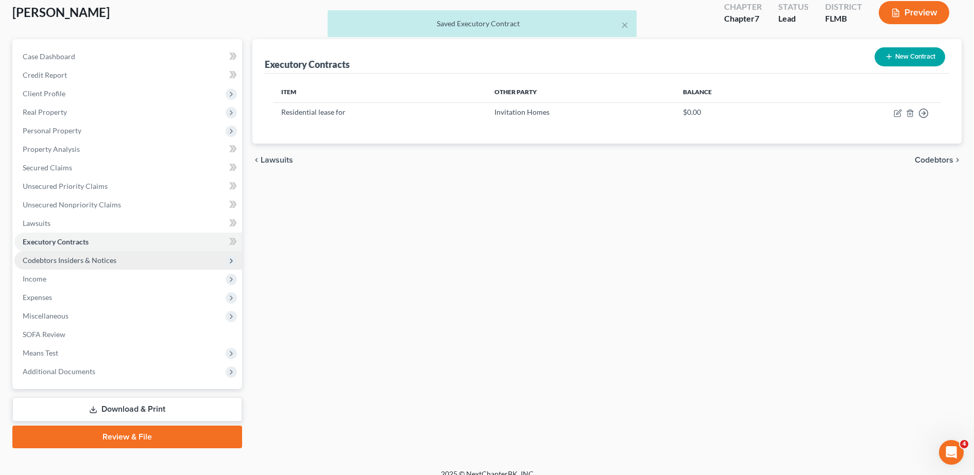
click at [168, 254] on span "Codebtors Insiders & Notices" at bounding box center [128, 260] width 228 height 19
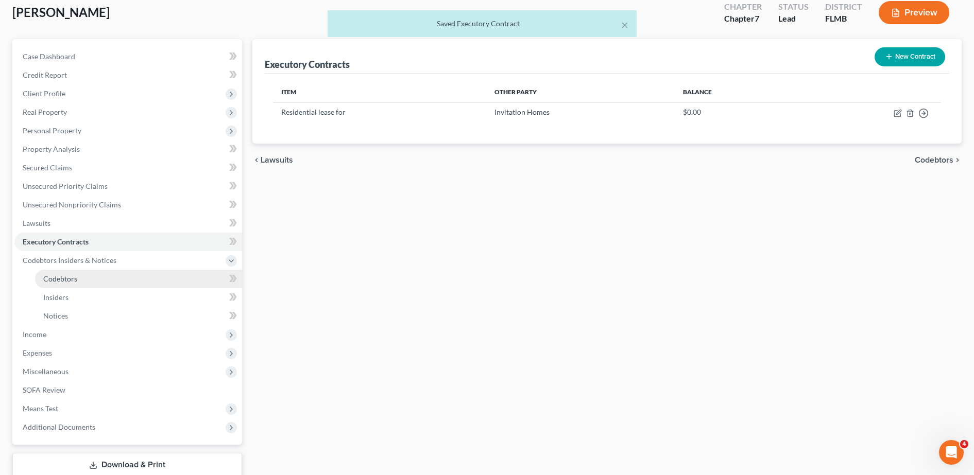
click at [89, 279] on link "Codebtors" at bounding box center [138, 279] width 207 height 19
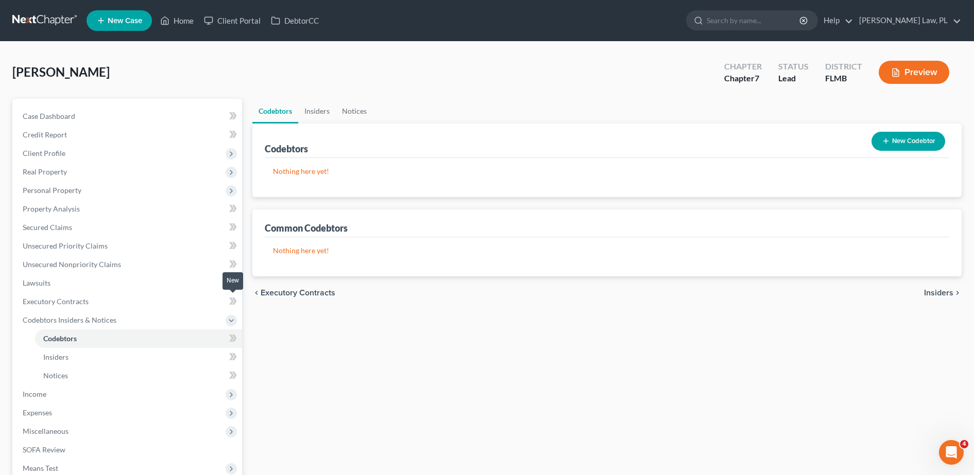
scroll to position [28, 0]
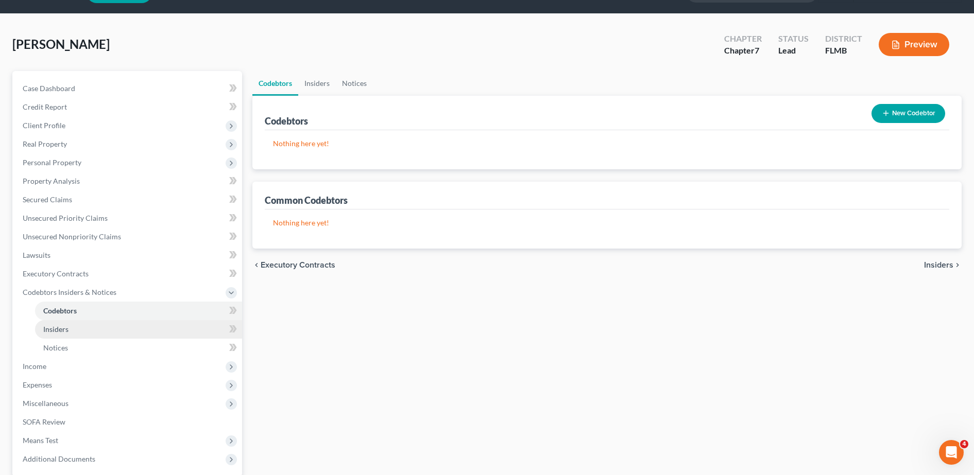
click at [125, 333] on link "Insiders" at bounding box center [138, 329] width 207 height 19
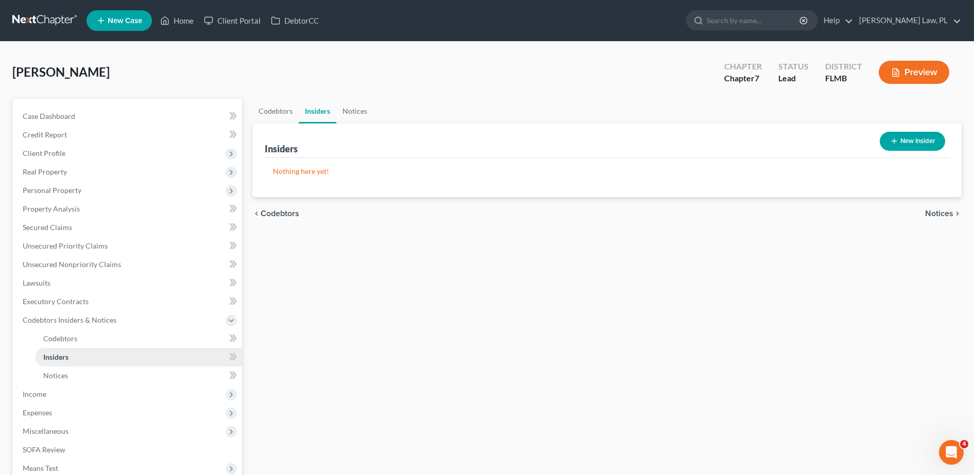
scroll to position [57, 0]
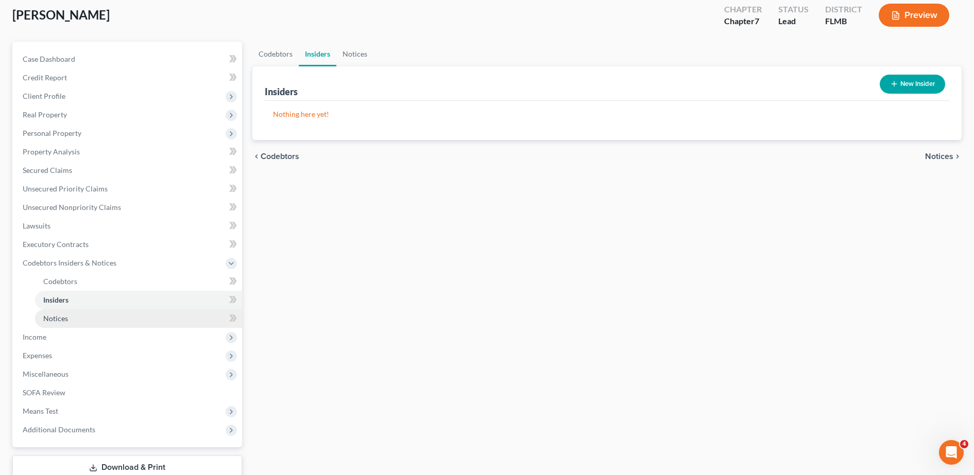
click at [96, 322] on link "Notices" at bounding box center [138, 318] width 207 height 19
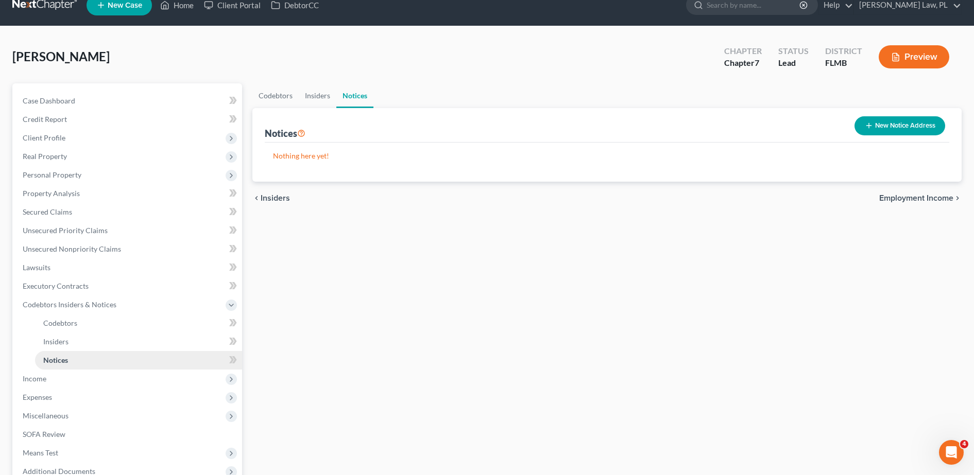
scroll to position [49, 0]
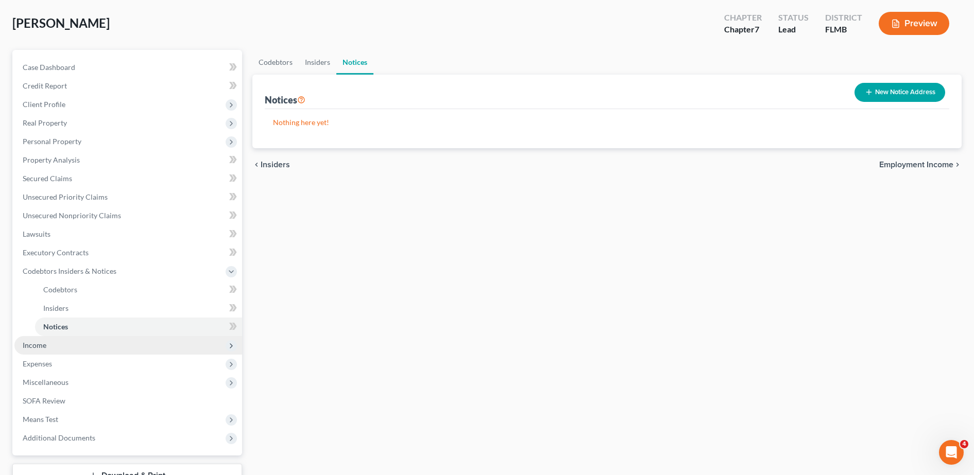
click at [63, 343] on span "Income" at bounding box center [128, 345] width 228 height 19
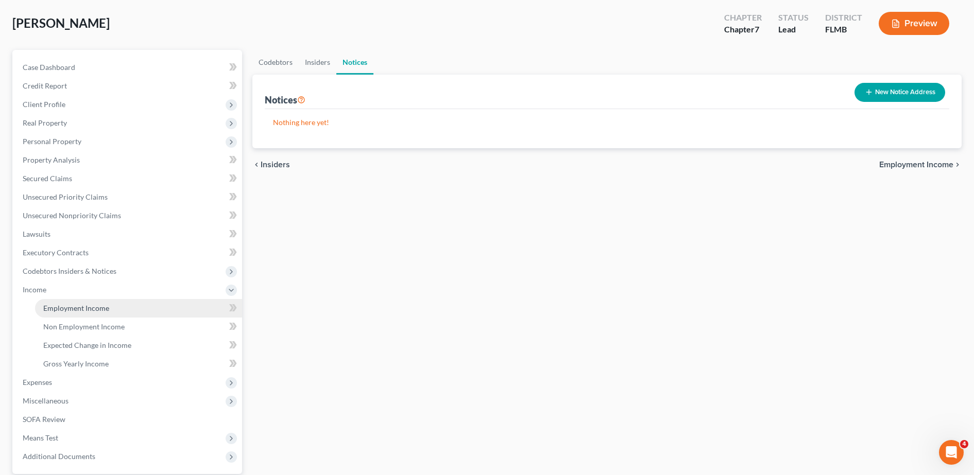
click at [93, 309] on span "Employment Income" at bounding box center [76, 308] width 66 height 9
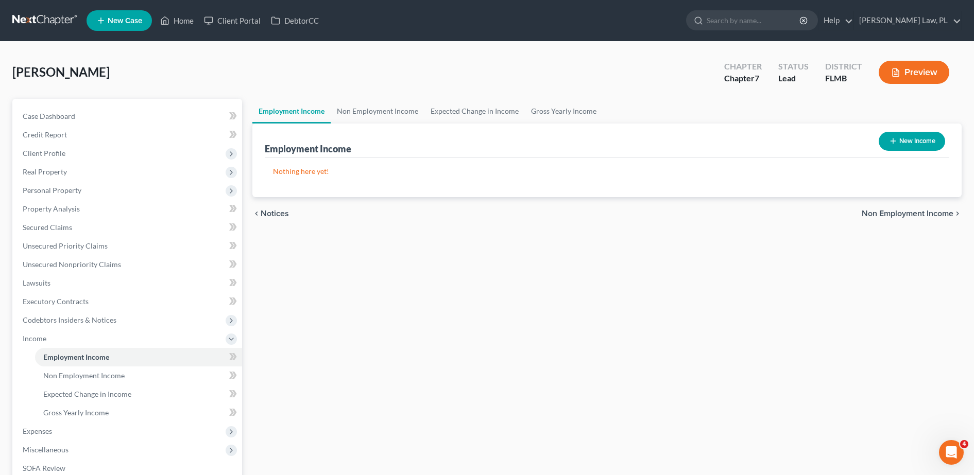
click at [912, 141] on button "New Income" at bounding box center [911, 141] width 66 height 19
select select "0"
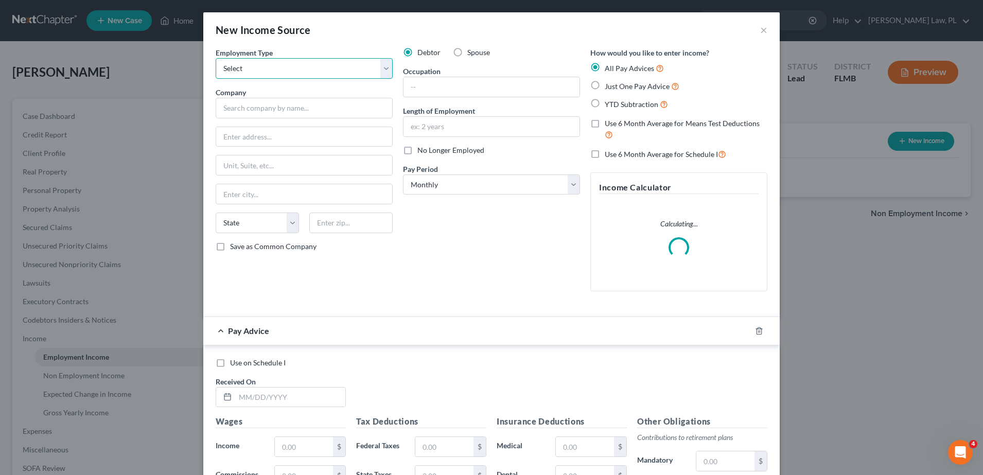
click at [331, 73] on select "Select Full or [DEMOGRAPHIC_DATA] Employment Self Employment" at bounding box center [304, 68] width 177 height 21
select select "1"
click at [216, 58] on select "Select Full or [DEMOGRAPHIC_DATA] Employment Self Employment" at bounding box center [304, 68] width 177 height 21
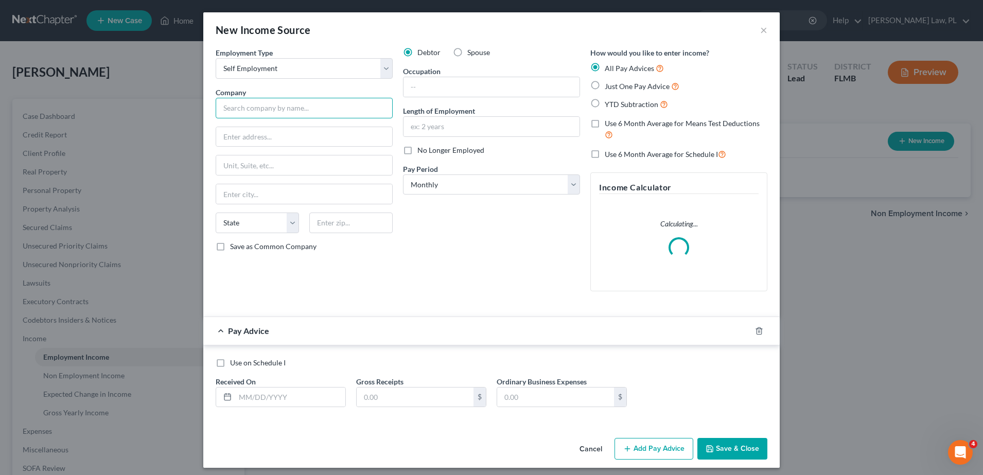
click at [271, 108] on input "text" at bounding box center [304, 108] width 177 height 21
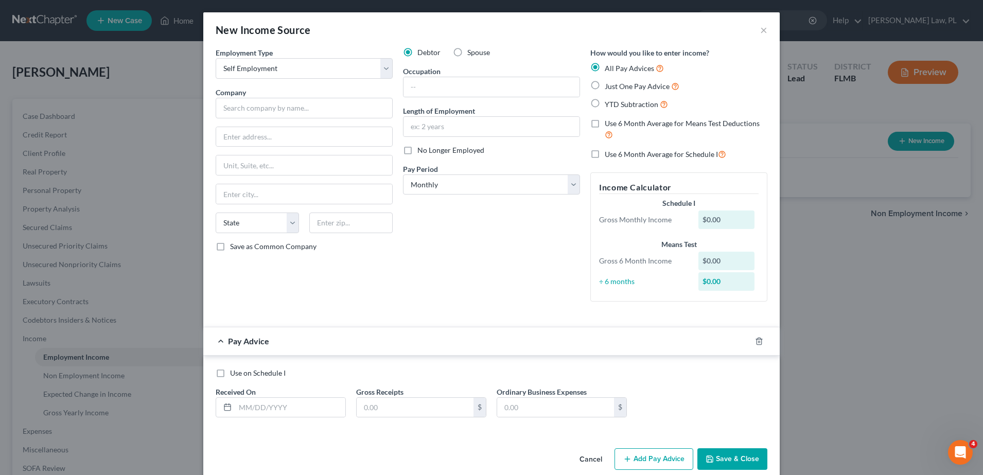
click at [321, 83] on div "Employment Type * Select Full or [DEMOGRAPHIC_DATA] Employment Self Employment …" at bounding box center [304, 178] width 187 height 263
click at [450, 92] on input "text" at bounding box center [492, 87] width 176 height 20
type input "HandyMan"
click at [459, 125] on input "text" at bounding box center [492, 127] width 176 height 20
type input "10 months"
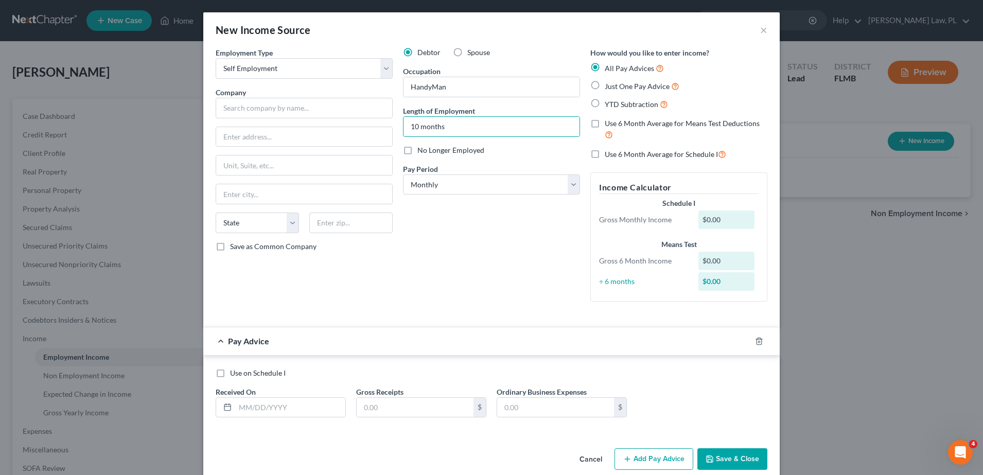
click at [475, 206] on div "Debtor Spouse Occupation HandyMan Length of Employment 10 months No Longer Empl…" at bounding box center [491, 178] width 187 height 263
click at [605, 88] on label "Just One Pay Advice" at bounding box center [642, 86] width 75 height 12
click at [609, 87] on input "Just One Pay Advice" at bounding box center [612, 83] width 7 height 7
radio input "true"
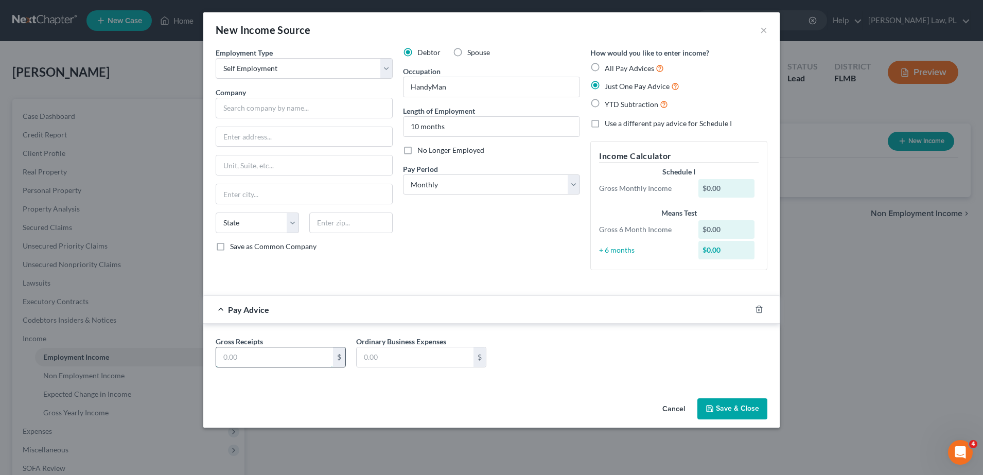
click at [287, 361] on input "text" at bounding box center [274, 358] width 117 height 20
type input "0.00"
click at [451, 224] on div "Debtor Spouse Occupation HandyMan Length of Employment 10 months No Longer Empl…" at bounding box center [491, 162] width 187 height 231
click at [712, 416] on button "Save & Close" at bounding box center [733, 409] width 70 height 22
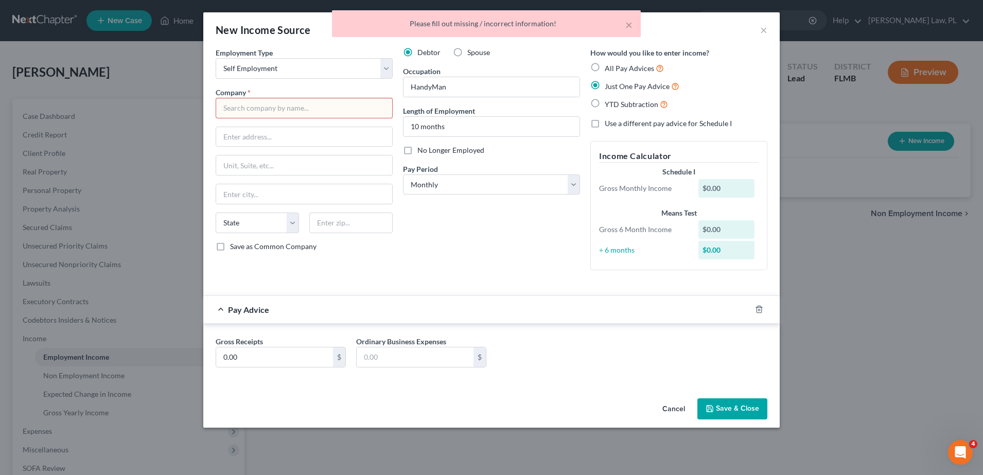
click at [296, 102] on input "text" at bounding box center [304, 108] width 177 height 21
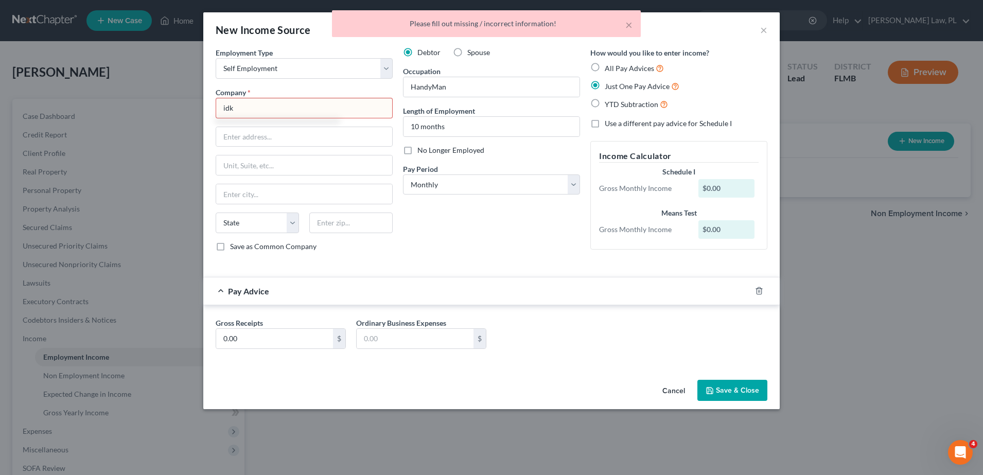
type input "idk"
click at [732, 382] on button "Save & Close" at bounding box center [733, 391] width 70 height 22
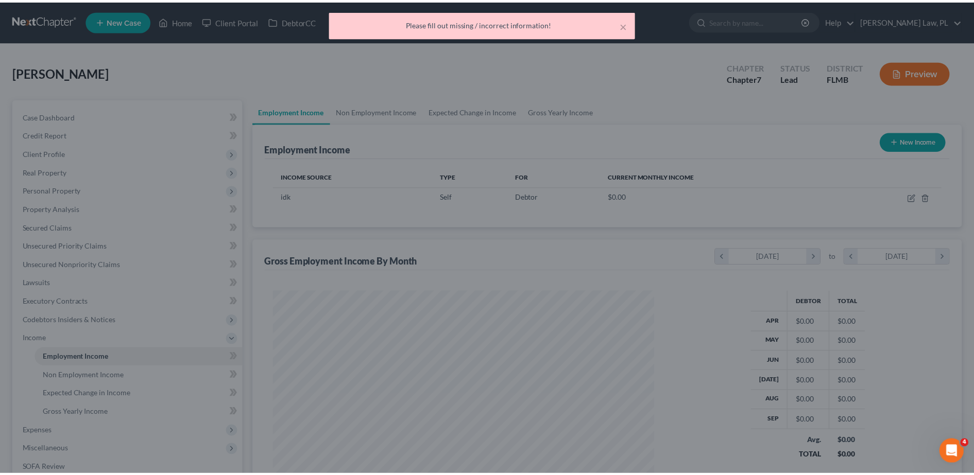
scroll to position [190, 402]
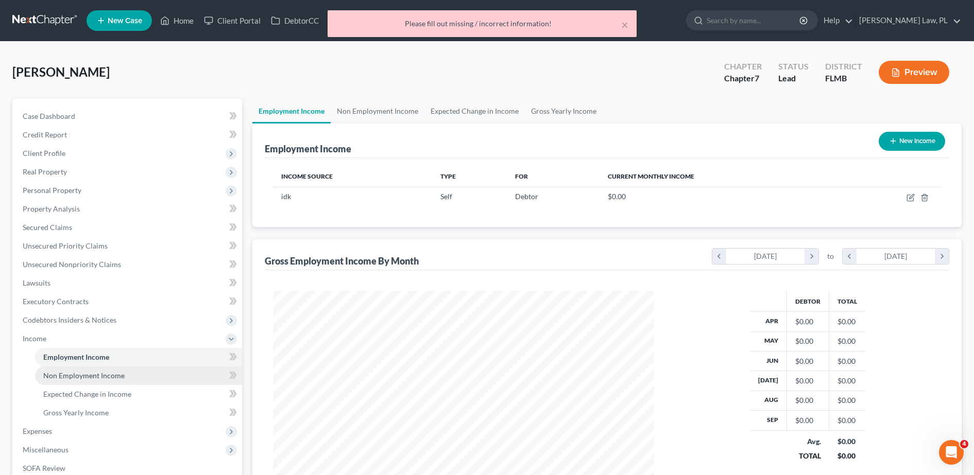
click at [106, 378] on span "Non Employment Income" at bounding box center [83, 375] width 81 height 9
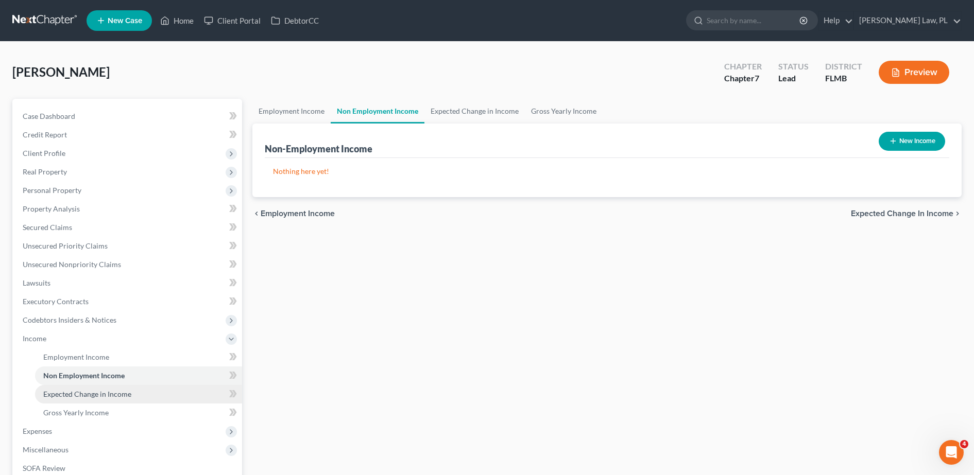
click at [152, 395] on link "Expected Change in Income" at bounding box center [138, 394] width 207 height 19
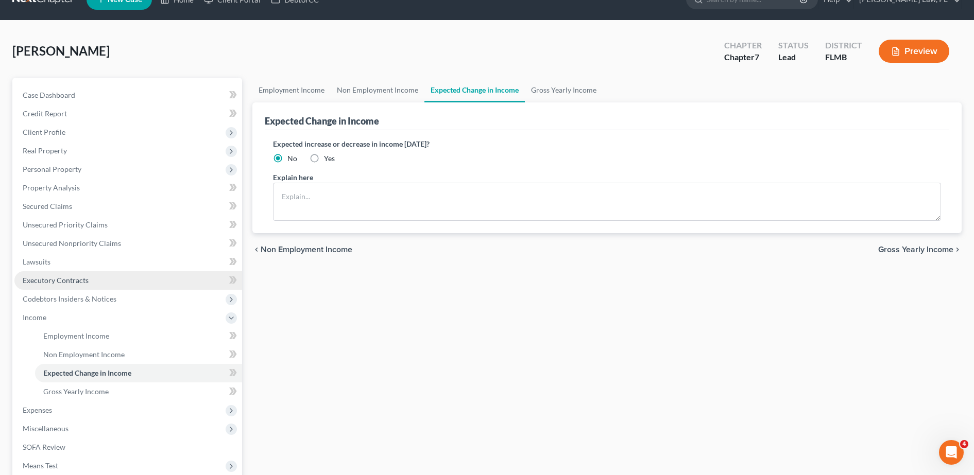
scroll to position [23, 0]
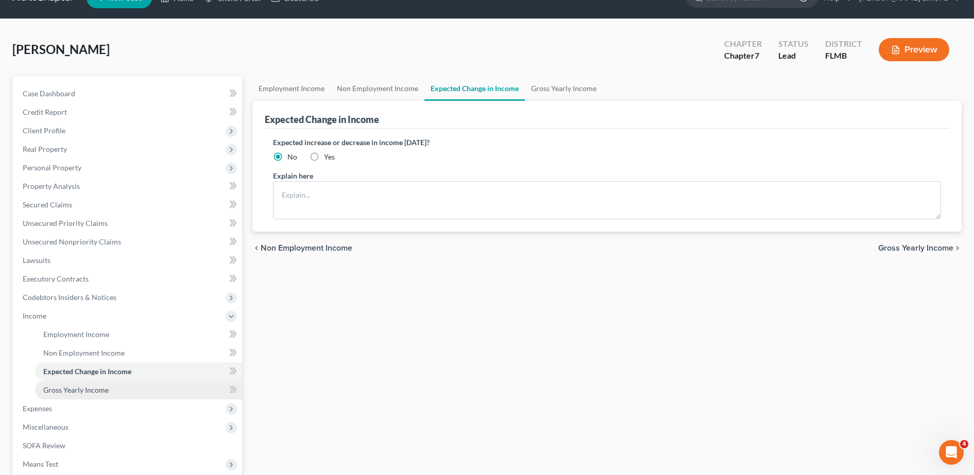
click at [93, 390] on span "Gross Yearly Income" at bounding box center [75, 390] width 65 height 9
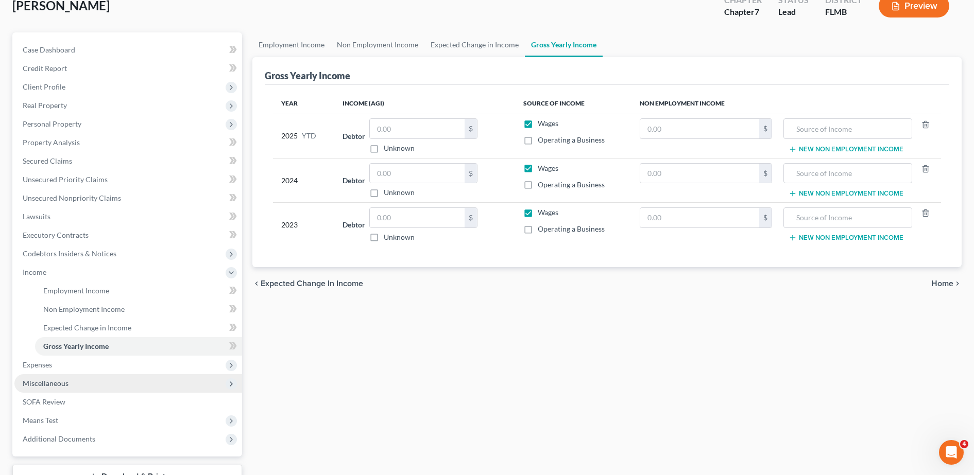
scroll to position [67, 0]
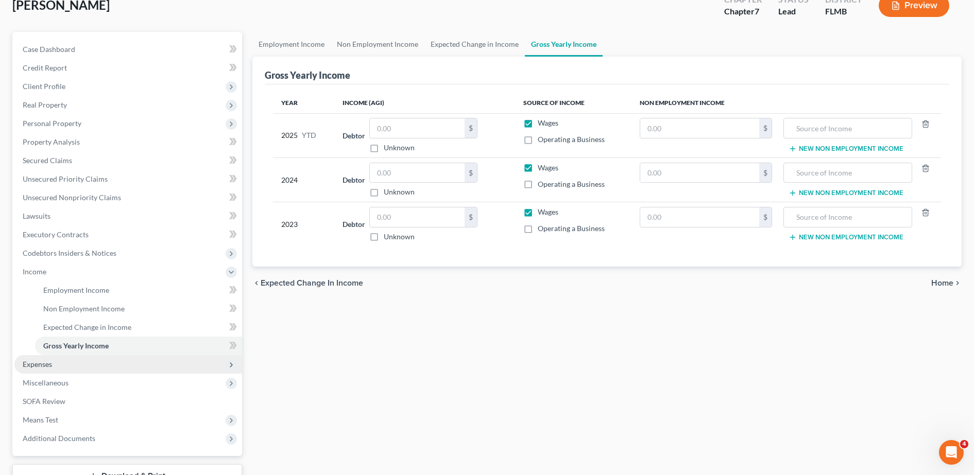
click at [109, 364] on span "Expenses" at bounding box center [128, 364] width 228 height 19
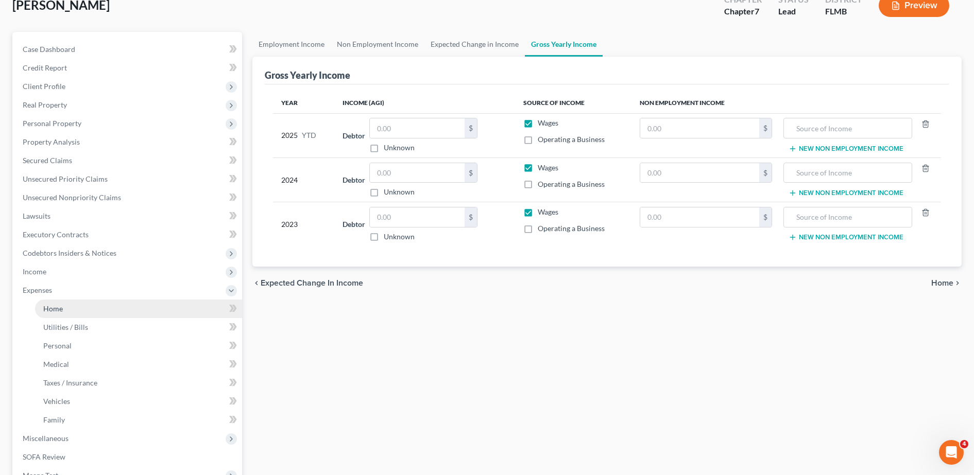
click at [82, 307] on link "Home" at bounding box center [138, 309] width 207 height 19
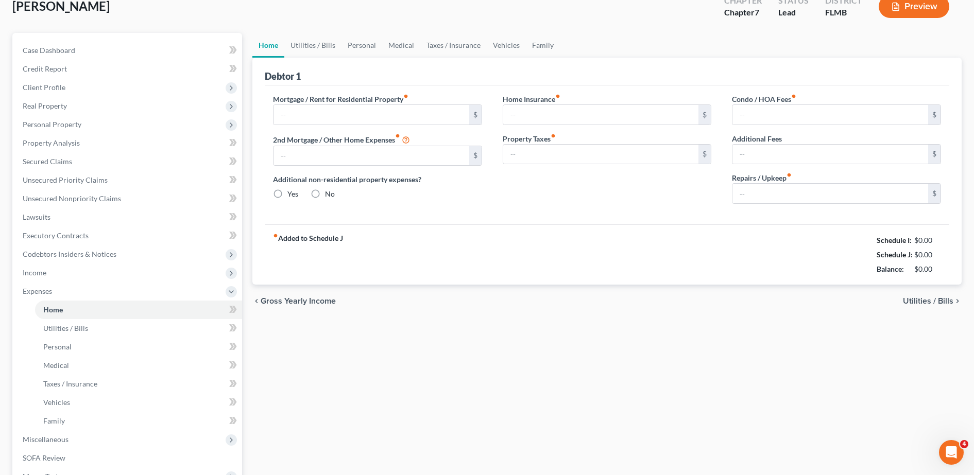
type input "0.00"
radio input "true"
type input "0.00"
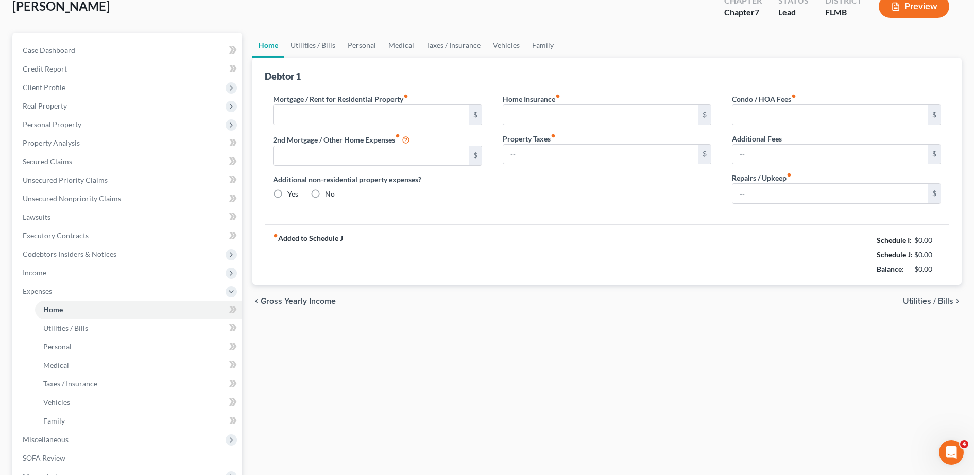
type input "0.00"
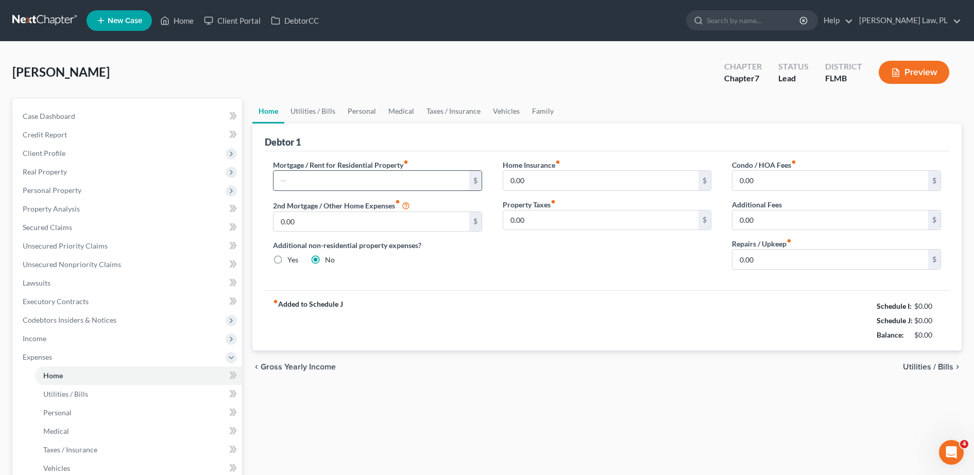
click at [315, 184] on input "text" at bounding box center [371, 181] width 196 height 20
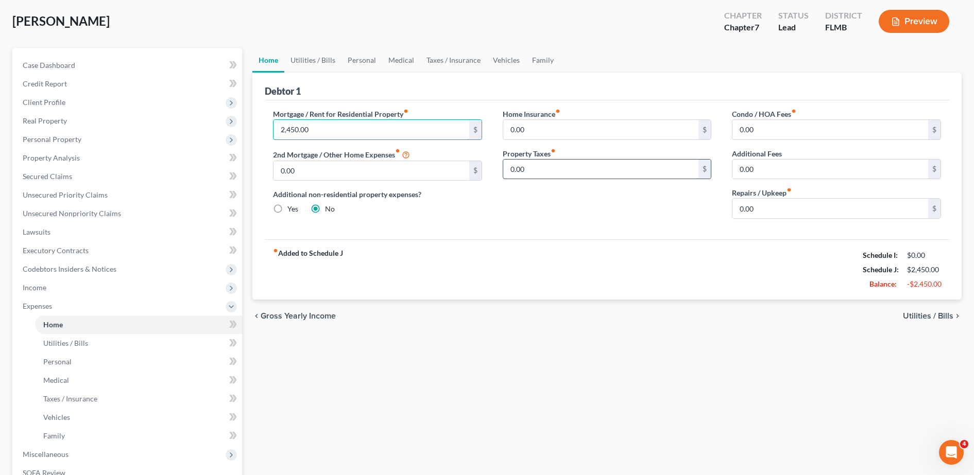
scroll to position [51, 0]
type input "2,450.00"
click at [134, 339] on link "Utilities / Bills" at bounding box center [138, 343] width 207 height 19
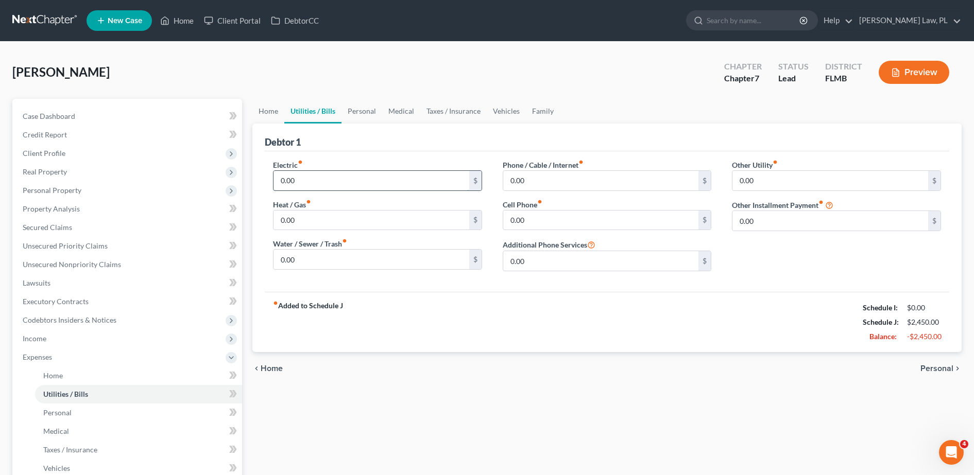
click at [346, 188] on input "0.00" at bounding box center [371, 181] width 196 height 20
type input "275.00"
click at [345, 259] on input "0.00" at bounding box center [371, 260] width 196 height 20
click at [393, 283] on div "Electric fiber_manual_record 275.00 $ Heat / Gas fiber_manual_record 0.00 $ Wat…" at bounding box center [607, 221] width 684 height 141
click at [521, 188] on input "0.00" at bounding box center [601, 181] width 196 height 20
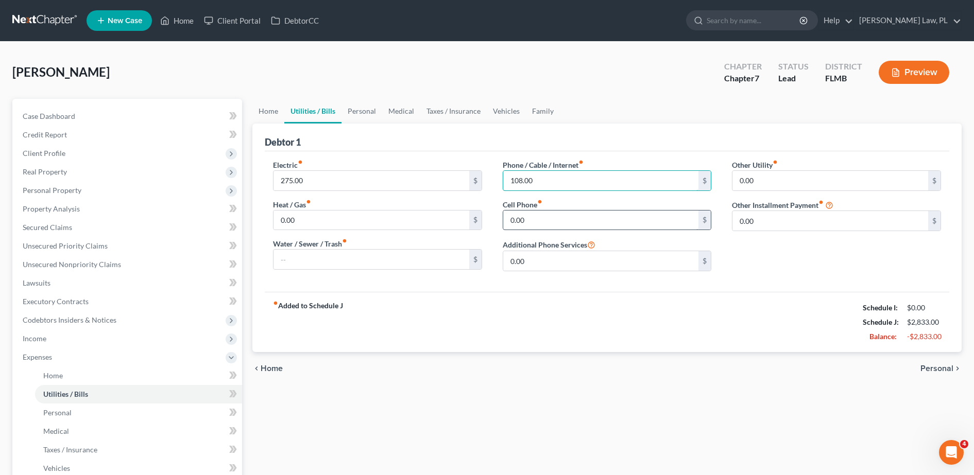
type input "108.00"
click at [545, 215] on input "0.00" at bounding box center [601, 221] width 196 height 20
type input "126.80"
click at [805, 277] on div "Other Utility fiber_manual_record 0.00 $ Other Installment Payment fiber_manual…" at bounding box center [836, 220] width 230 height 120
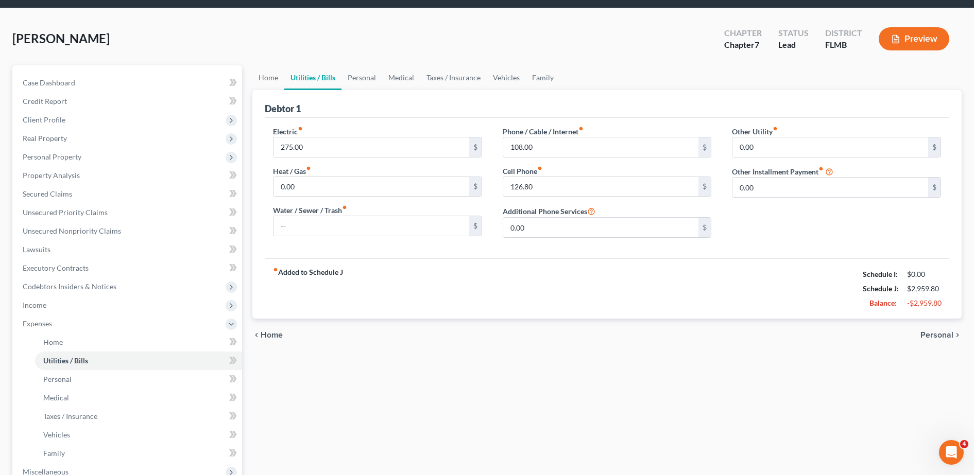
scroll to position [34, 0]
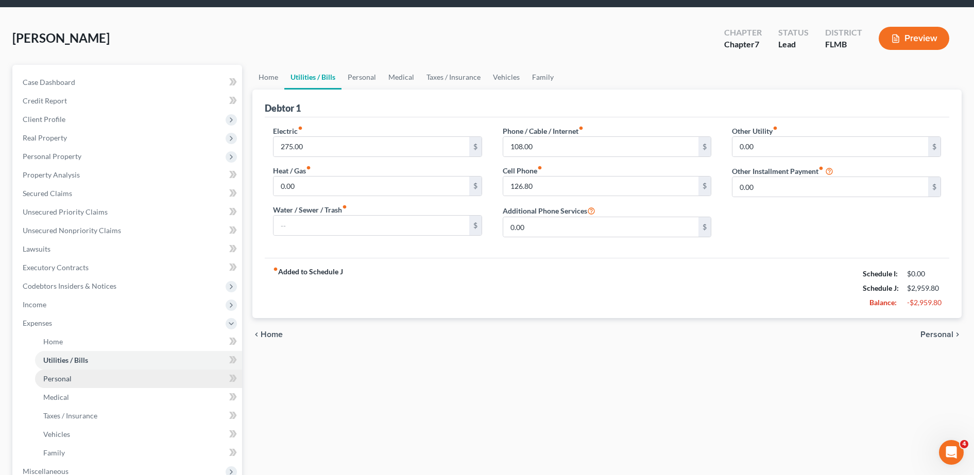
click at [117, 380] on link "Personal" at bounding box center [138, 379] width 207 height 19
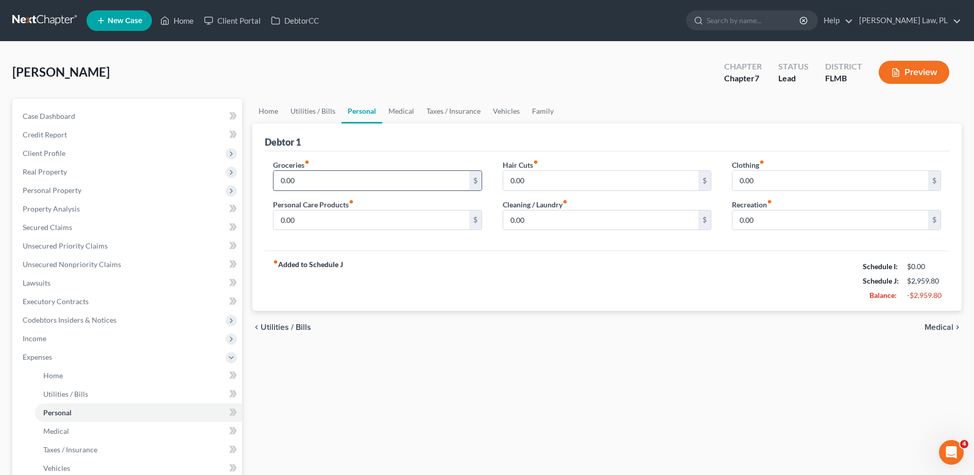
click at [324, 183] on input "0.00" at bounding box center [371, 181] width 196 height 20
type input "200.00"
click at [330, 216] on input "0.00" at bounding box center [371, 221] width 196 height 20
type input "30.00"
click at [525, 227] on input "0.00" at bounding box center [601, 221] width 196 height 20
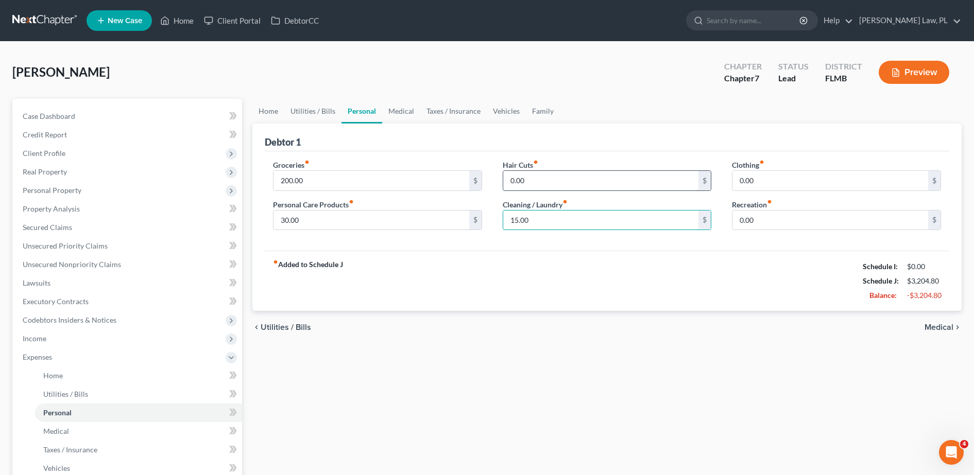
type input "15.00"
click at [552, 183] on input "0.00" at bounding box center [601, 181] width 196 height 20
type input "15.00"
click at [782, 189] on input "0.00" at bounding box center [830, 181] width 196 height 20
type input "40.00"
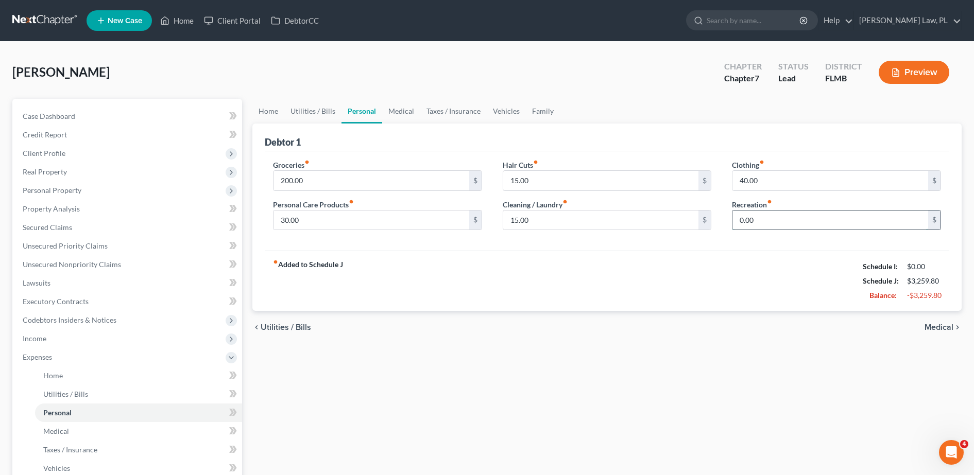
click at [776, 223] on input "0.00" at bounding box center [830, 221] width 196 height 20
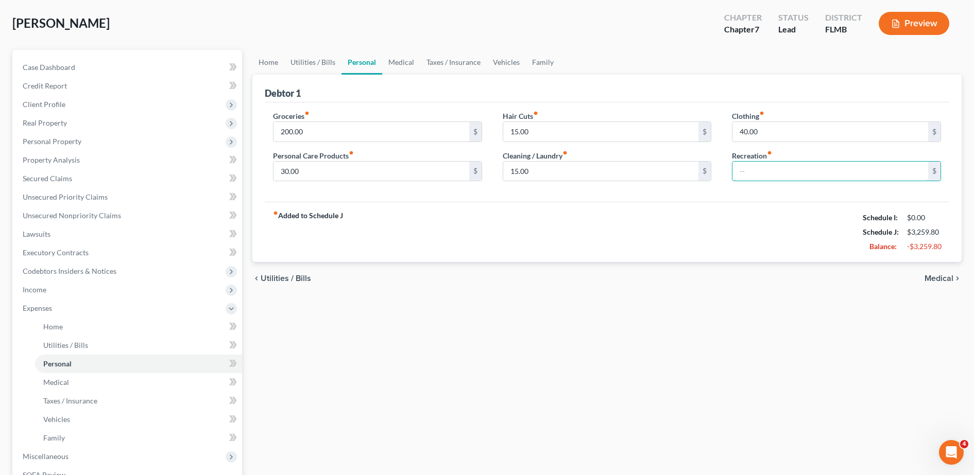
scroll to position [53, 0]
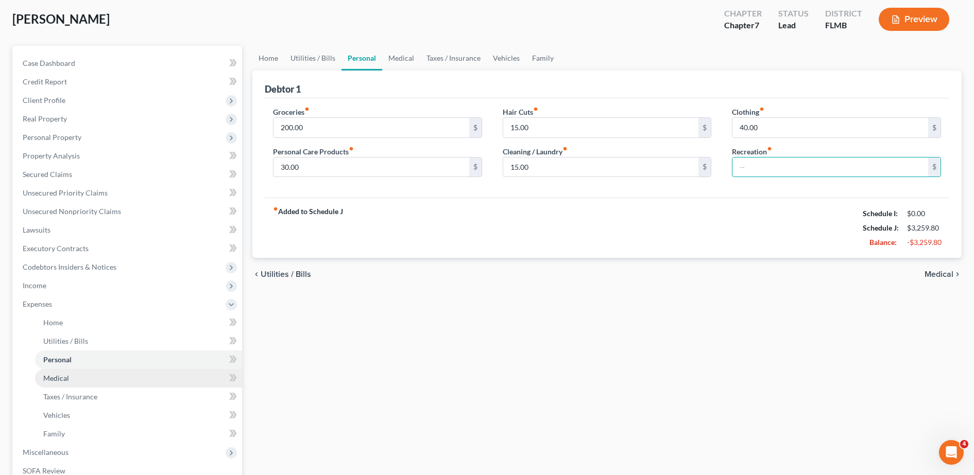
click at [106, 374] on link "Medical" at bounding box center [138, 378] width 207 height 19
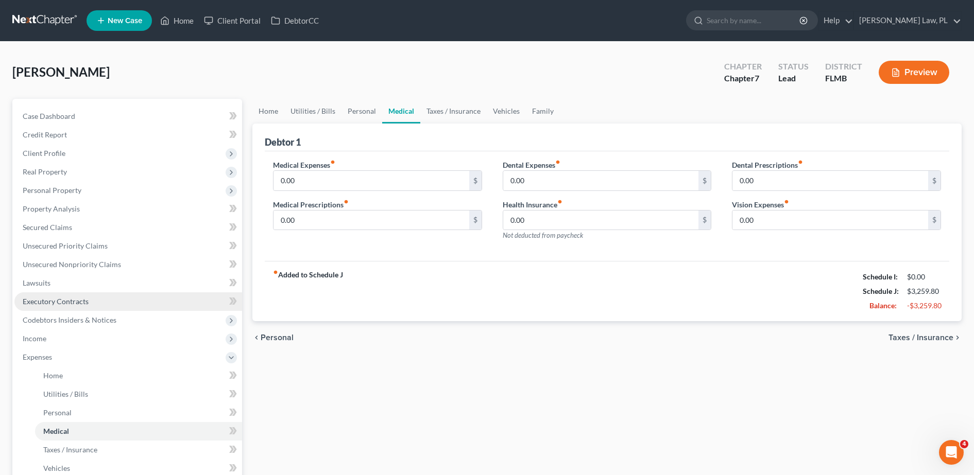
scroll to position [51, 0]
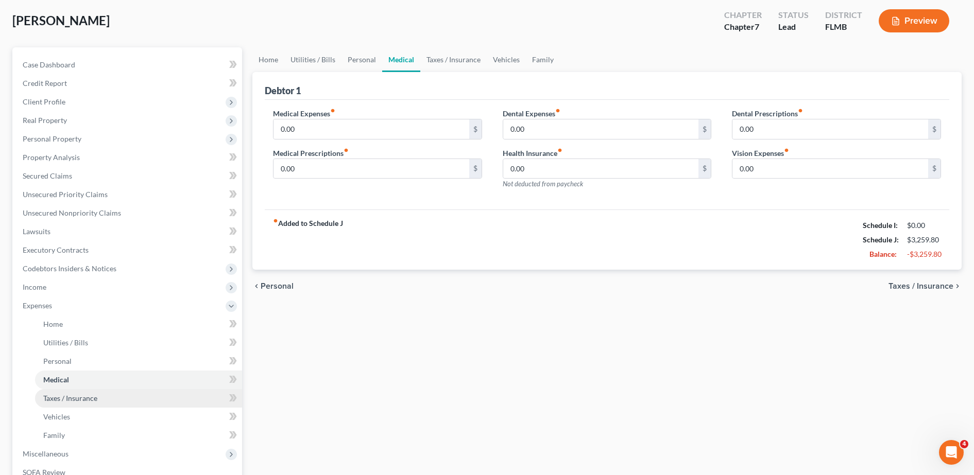
click at [110, 400] on link "Taxes / Insurance" at bounding box center [138, 398] width 207 height 19
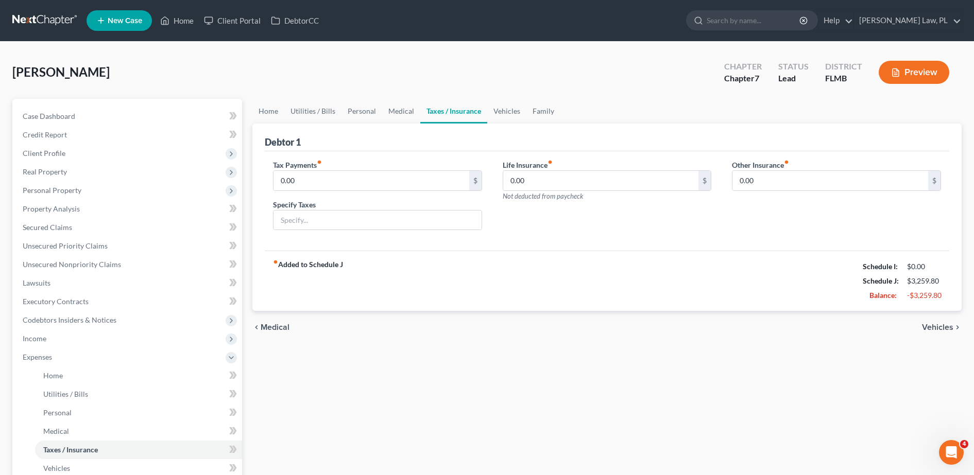
scroll to position [24, 0]
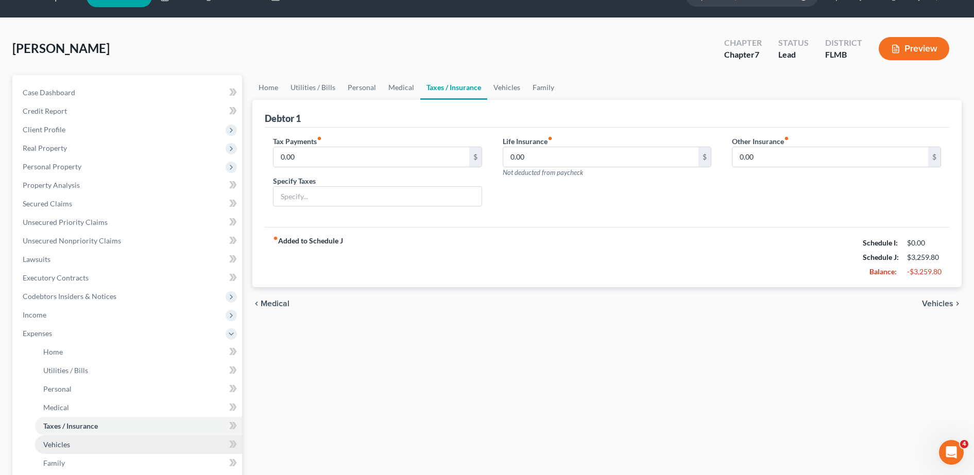
click at [72, 442] on link "Vehicles" at bounding box center [138, 445] width 207 height 19
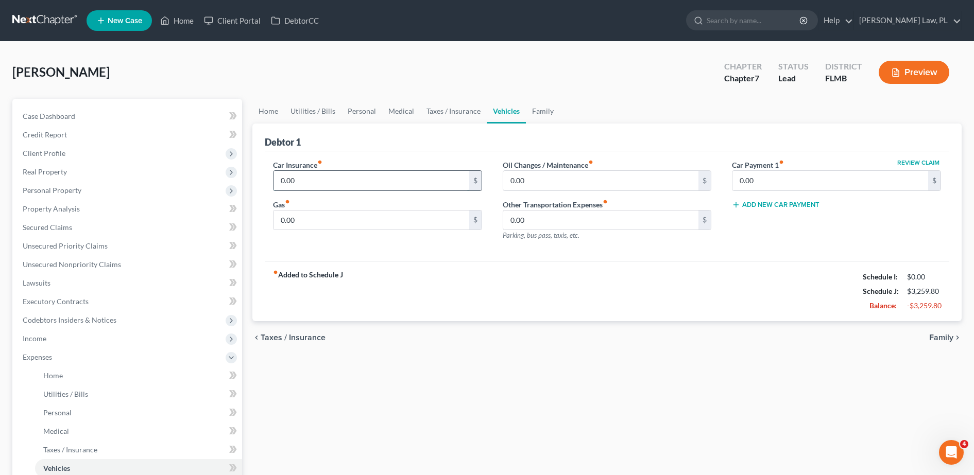
click at [346, 177] on input "0.00" at bounding box center [371, 181] width 196 height 20
type input "263.02"
click at [341, 213] on input "0.00" at bounding box center [371, 221] width 196 height 20
type input "60.00"
click at [525, 188] on input "0.00" at bounding box center [601, 181] width 196 height 20
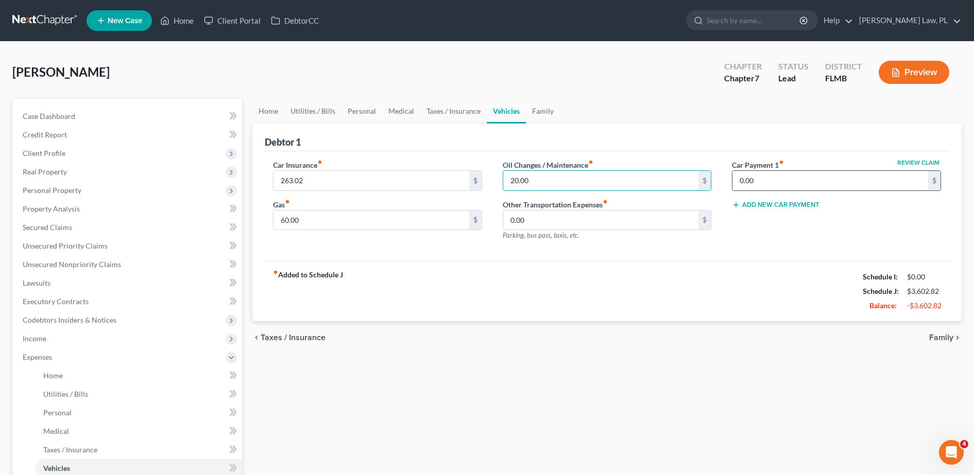
type input "20.00"
click at [791, 181] on input "0.00" at bounding box center [830, 181] width 196 height 20
type input "368.06"
click at [772, 269] on div "fiber_manual_record Added to Schedule J Schedule I: $0.00 Schedule J: $3,970.88…" at bounding box center [607, 291] width 684 height 60
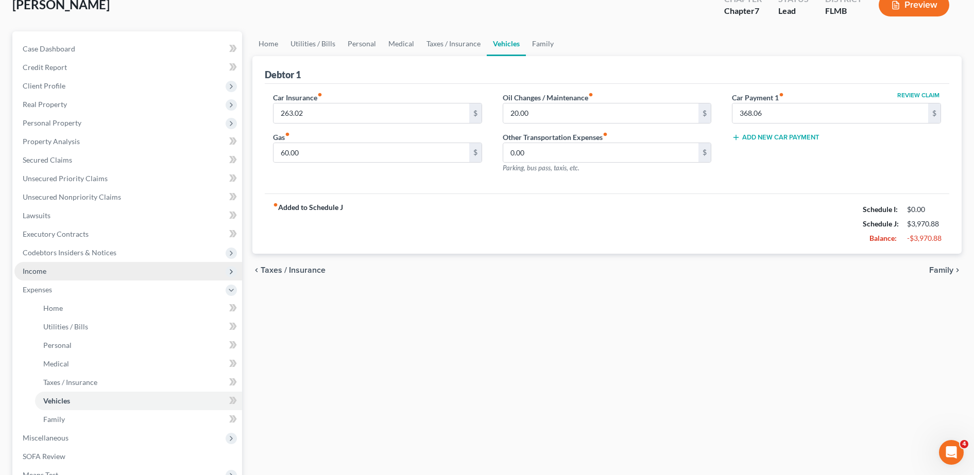
scroll to position [75, 0]
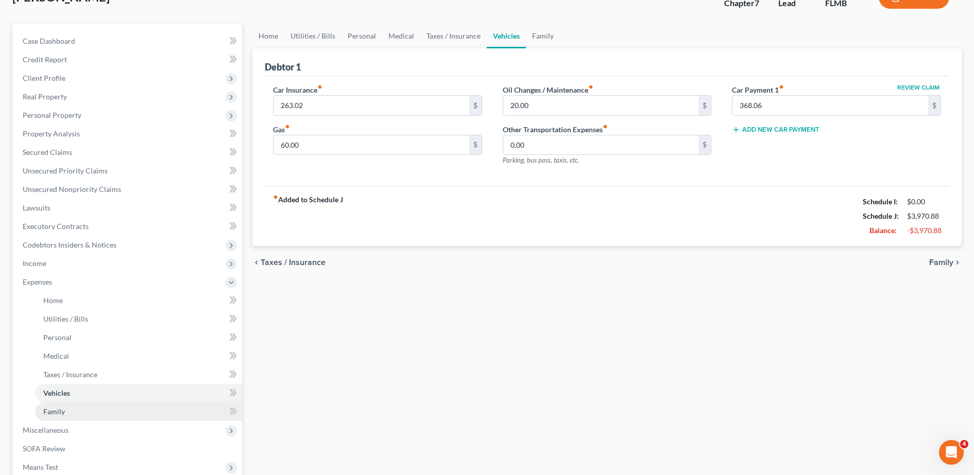
click at [72, 411] on link "Family" at bounding box center [138, 412] width 207 height 19
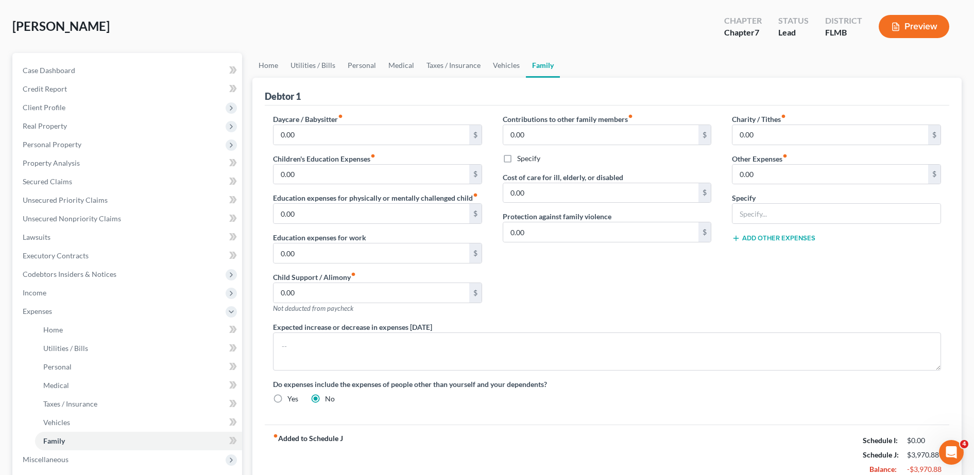
scroll to position [46, 0]
click at [300, 296] on input "0.00" at bounding box center [371, 293] width 196 height 20
type input "1,200.00"
click at [569, 279] on div "Contributions to other family members fiber_manual_record 0.00 $ Specify Cost o…" at bounding box center [607, 217] width 230 height 208
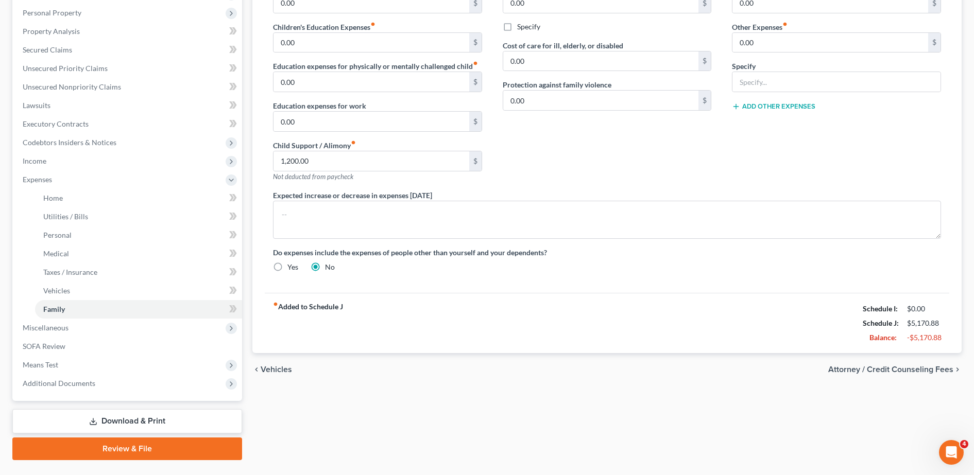
scroll to position [183, 0]
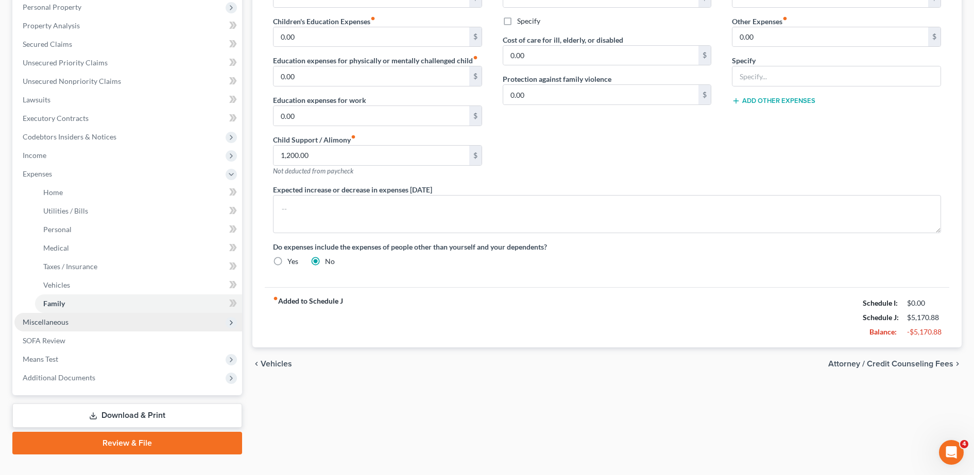
click at [114, 331] on span "Miscellaneous" at bounding box center [128, 322] width 228 height 19
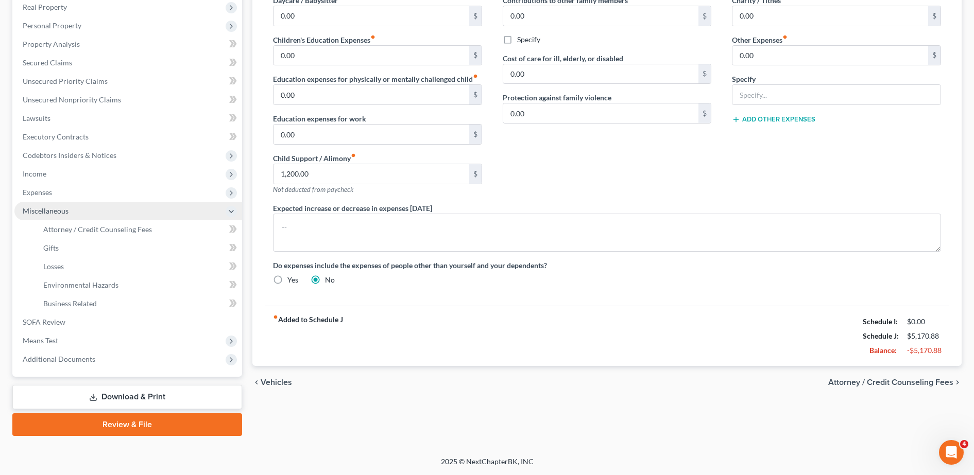
scroll to position [165, 0]
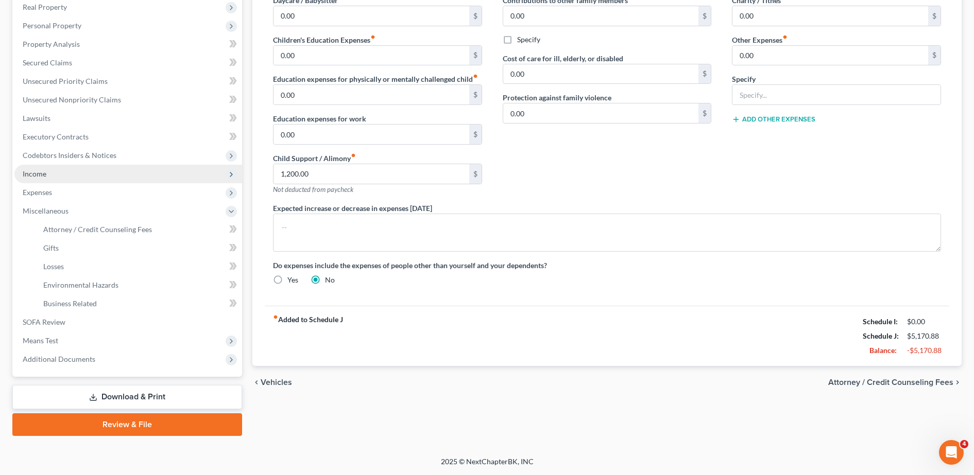
click at [46, 171] on span "Income" at bounding box center [35, 173] width 24 height 9
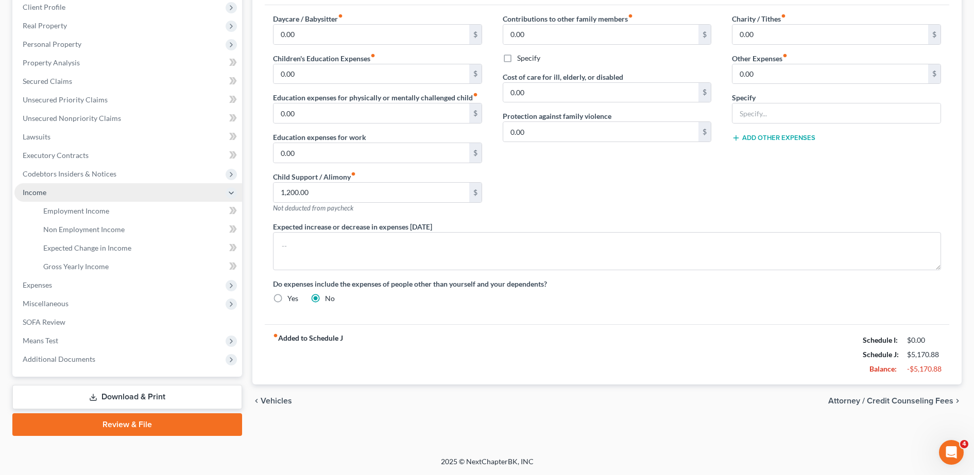
scroll to position [146, 0]
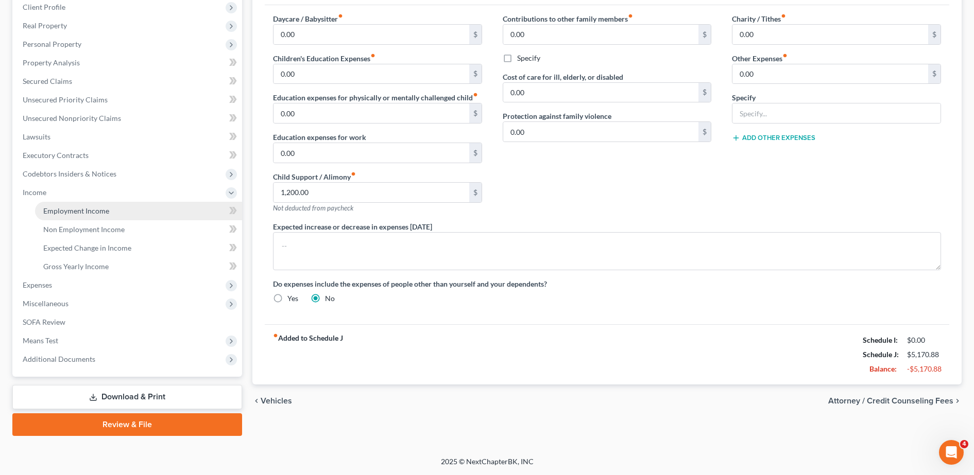
click at [89, 216] on link "Employment Income" at bounding box center [138, 211] width 207 height 19
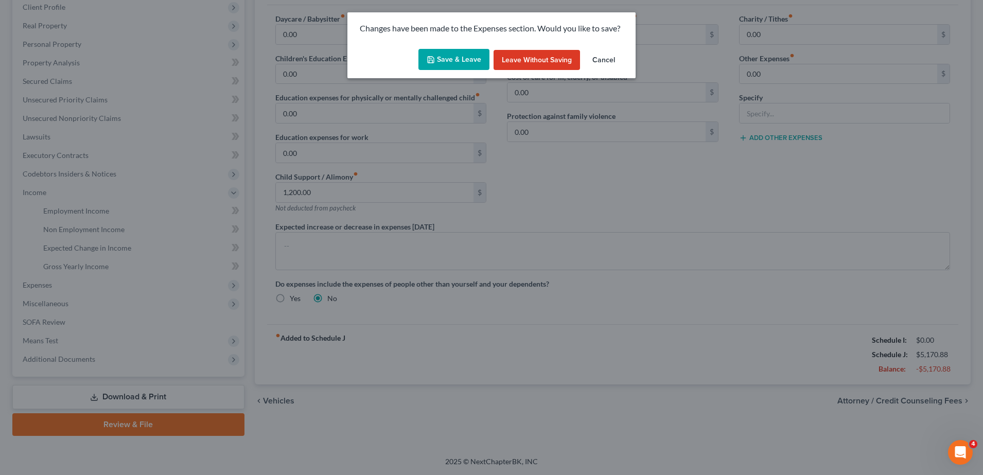
click at [470, 53] on button "Save & Leave" at bounding box center [454, 60] width 71 height 22
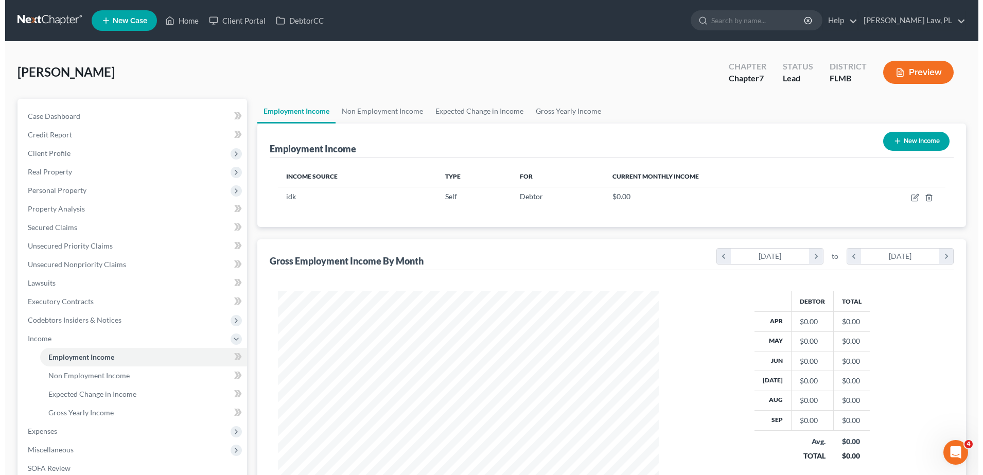
scroll to position [190, 402]
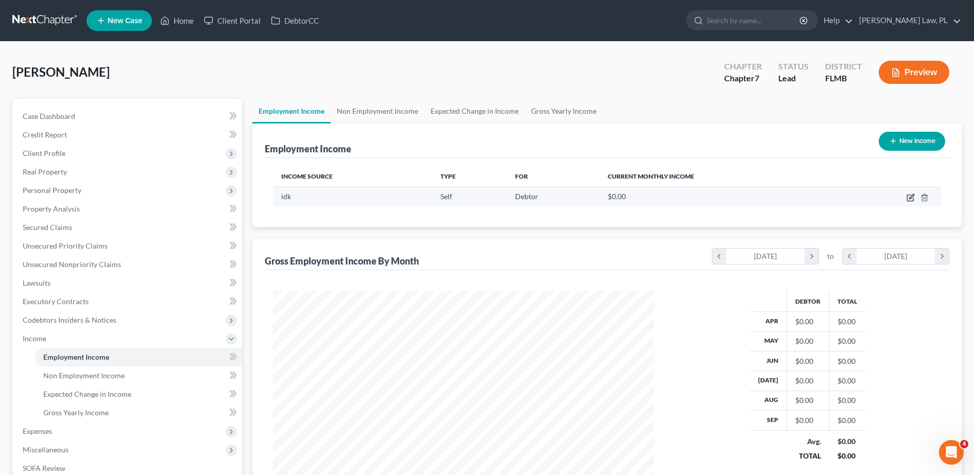
click at [909, 194] on icon "button" at bounding box center [910, 198] width 8 height 8
select select "1"
select select "0"
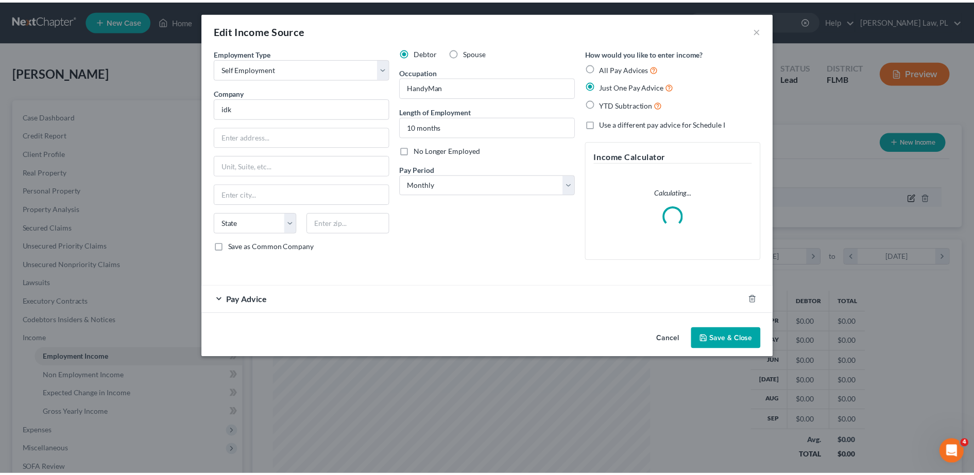
scroll to position [193, 406]
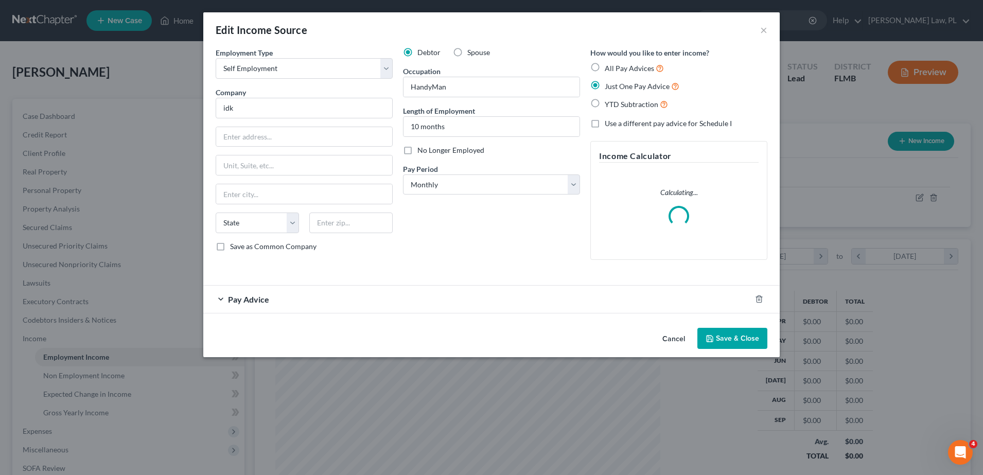
click at [331, 301] on div "Pay Advice" at bounding box center [477, 299] width 548 height 27
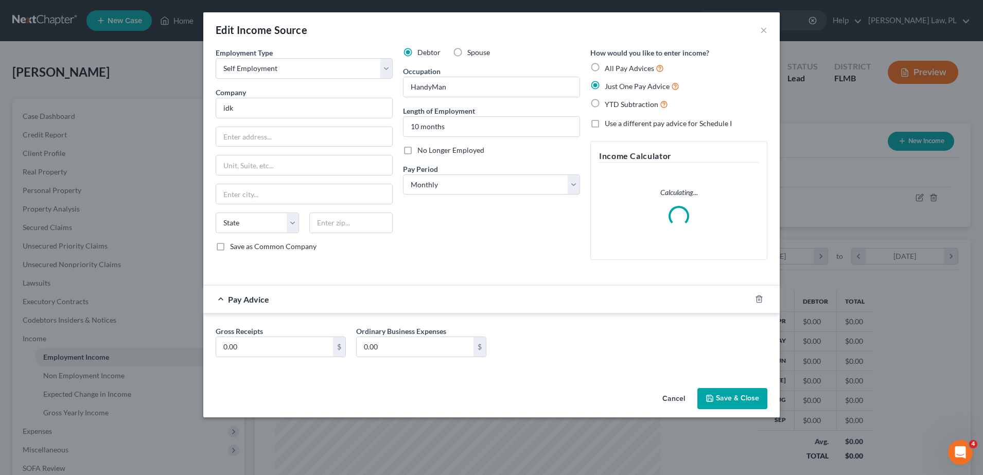
click at [280, 334] on div "Gross Receipts 0.00 $" at bounding box center [281, 341] width 141 height 31
click at [257, 352] on input "0.00" at bounding box center [274, 347] width 117 height 20
type input "5,000.00"
click at [554, 358] on div "Gross Receipts 5,000.00 $ Ordinary Business Expenses 0.00 $" at bounding box center [492, 346] width 562 height 40
click at [720, 396] on button "Save & Close" at bounding box center [733, 399] width 70 height 22
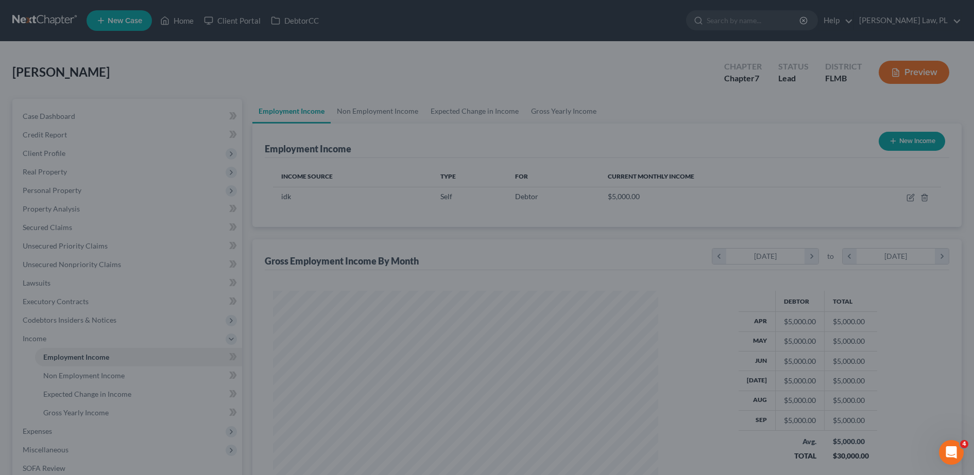
scroll to position [514646, 514435]
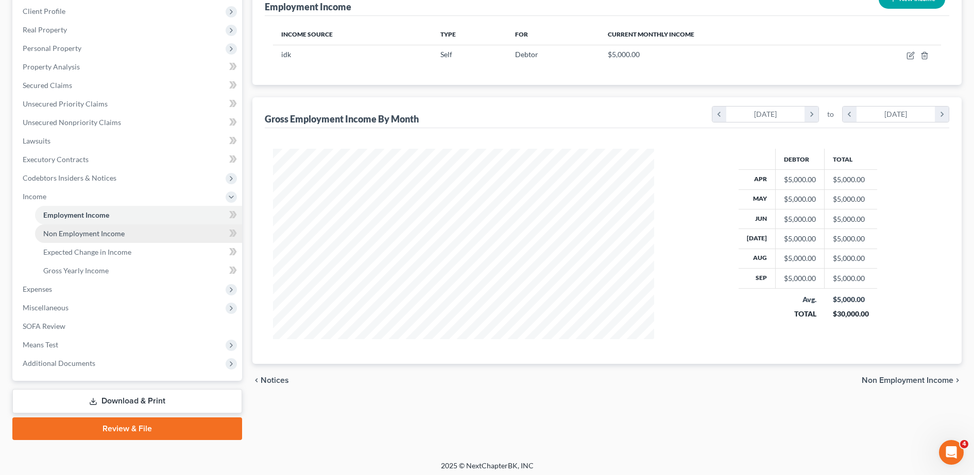
click at [116, 238] on link "Non Employment Income" at bounding box center [138, 233] width 207 height 19
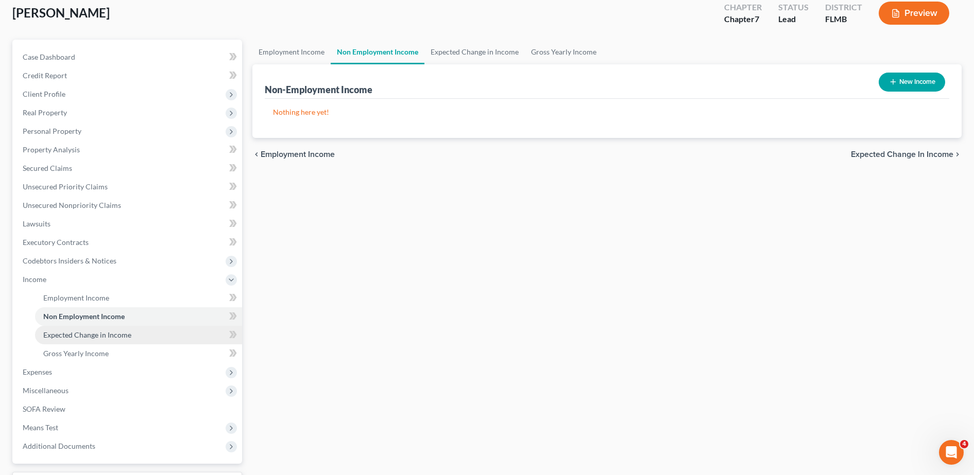
click at [81, 340] on link "Expected Change in Income" at bounding box center [138, 335] width 207 height 19
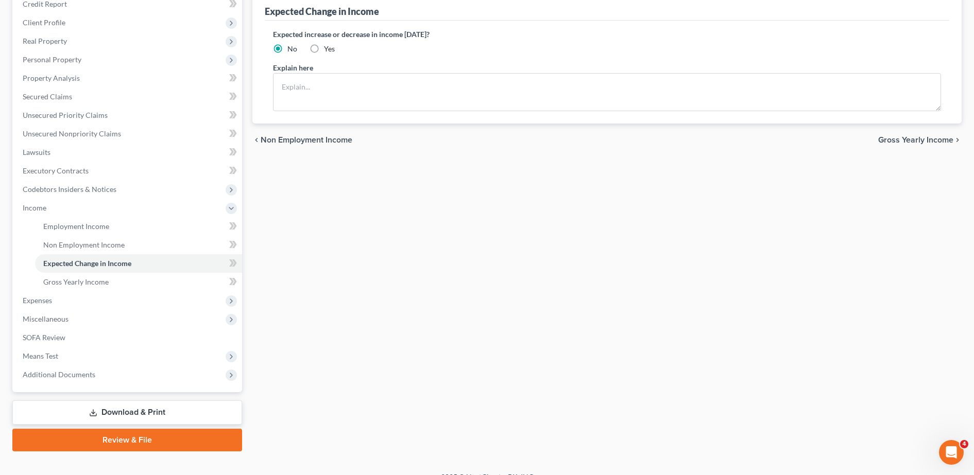
scroll to position [131, 0]
click at [111, 310] on span "Miscellaneous" at bounding box center [128, 318] width 228 height 19
